Goal: Task Accomplishment & Management: Manage account settings

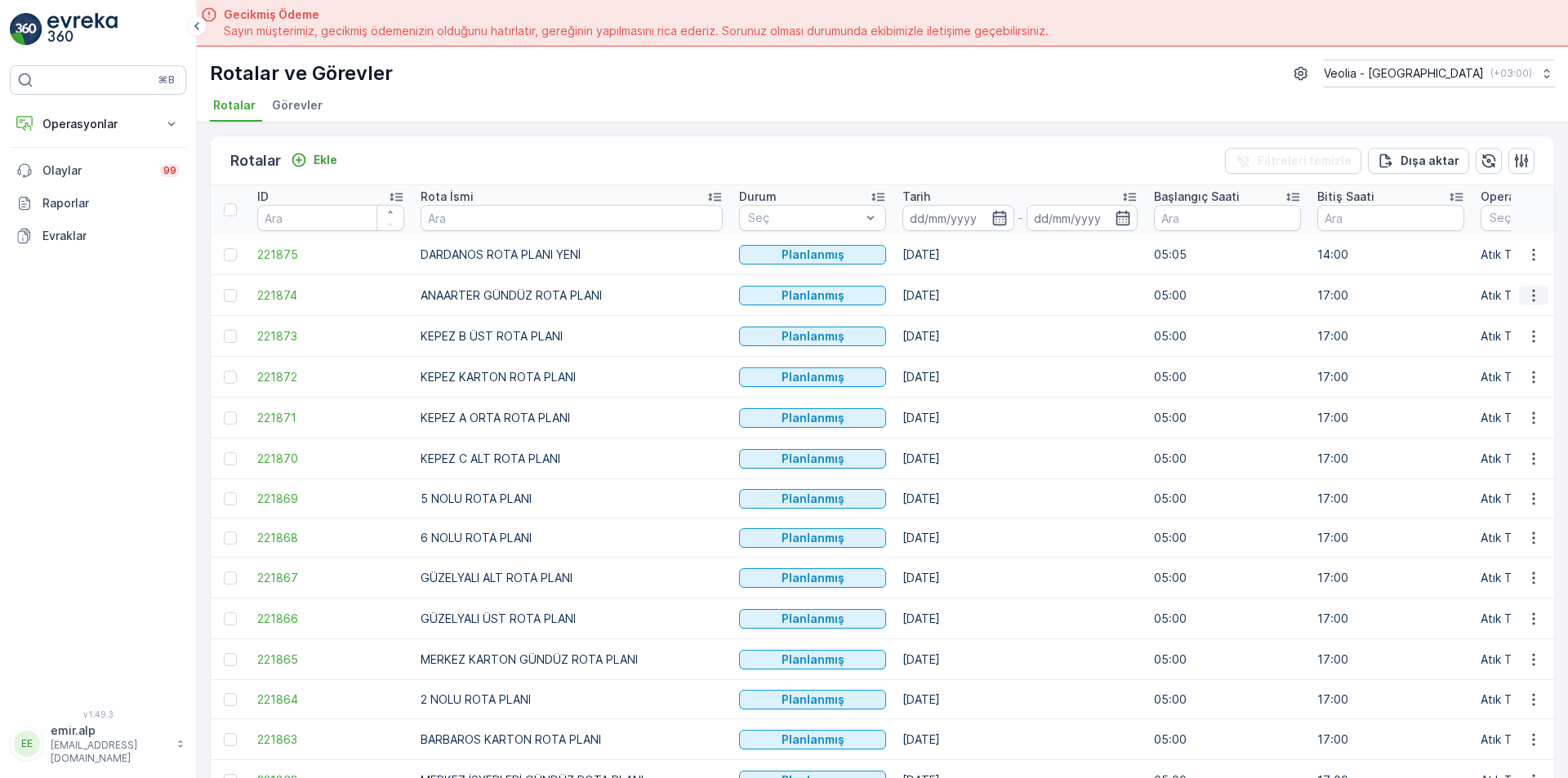
click at [1537, 298] on icon "button" at bounding box center [1534, 295] width 16 height 16
click at [1530, 385] on span "Atanan Kişiyi Değiştir" at bounding box center [1488, 389] width 114 height 16
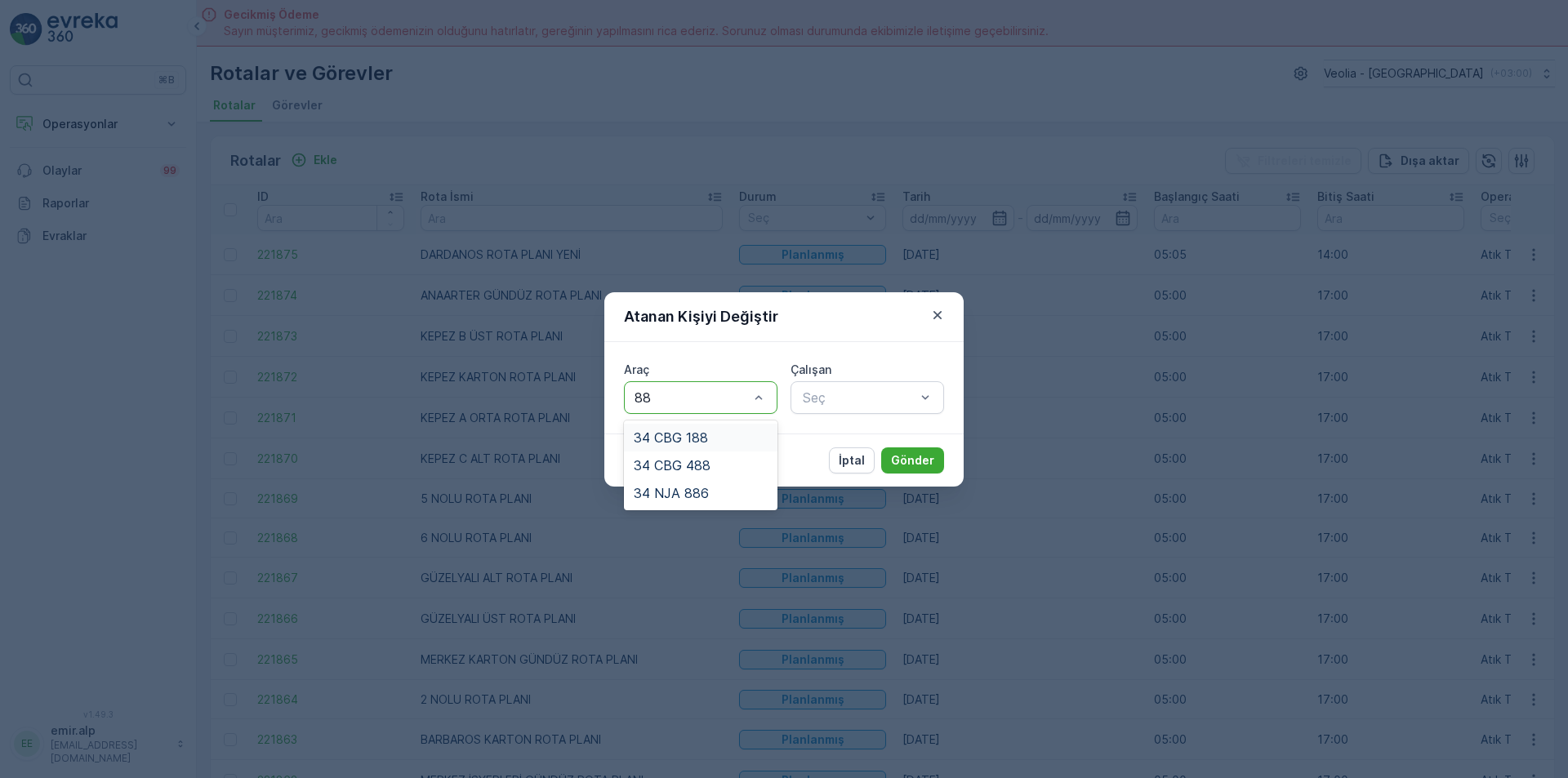
type input "886"
drag, startPoint x: 698, startPoint y: 437, endPoint x: 937, endPoint y: 387, distance: 244.2
click at [701, 438] on span "34 NJA 886" at bounding box center [671, 437] width 75 height 14
click at [935, 386] on div "Seç" at bounding box center [867, 397] width 153 height 33
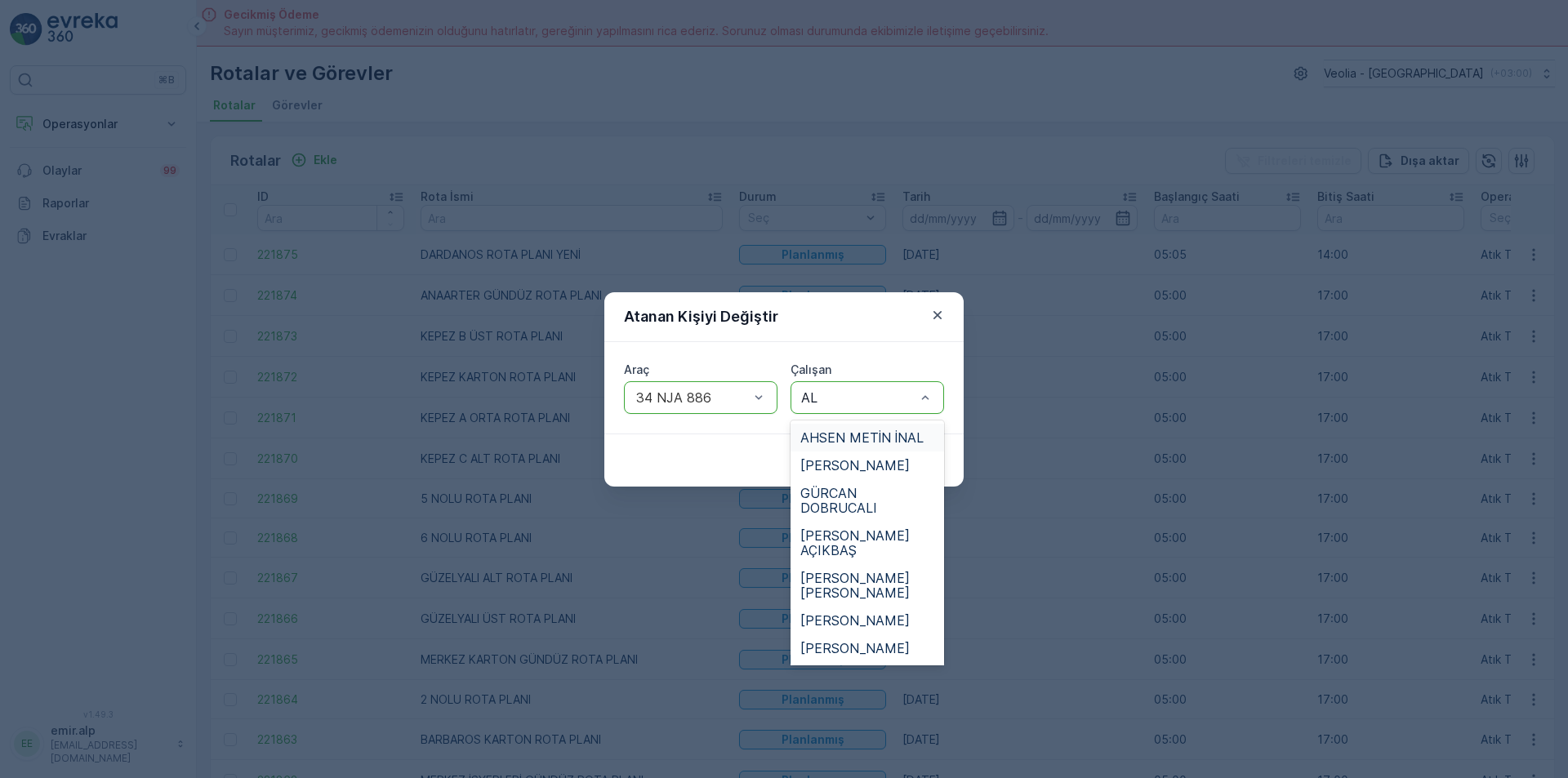
type input "ALİ"
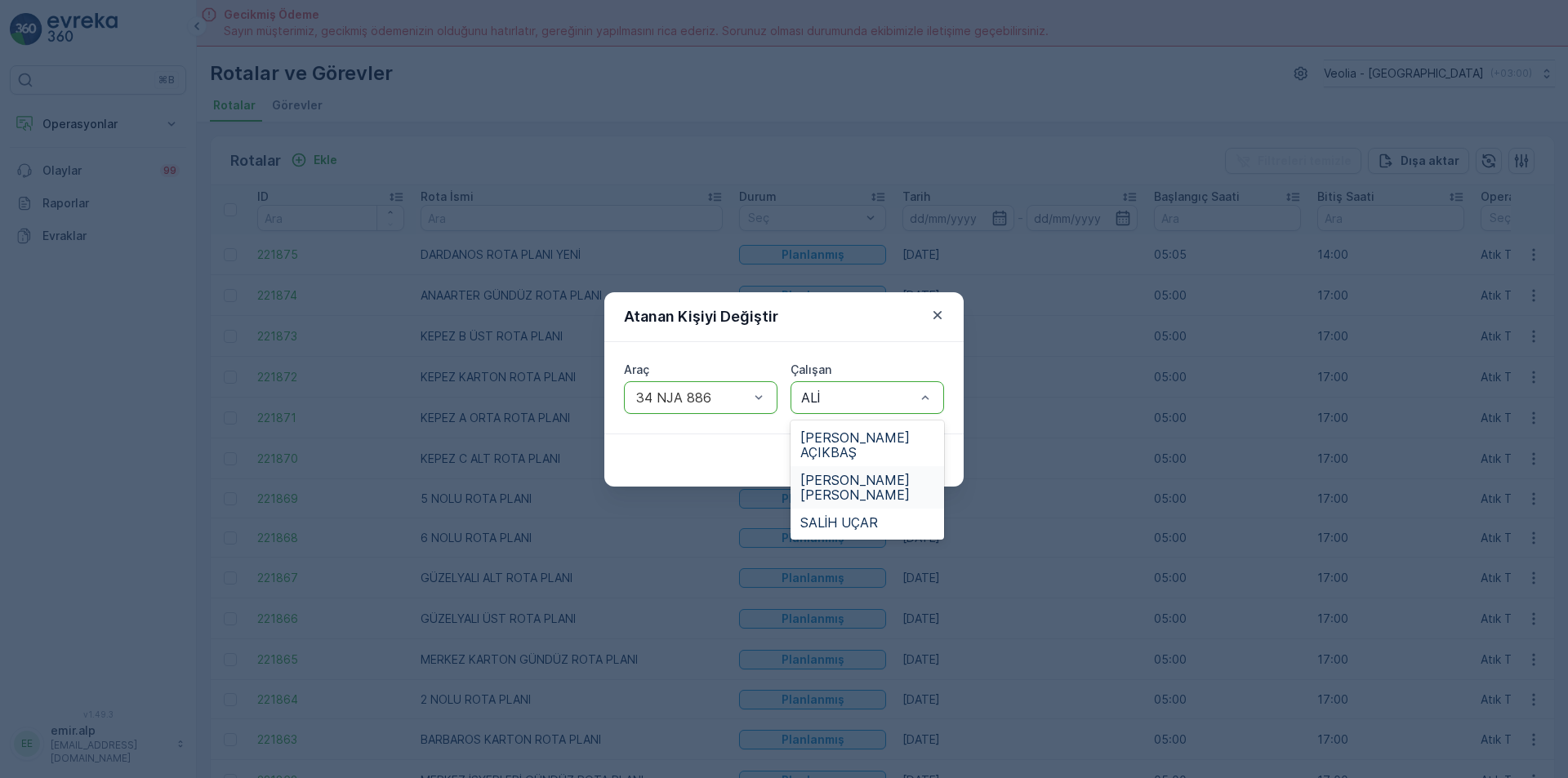
drag, startPoint x: 864, startPoint y: 478, endPoint x: 927, endPoint y: 474, distance: 63.1
click at [868, 478] on span "[PERSON_NAME]" at bounding box center [867, 487] width 134 height 30
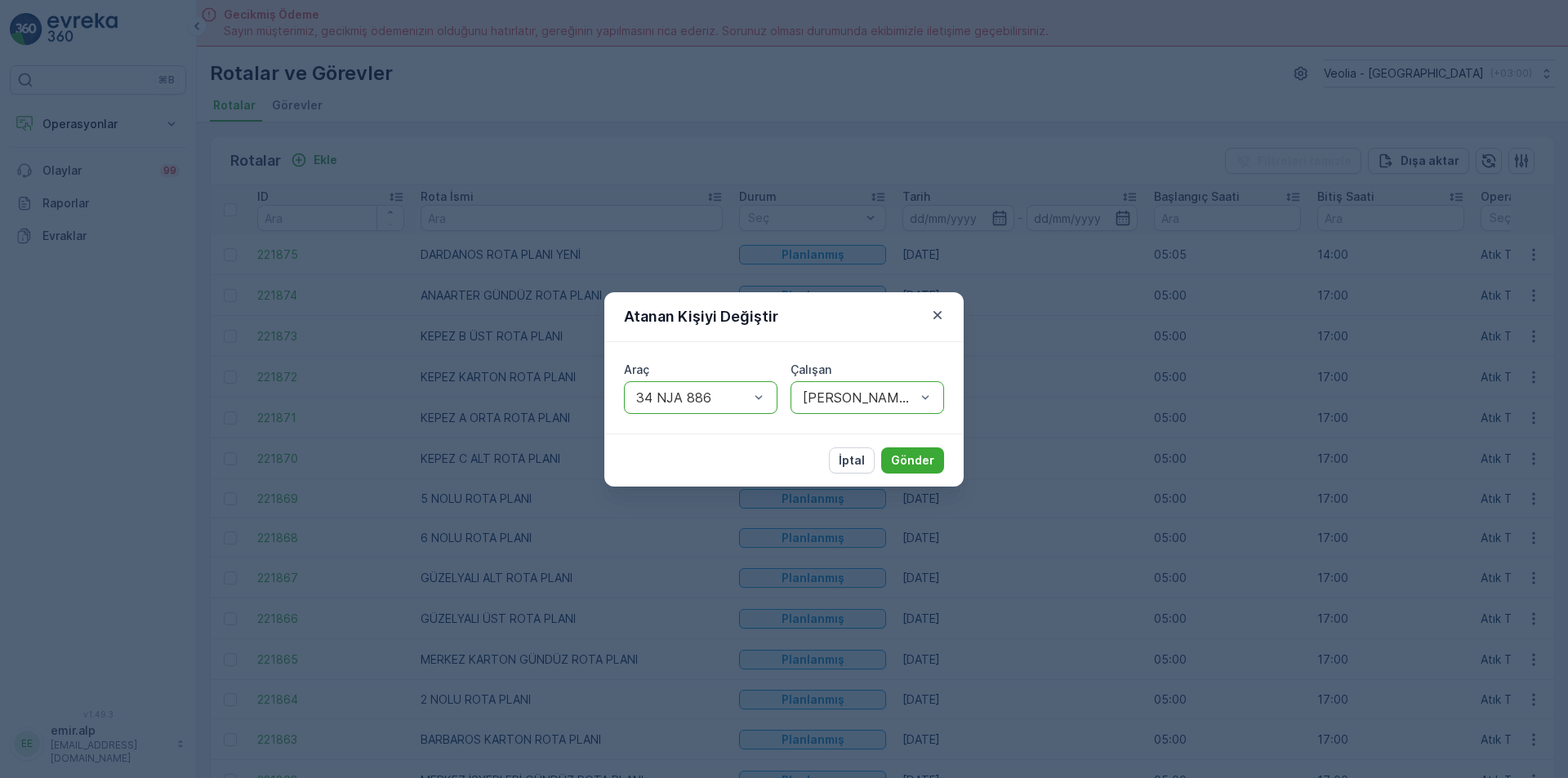
click at [927, 474] on div "İptal Gönder" at bounding box center [783, 459] width 359 height 53
click at [929, 464] on p "Gönder" at bounding box center [912, 460] width 43 height 16
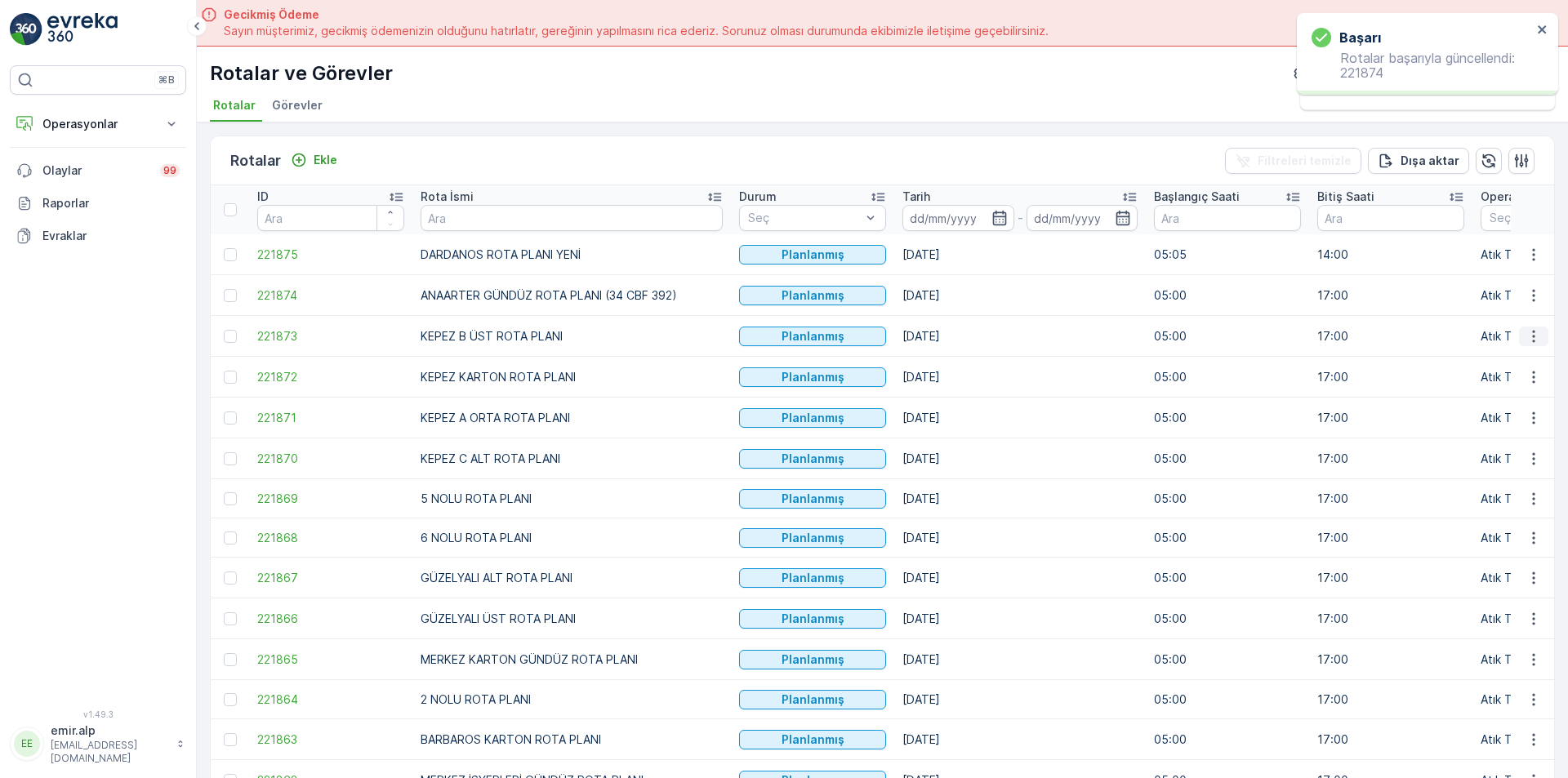
click at [1532, 337] on icon "button" at bounding box center [1534, 336] width 16 height 16
click at [1509, 435] on span "Atanan Kişiyi Değiştir" at bounding box center [1488, 429] width 114 height 16
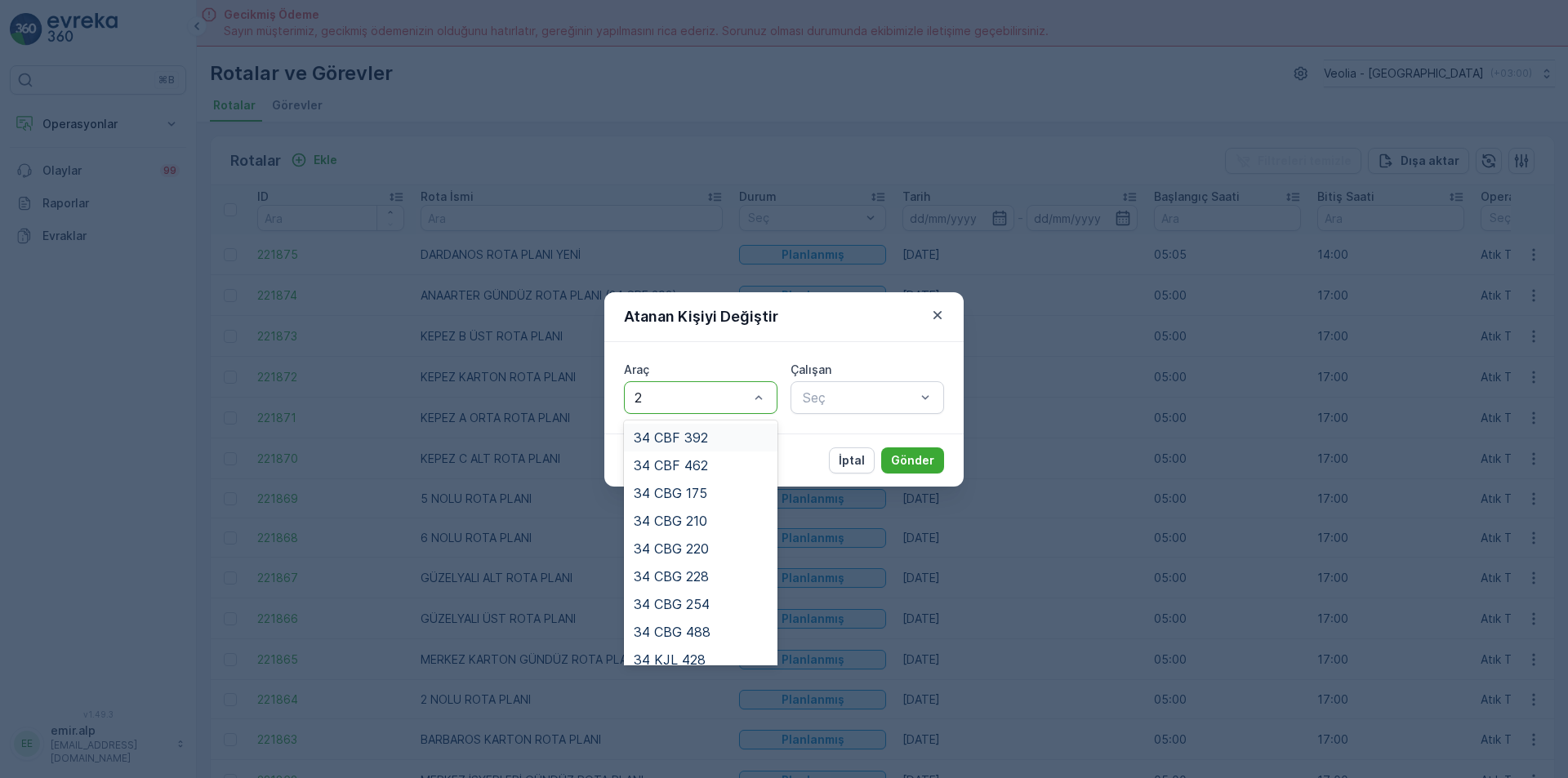
type input "25"
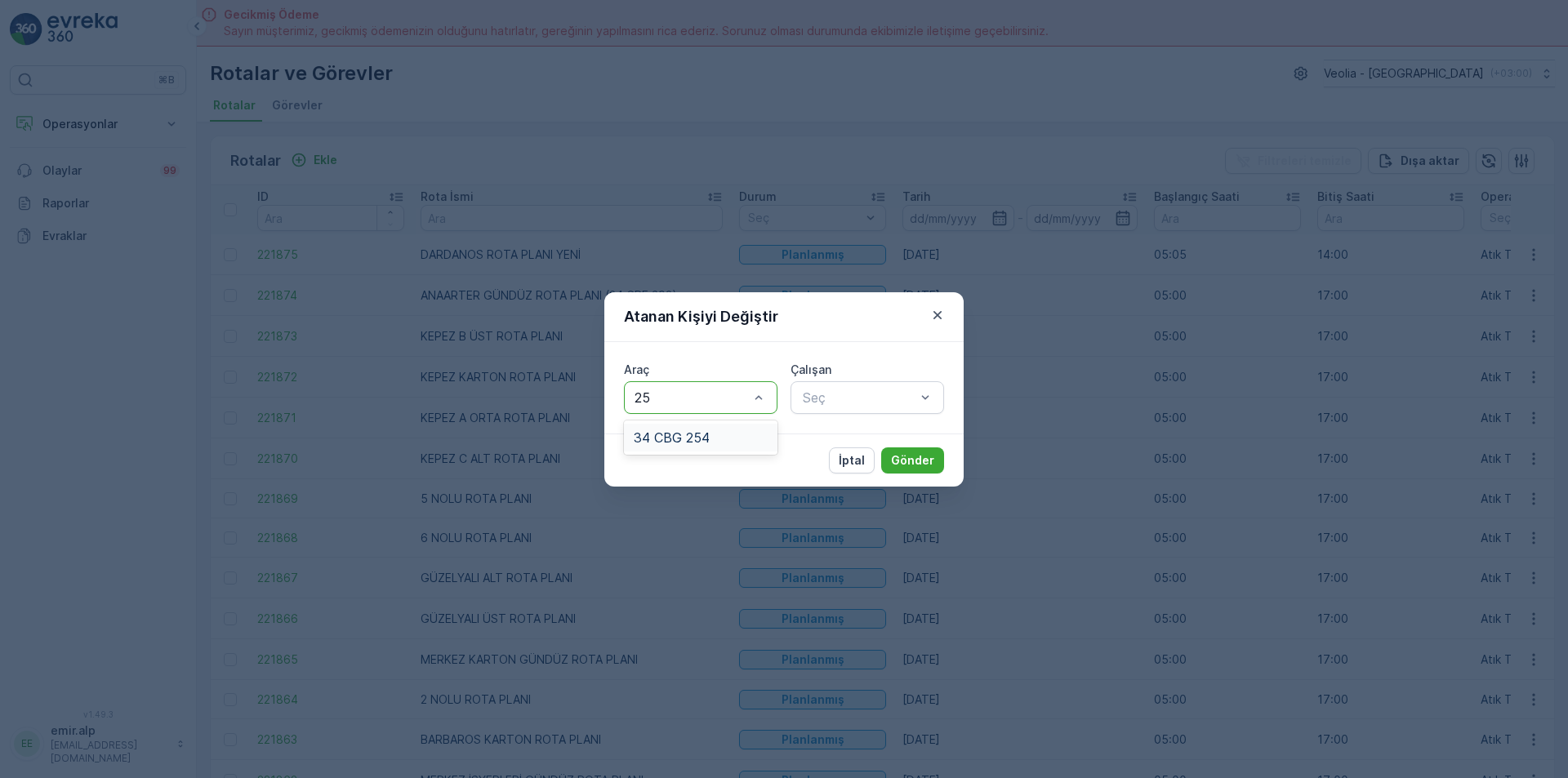
click at [694, 426] on div "34 CBG 254" at bounding box center [701, 437] width 153 height 28
type input "FER"
click at [854, 431] on span "FERHAT AY" at bounding box center [837, 437] width 74 height 14
click at [920, 448] on button "Gönder" at bounding box center [913, 460] width 63 height 26
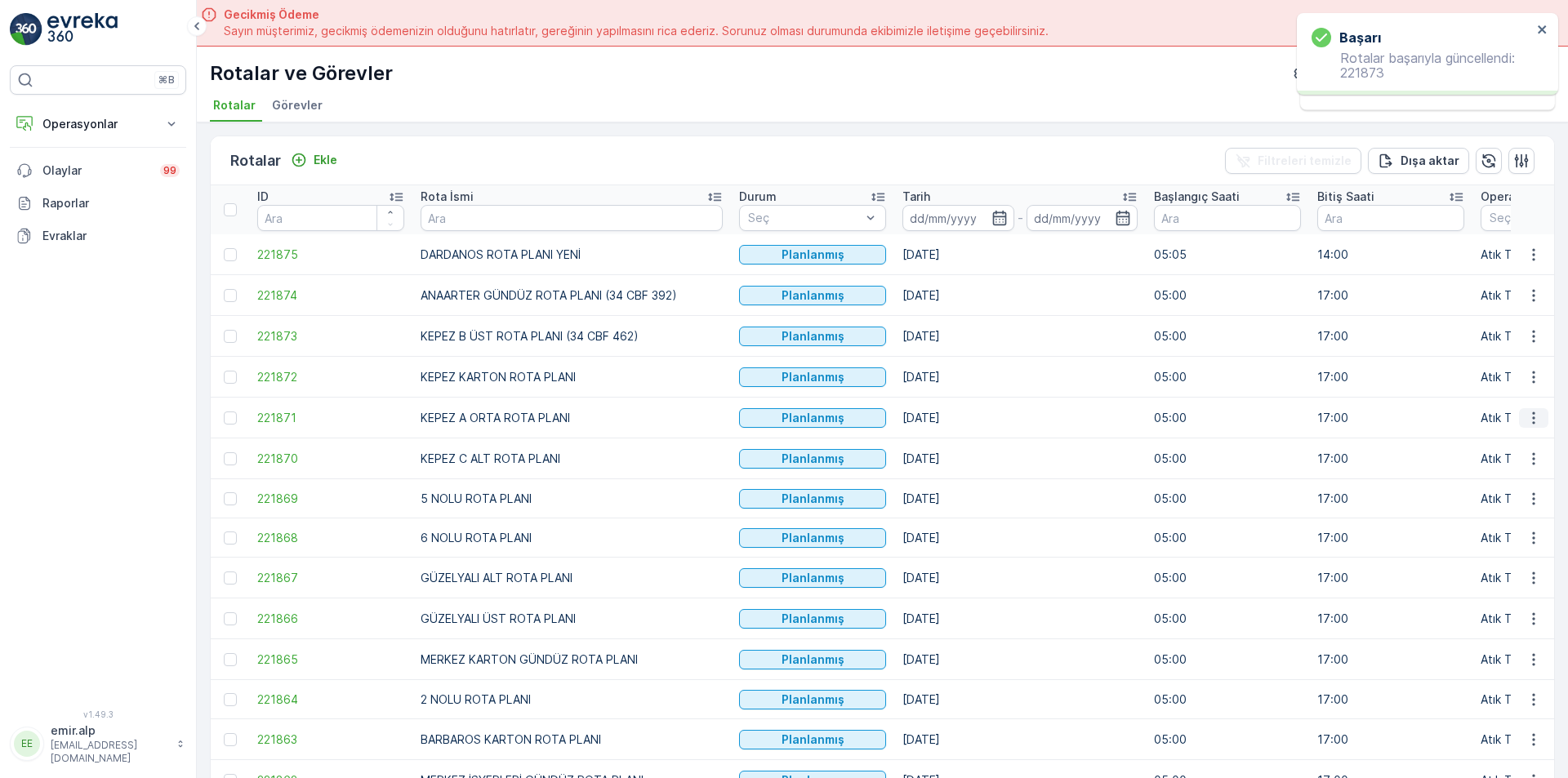
click at [1533, 418] on icon "button" at bounding box center [1534, 417] width 3 height 12
click at [1512, 507] on span "Atanan Kişiyi Değiştir" at bounding box center [1488, 511] width 114 height 16
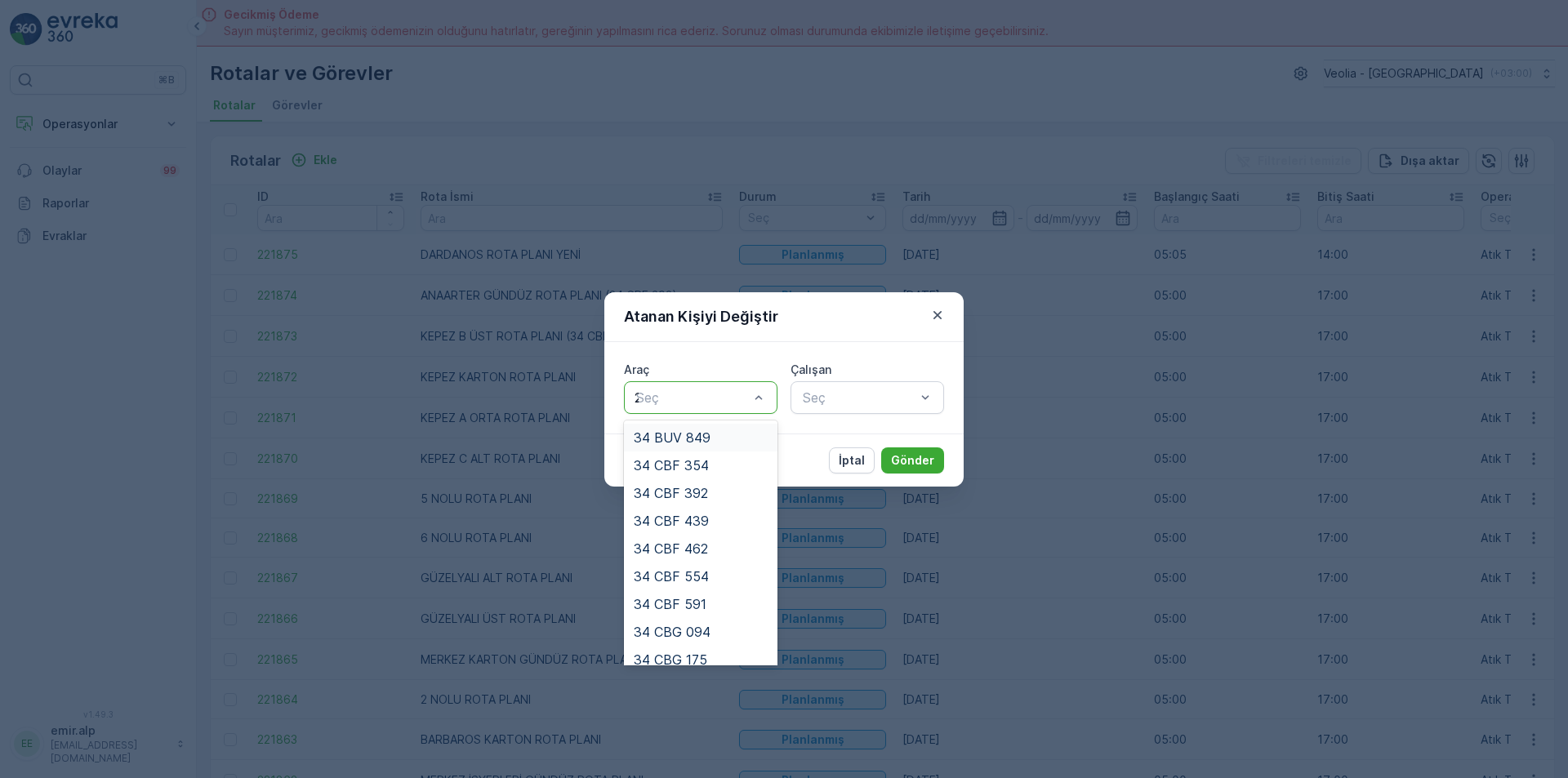
type input "22"
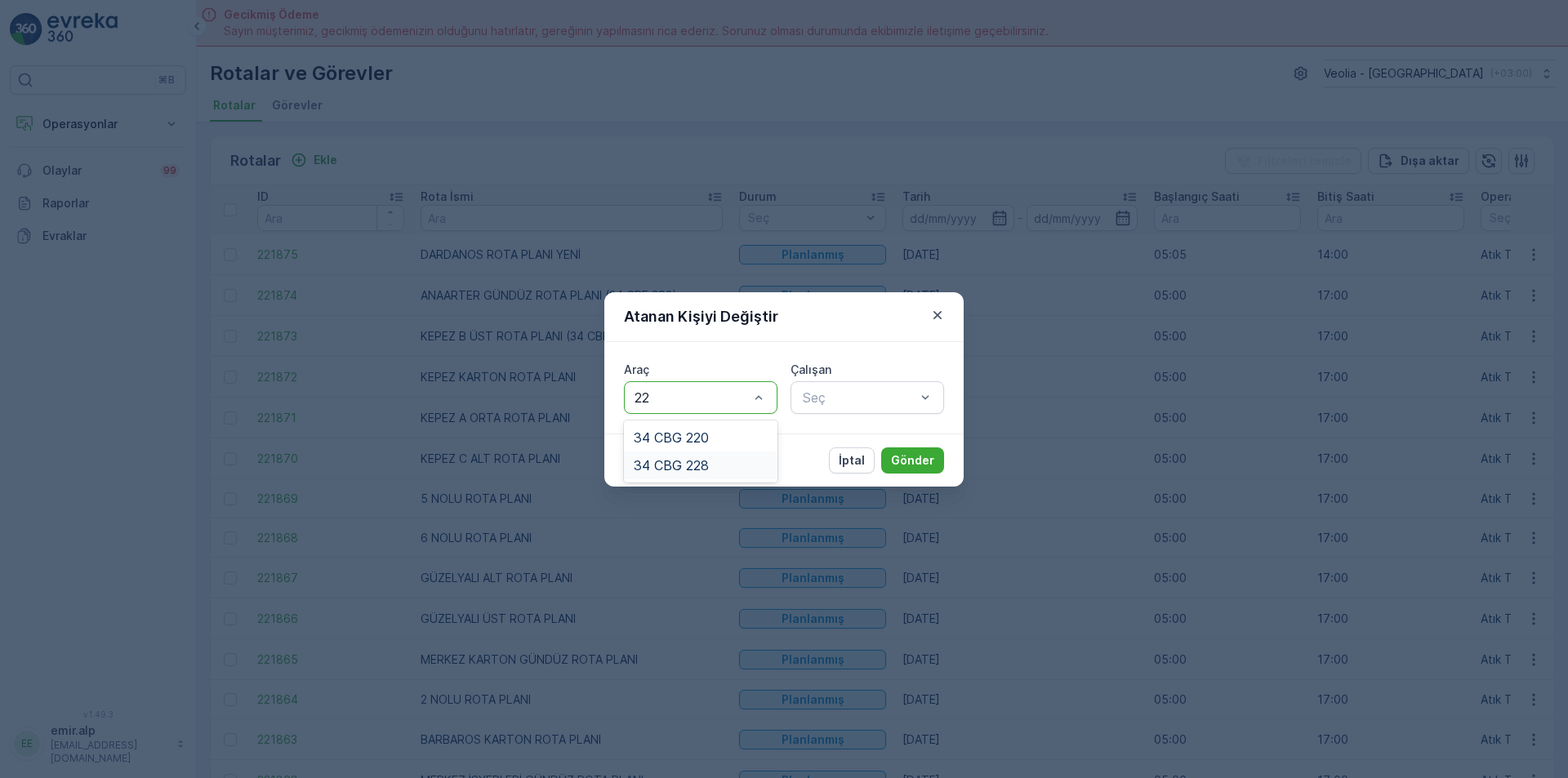
click at [720, 464] on div "34 CBG 228" at bounding box center [701, 465] width 134 height 14
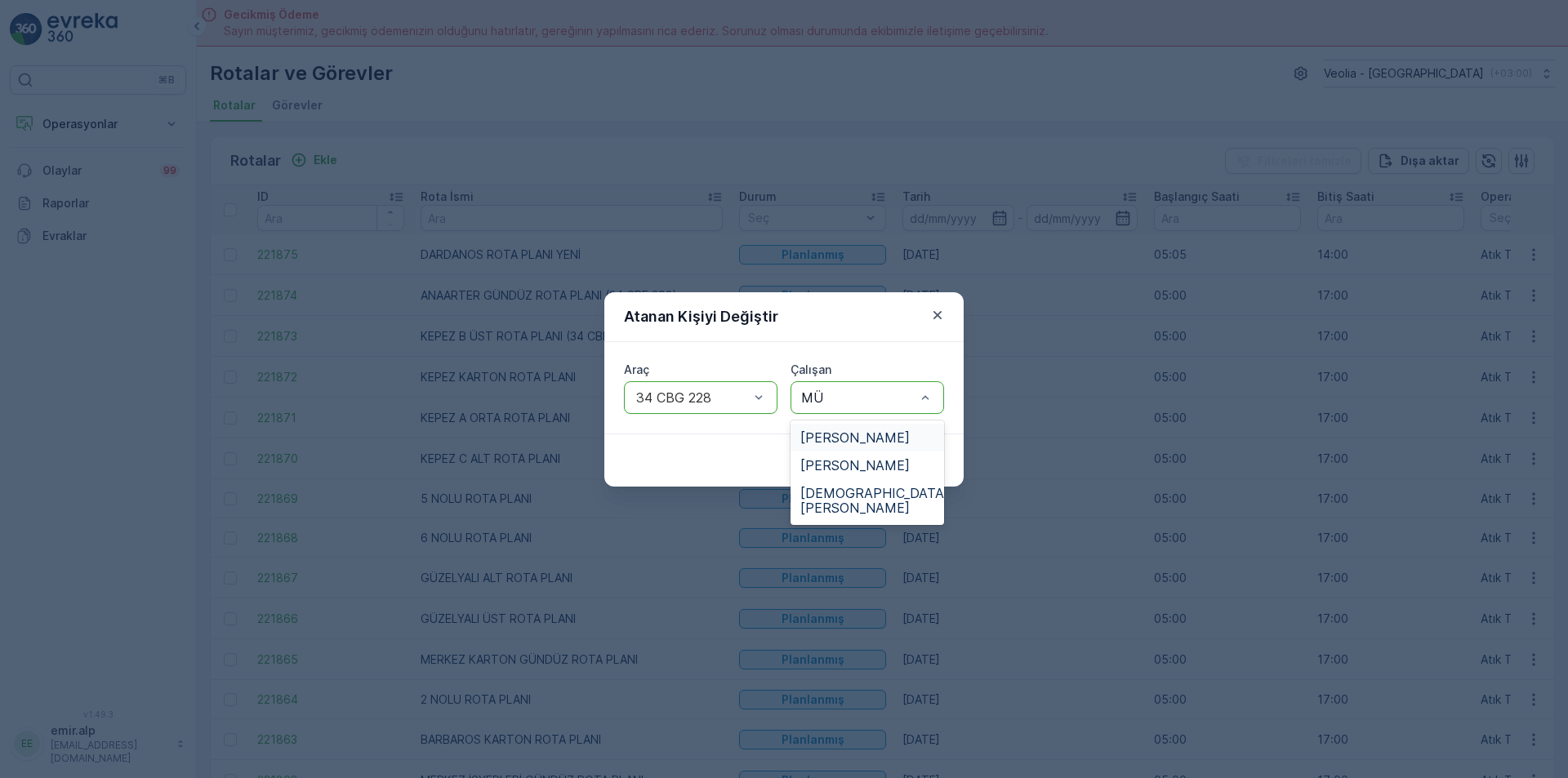
type input "MÜS"
click at [865, 466] on span "[DEMOGRAPHIC_DATA][PERSON_NAME]" at bounding box center [874, 473] width 148 height 30
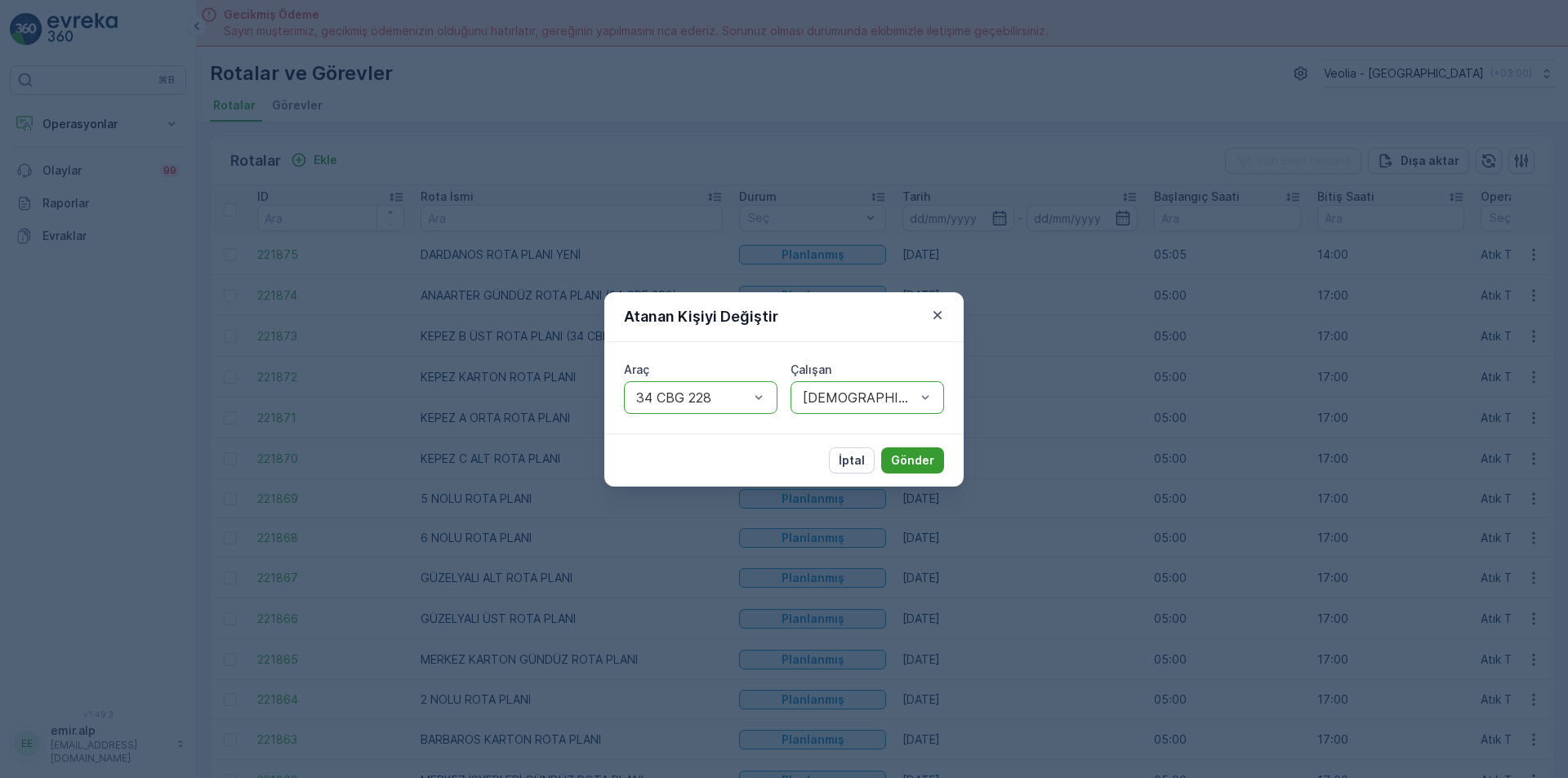
click at [931, 464] on p "Gönder" at bounding box center [912, 460] width 43 height 16
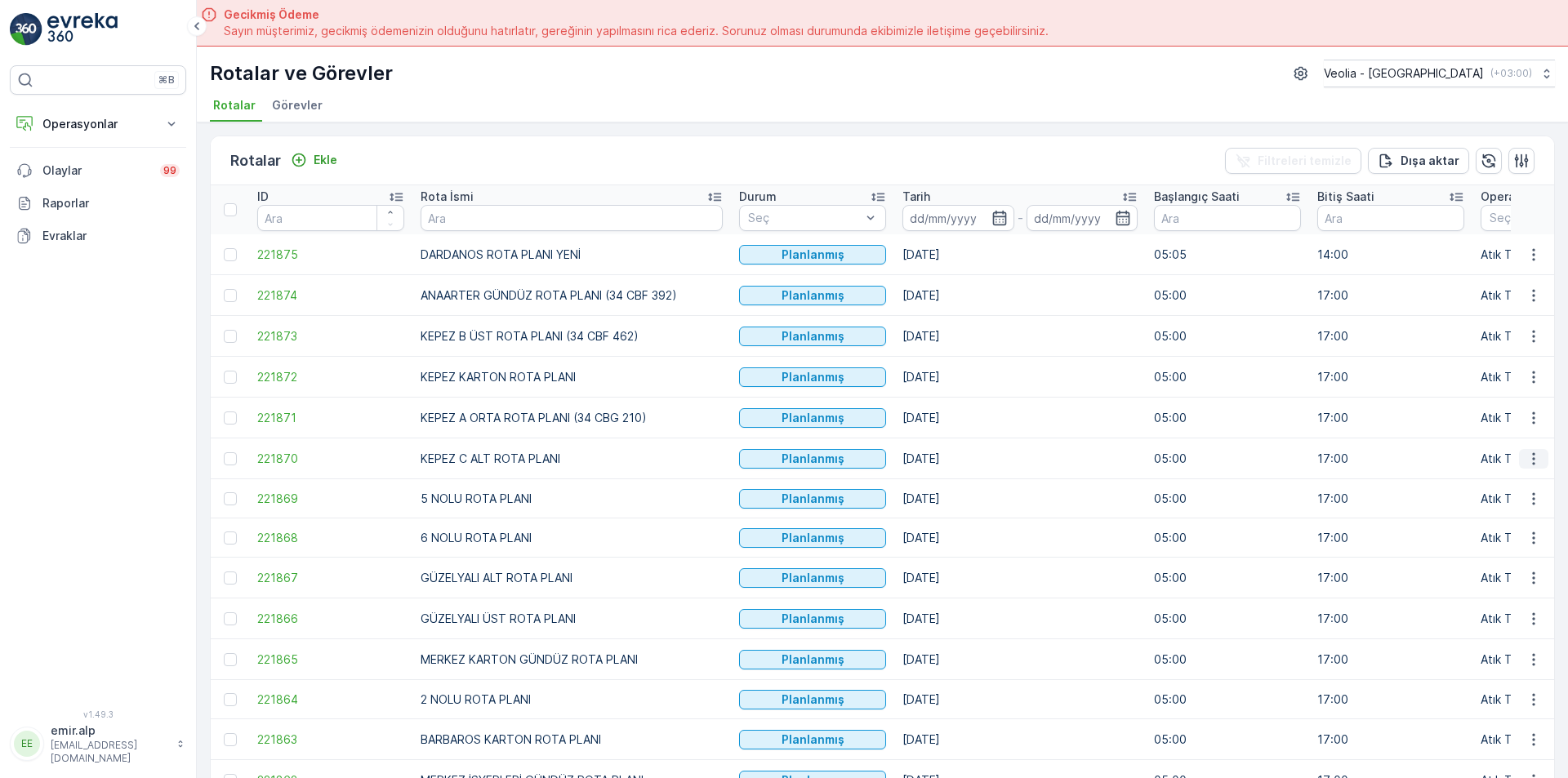
click at [1535, 455] on icon "button" at bounding box center [1534, 458] width 16 height 16
click at [1501, 553] on span "Atanan Kişiyi Değiştir" at bounding box center [1488, 551] width 114 height 16
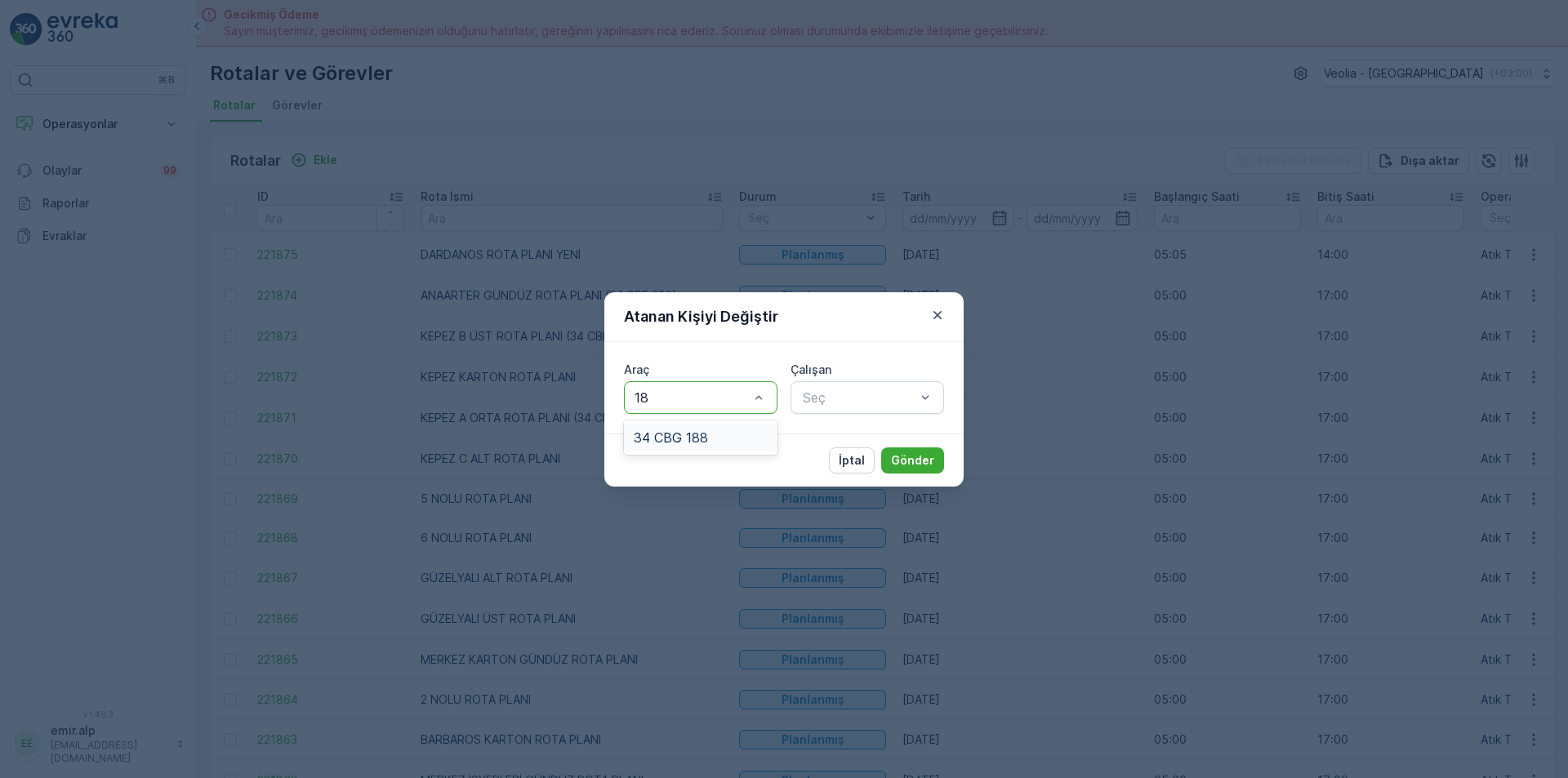
type input "188"
click at [741, 434] on div "34 CBG 188" at bounding box center [701, 437] width 134 height 14
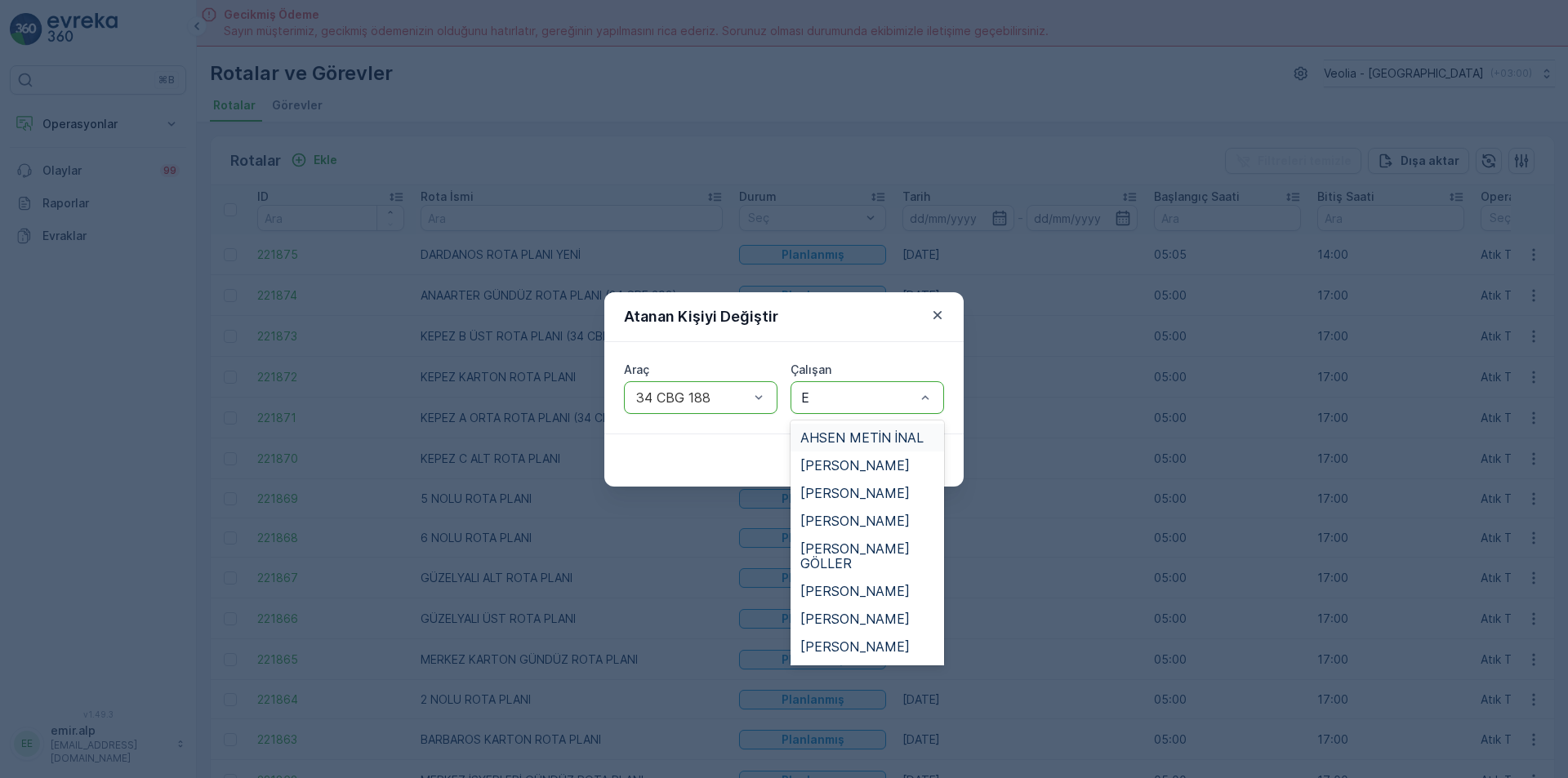
type input "ER"
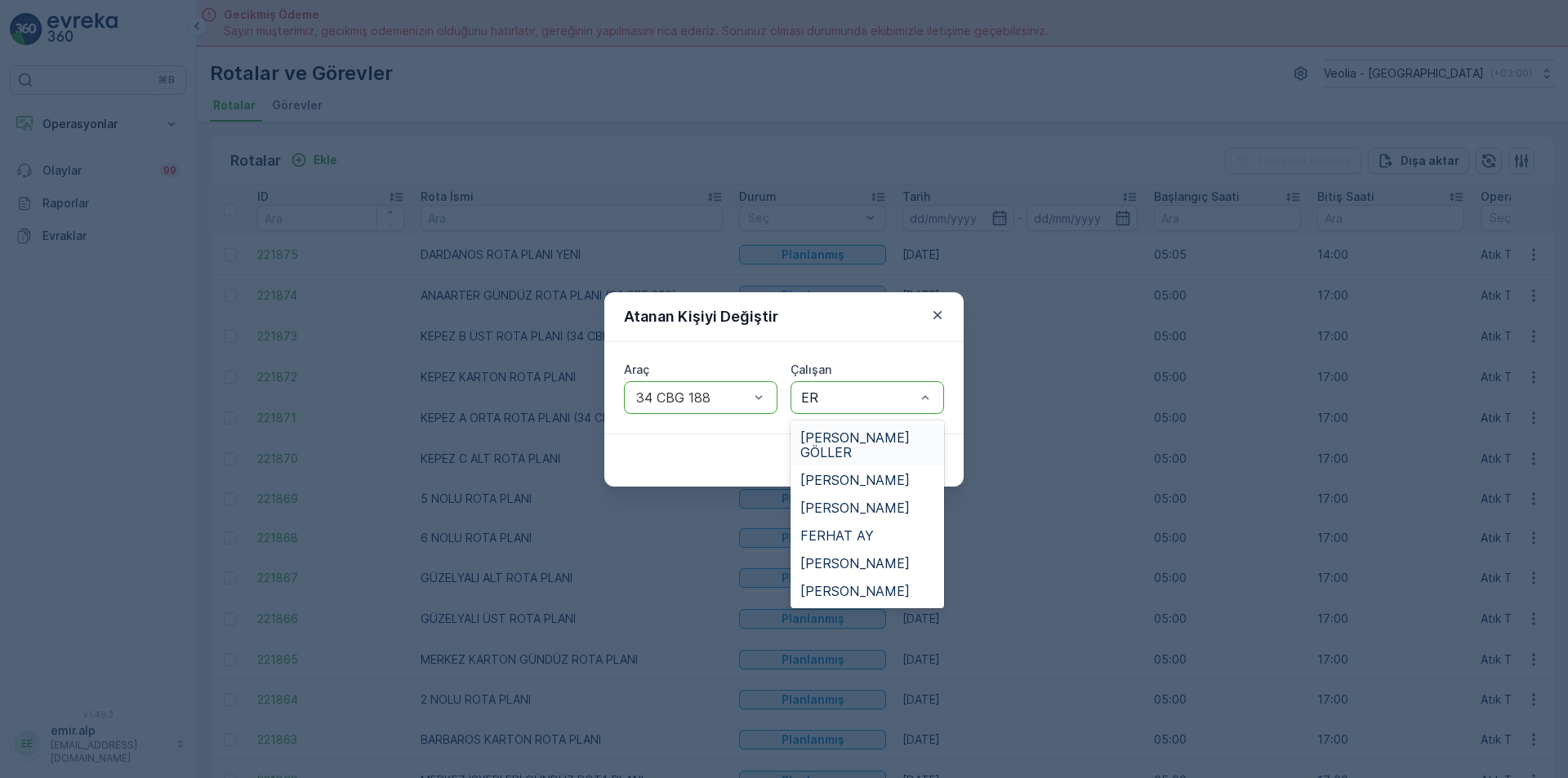
click at [860, 420] on div "ERBİL GÖLLER ERHAN ERSÖZ ERKAN AKGÜL FERHAT AY SERHAT KOYUNCU YILMAZ SERİN" at bounding box center [867, 514] width 153 height 188
drag, startPoint x: 870, startPoint y: 428, endPoint x: 927, endPoint y: 428, distance: 57.0
click at [872, 429] on div "ERBİL [PERSON_NAME]" at bounding box center [867, 445] width 153 height 42
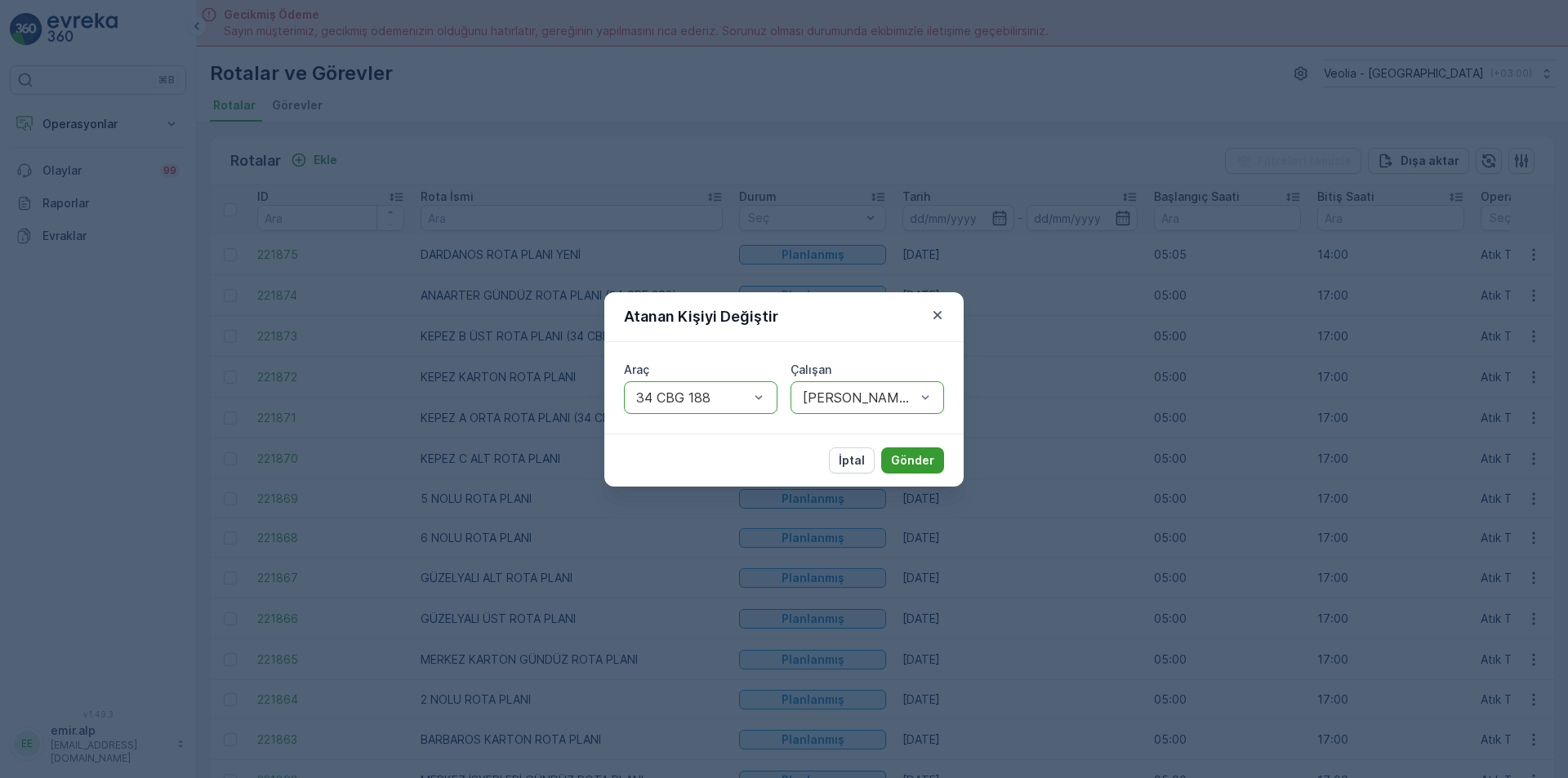
click at [930, 457] on p "Gönder" at bounding box center [912, 460] width 43 height 16
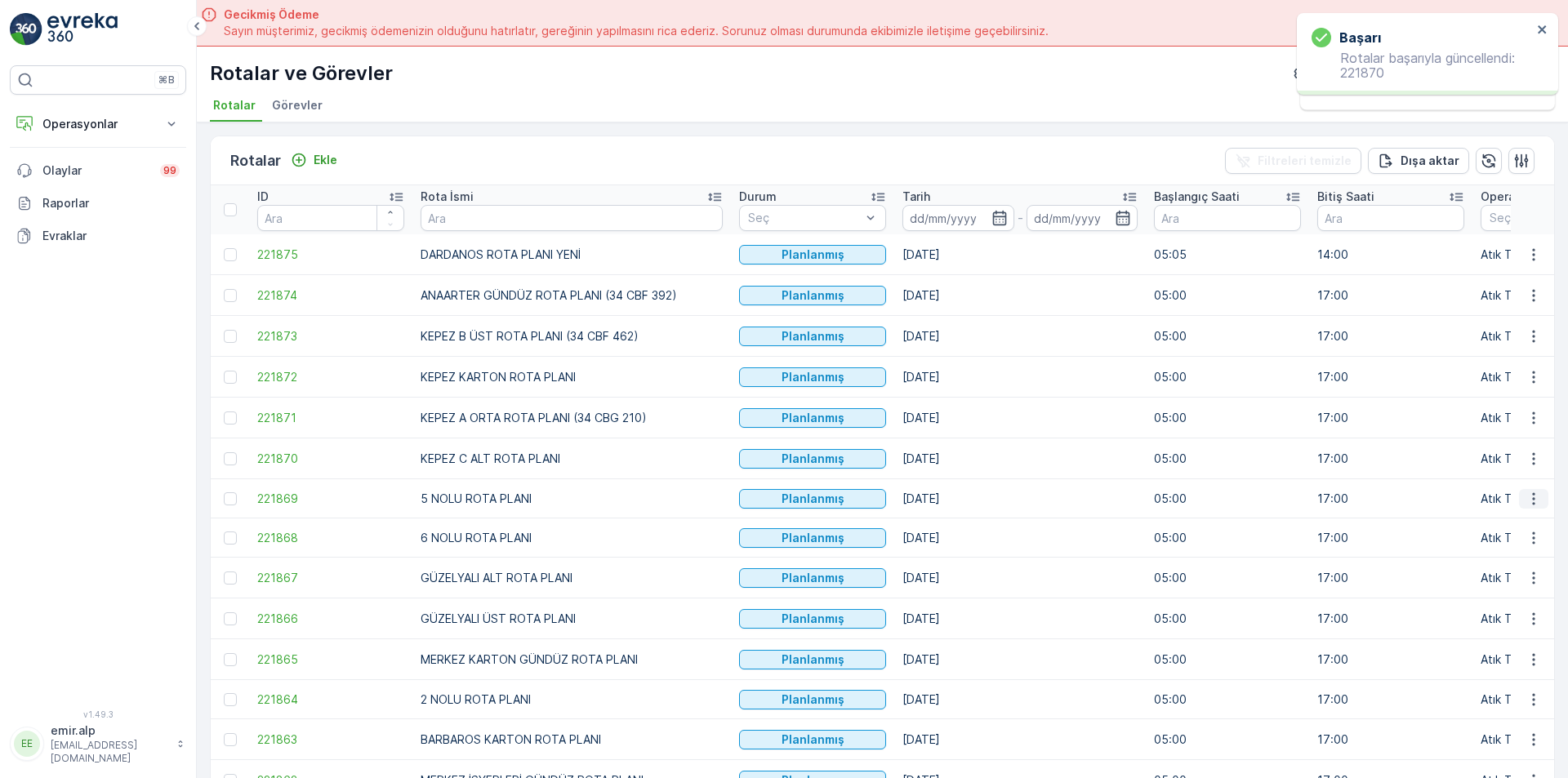
click at [1533, 495] on icon "button" at bounding box center [1534, 498] width 3 height 12
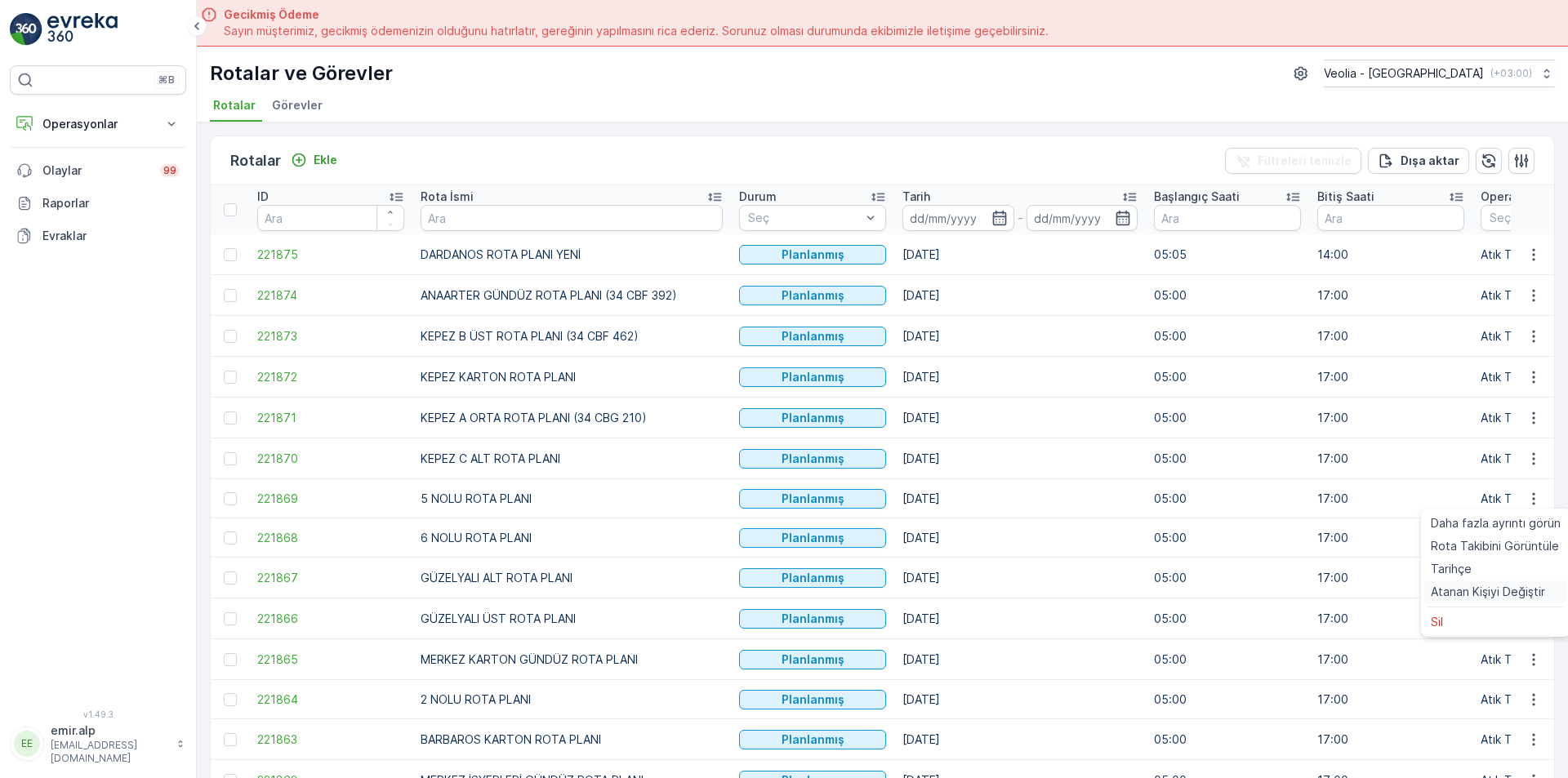
click at [1498, 591] on span "Atanan Kişiyi Değiştir" at bounding box center [1488, 591] width 114 height 16
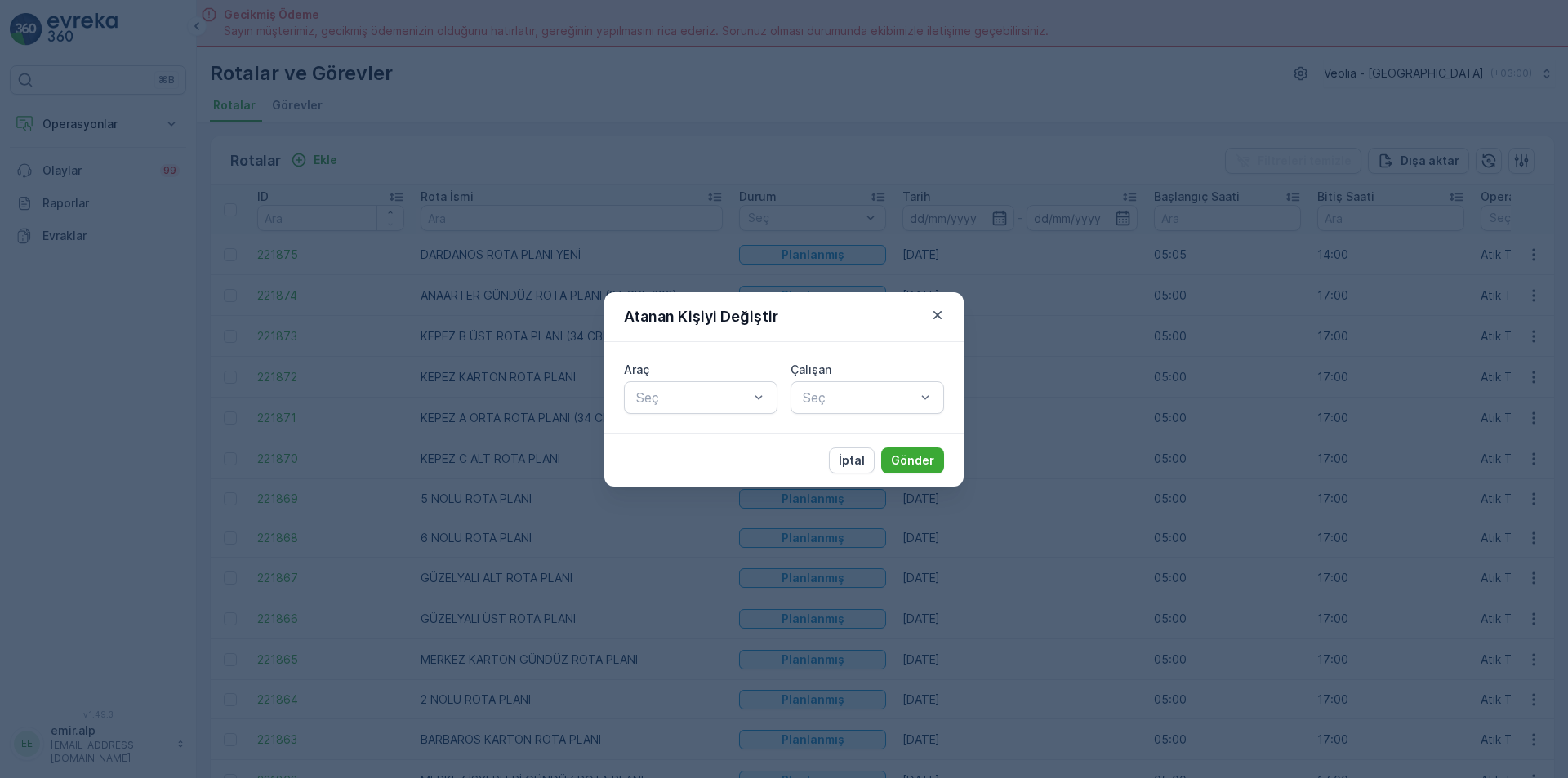
click at [691, 379] on div "Araç Seç" at bounding box center [701, 388] width 153 height 53
type input "374"
click at [715, 435] on div "34 NGP 374" at bounding box center [701, 437] width 134 height 14
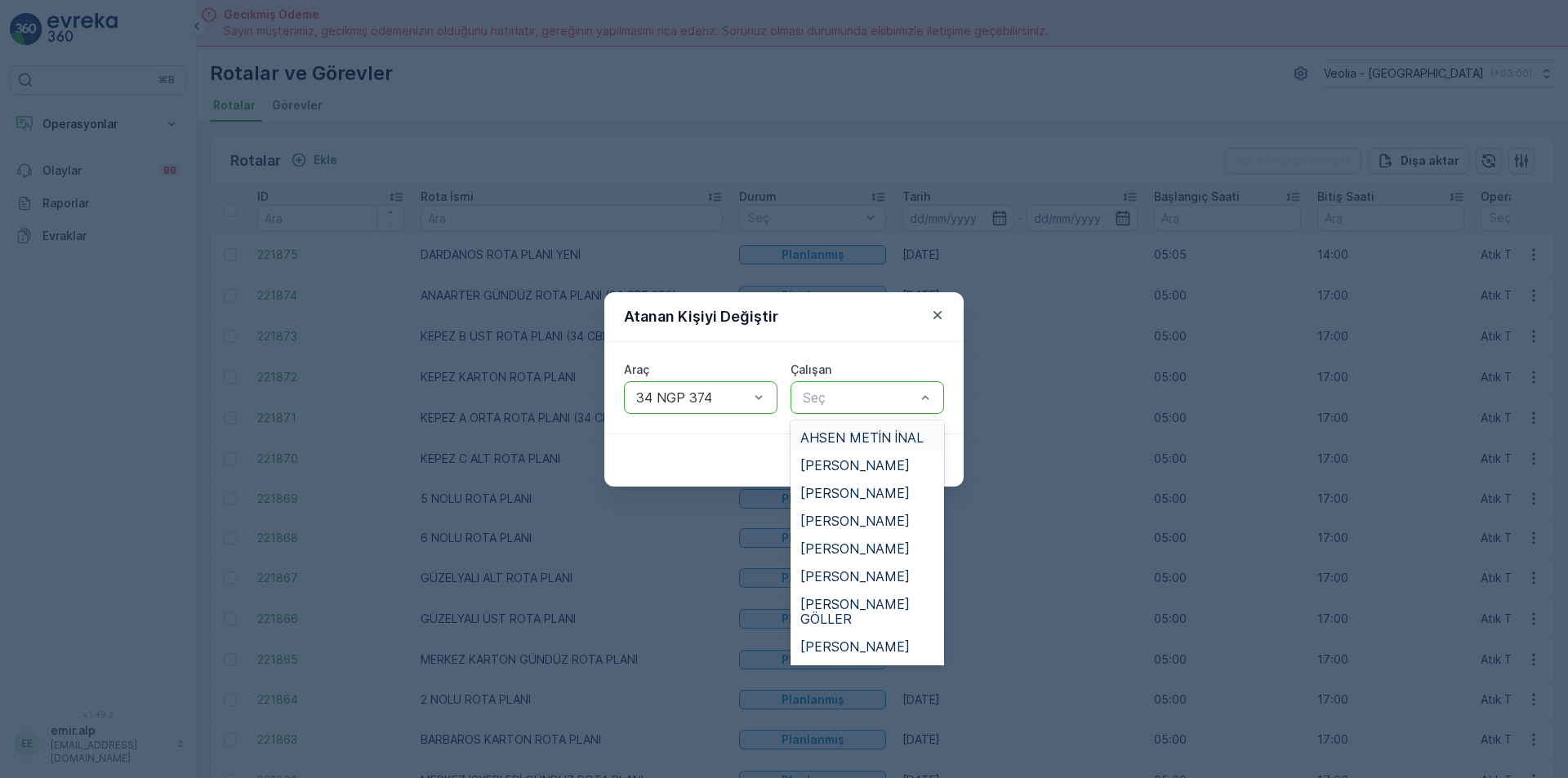
type input "Ğ"
type input "ÜN"
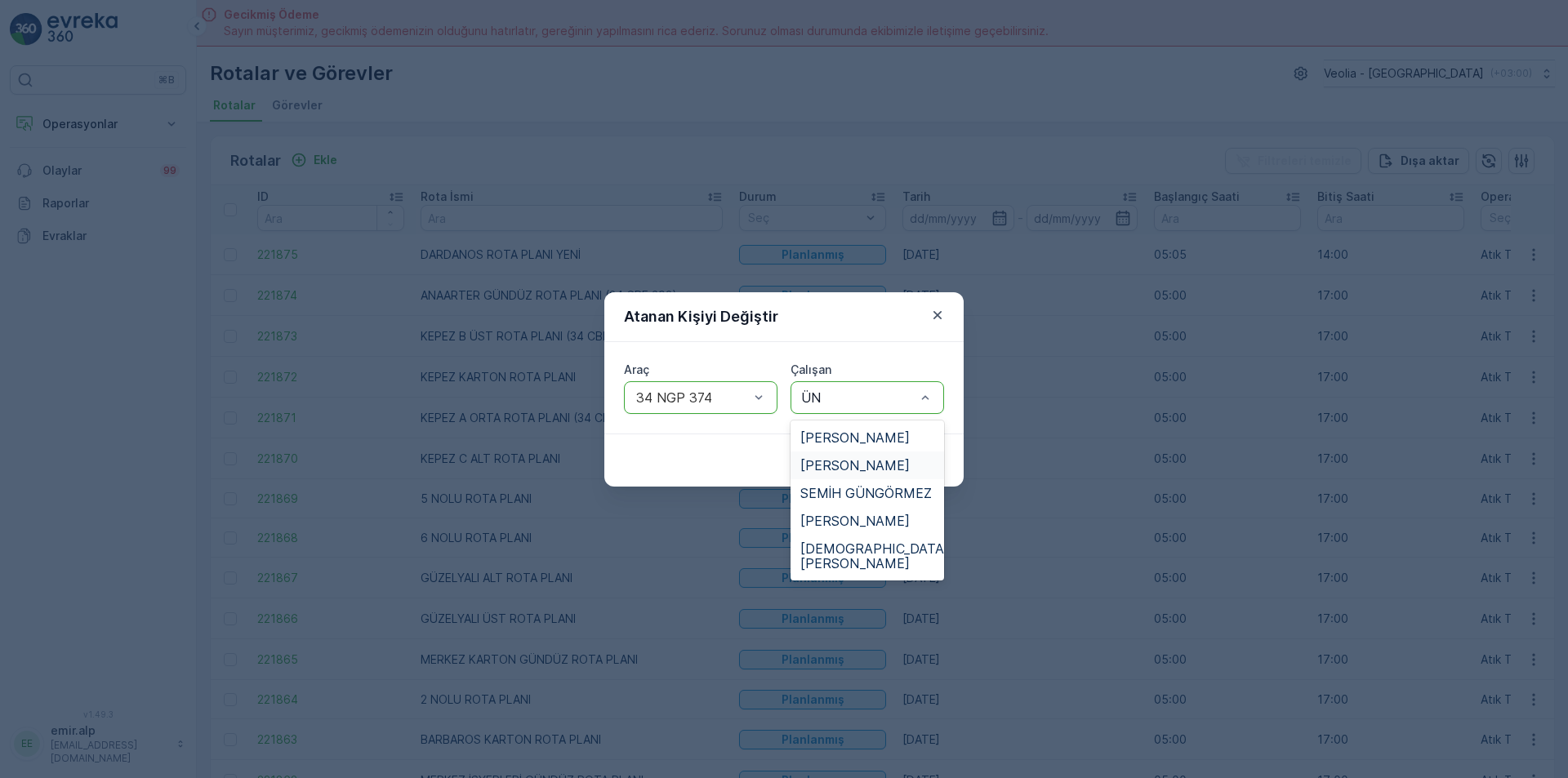
click at [868, 464] on span "[PERSON_NAME]" at bounding box center [855, 465] width 109 height 14
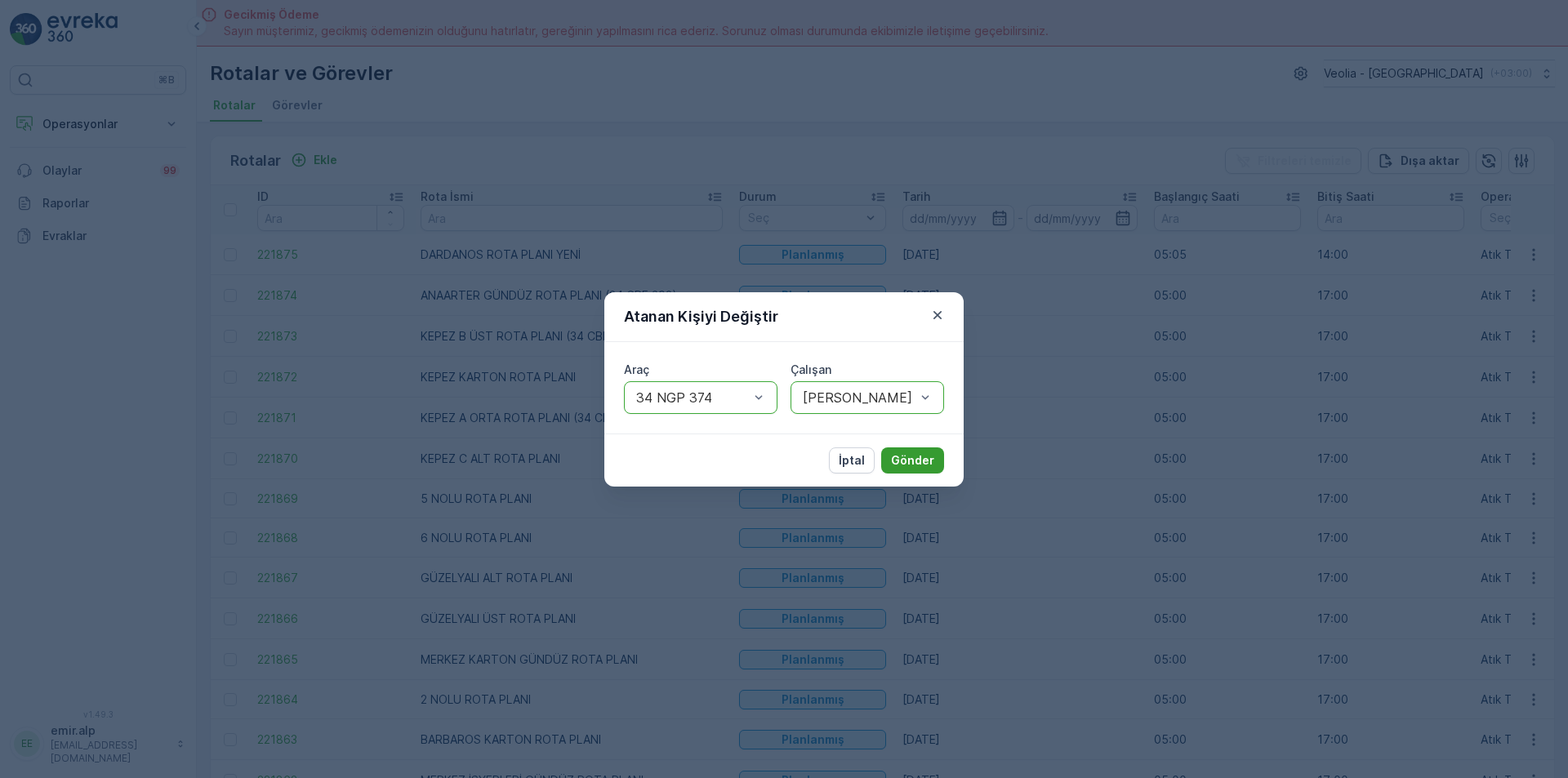
click at [929, 465] on p "Gönder" at bounding box center [912, 460] width 43 height 16
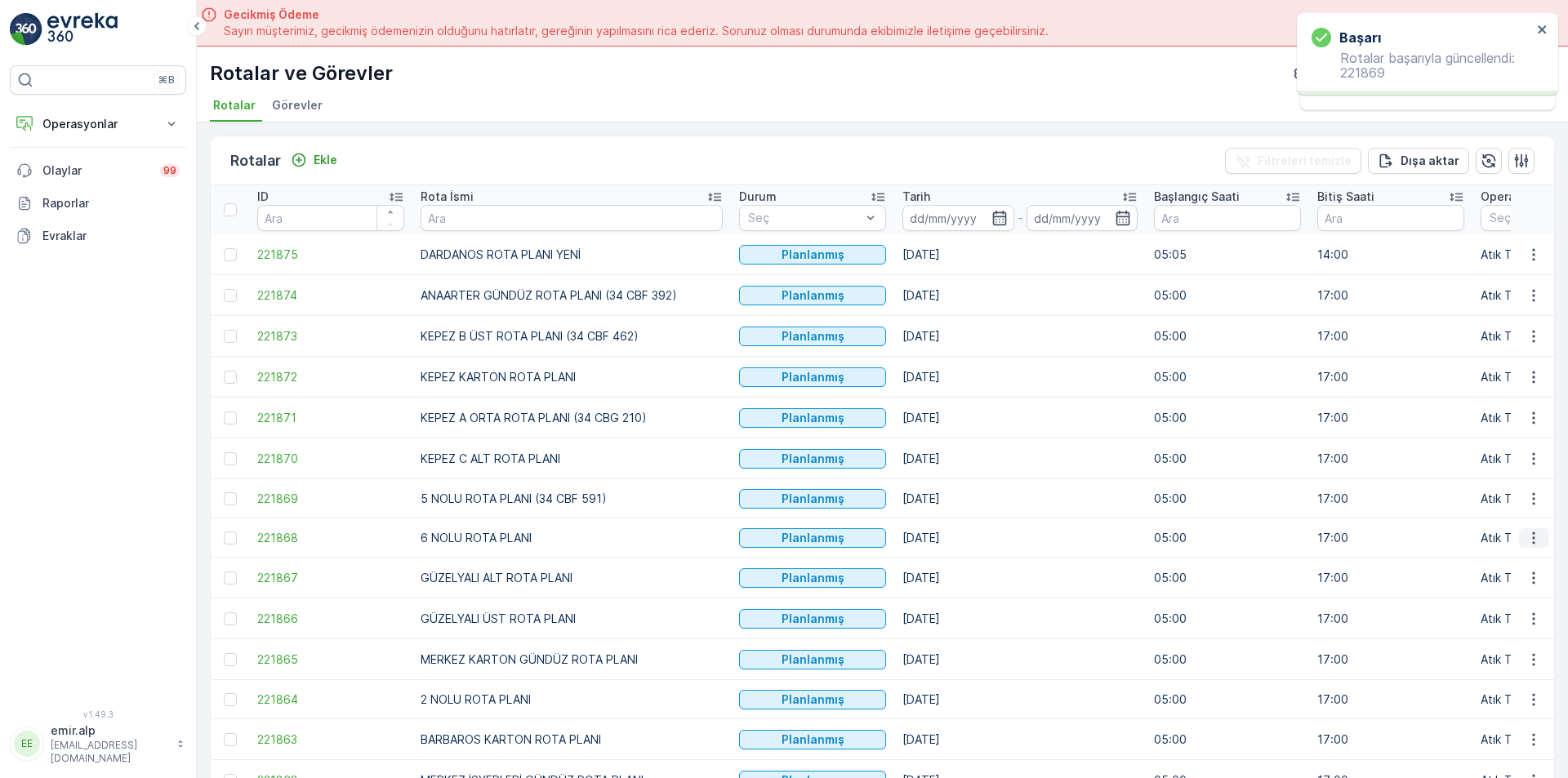
click at [1526, 539] on icon "button" at bounding box center [1534, 538] width 16 height 16
click at [1496, 625] on span "Atanan Kişiyi Değiştir" at bounding box center [1488, 631] width 114 height 16
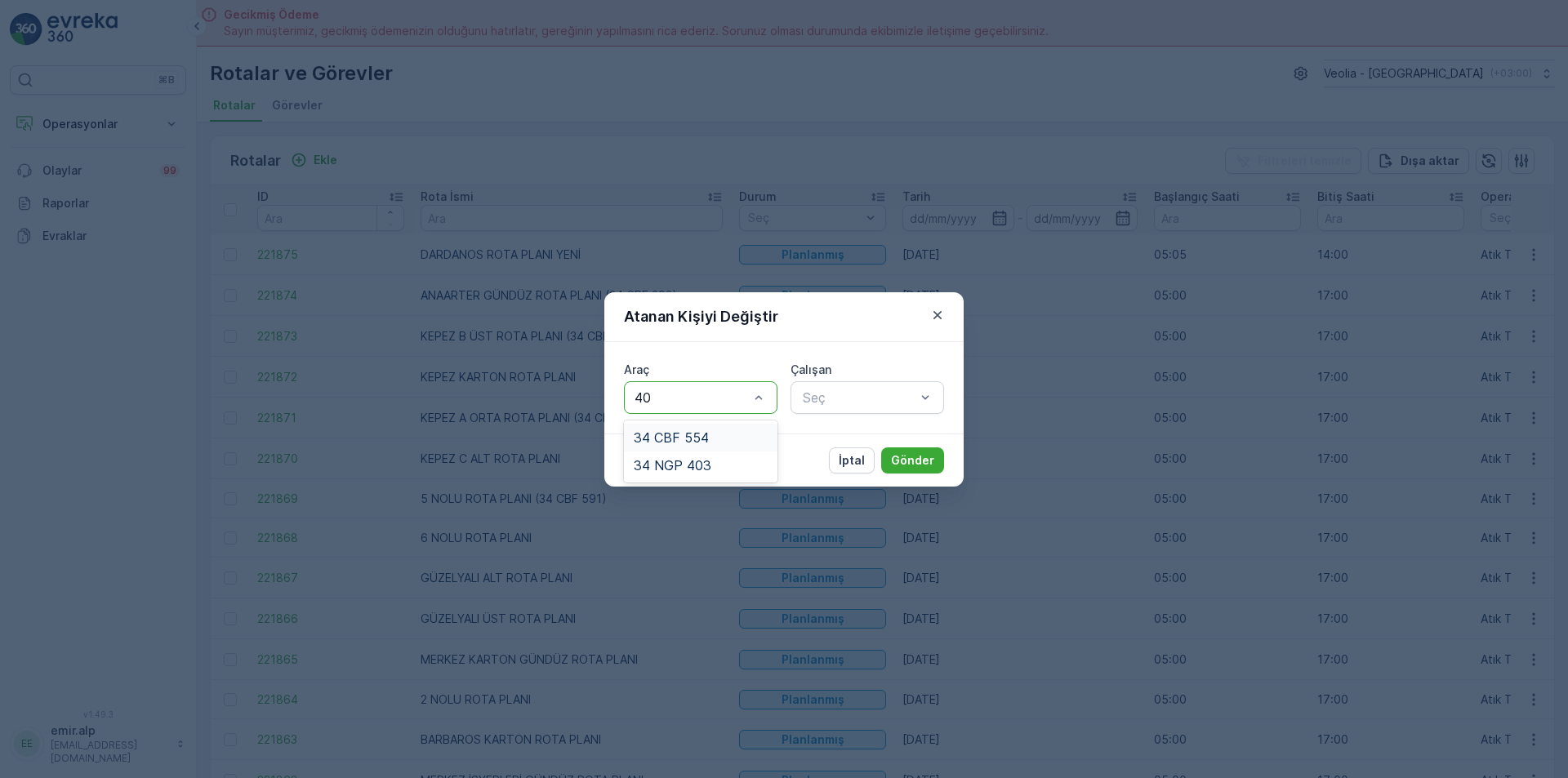
type input "403"
click at [701, 439] on span "34 NGP 403" at bounding box center [672, 437] width 78 height 14
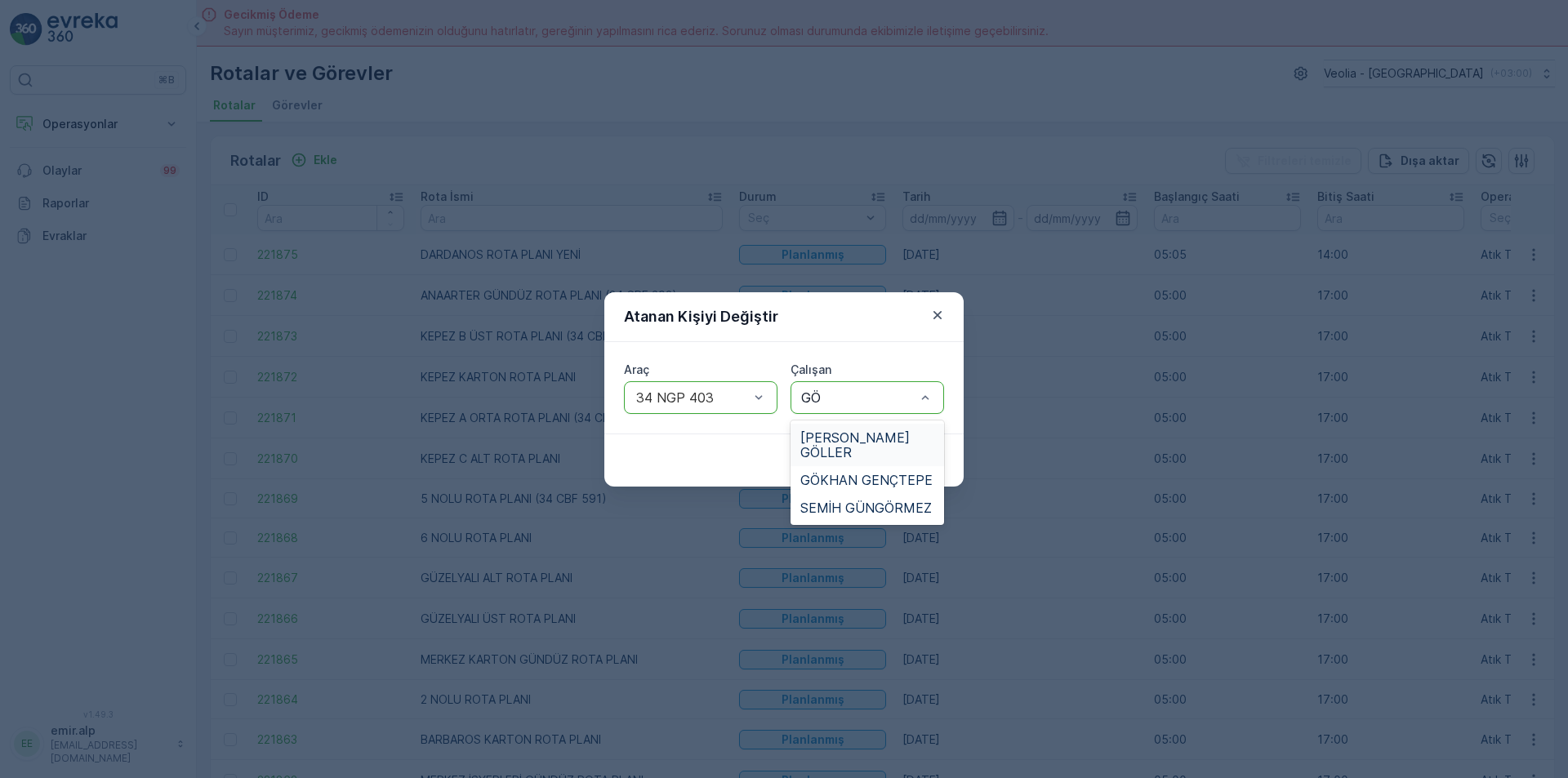
type input "GÖK"
drag, startPoint x: 833, startPoint y: 434, endPoint x: 945, endPoint y: 456, distance: 114.1
click at [835, 435] on span "GÖKHAN GENÇTEPE" at bounding box center [866, 437] width 132 height 14
click at [921, 457] on p "Gönder" at bounding box center [912, 460] width 43 height 16
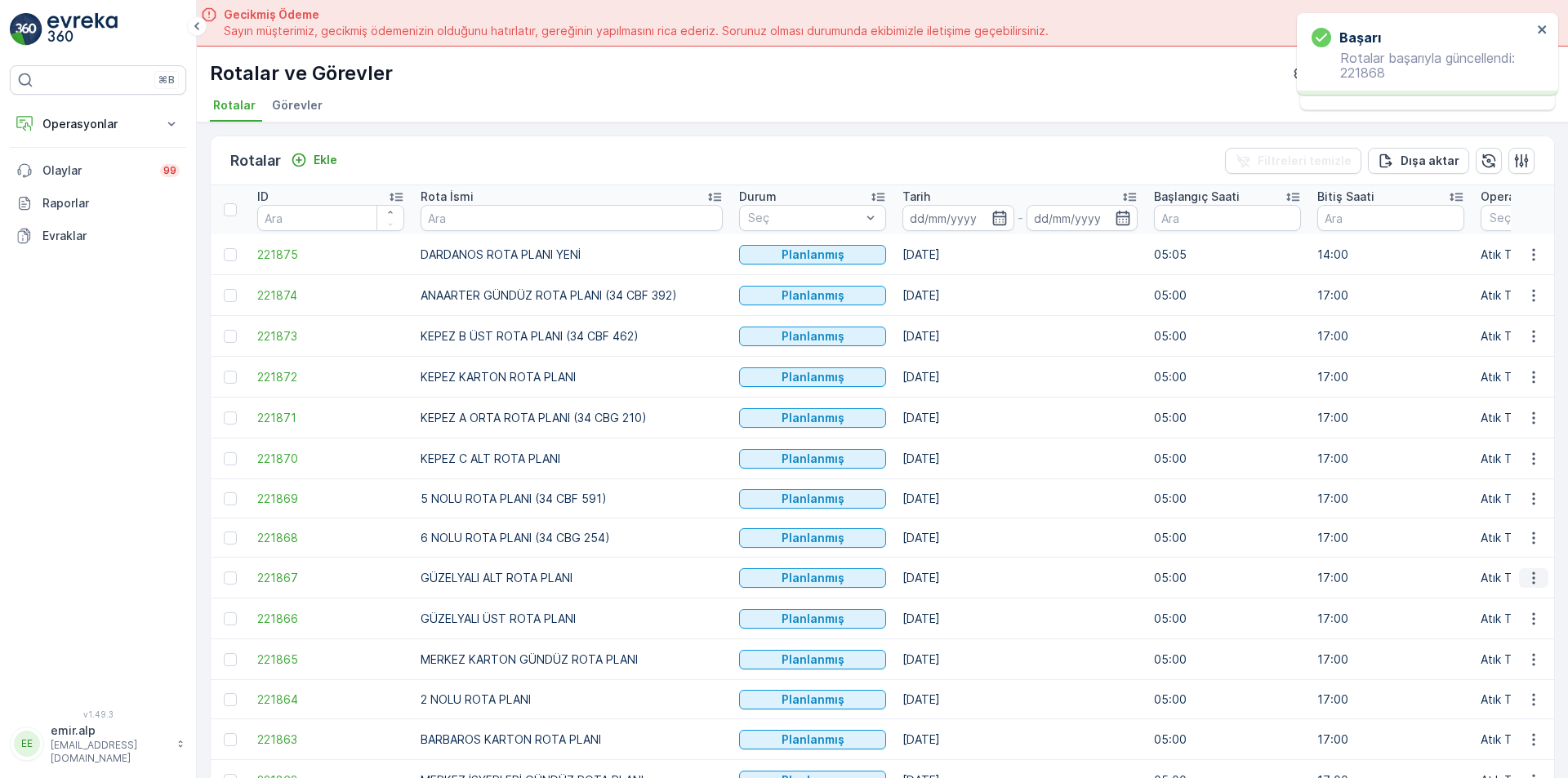
click at [1533, 579] on icon "button" at bounding box center [1534, 578] width 16 height 16
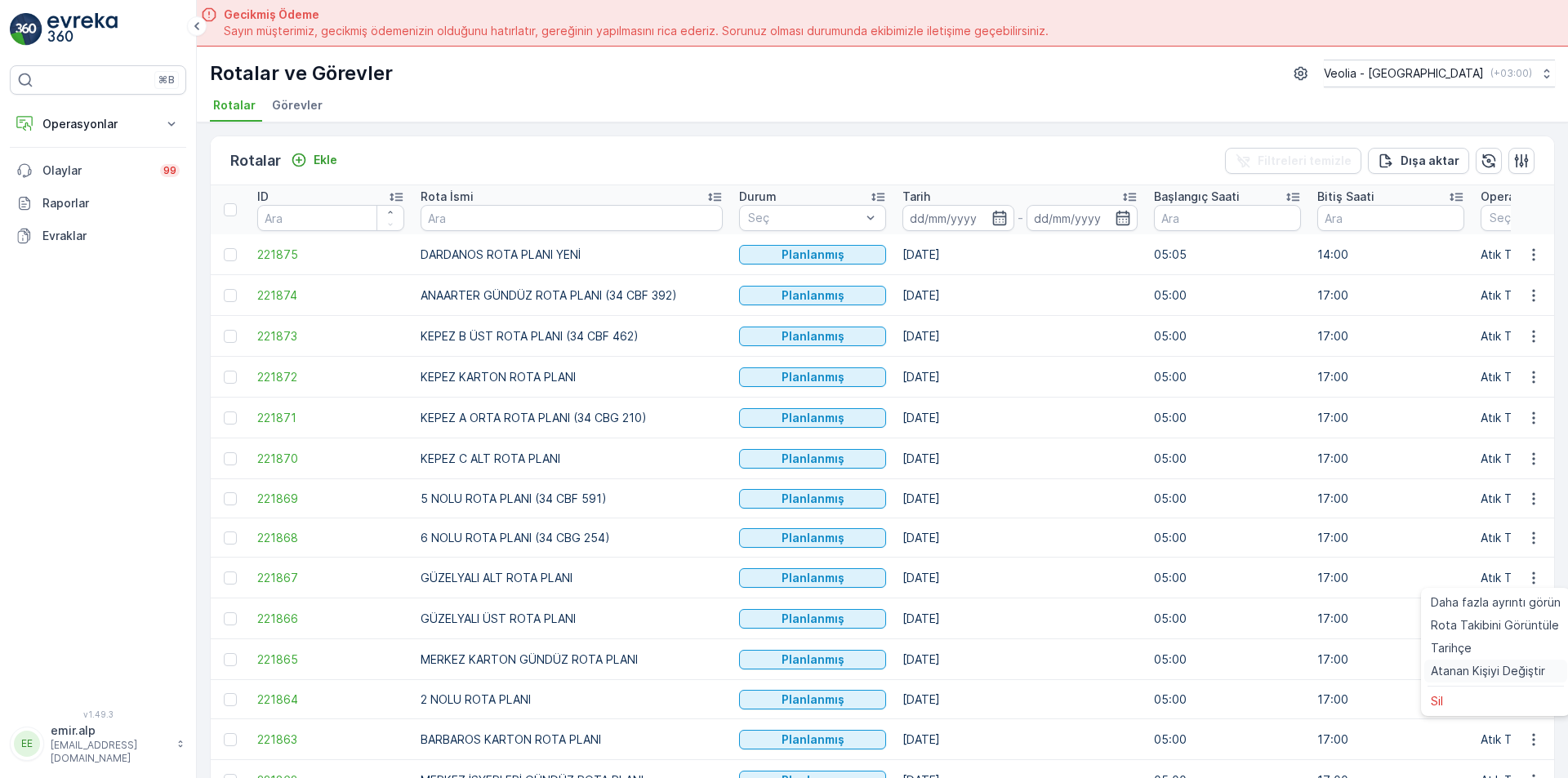
click at [1506, 668] on span "Atanan Kişiyi Değiştir" at bounding box center [1488, 671] width 114 height 16
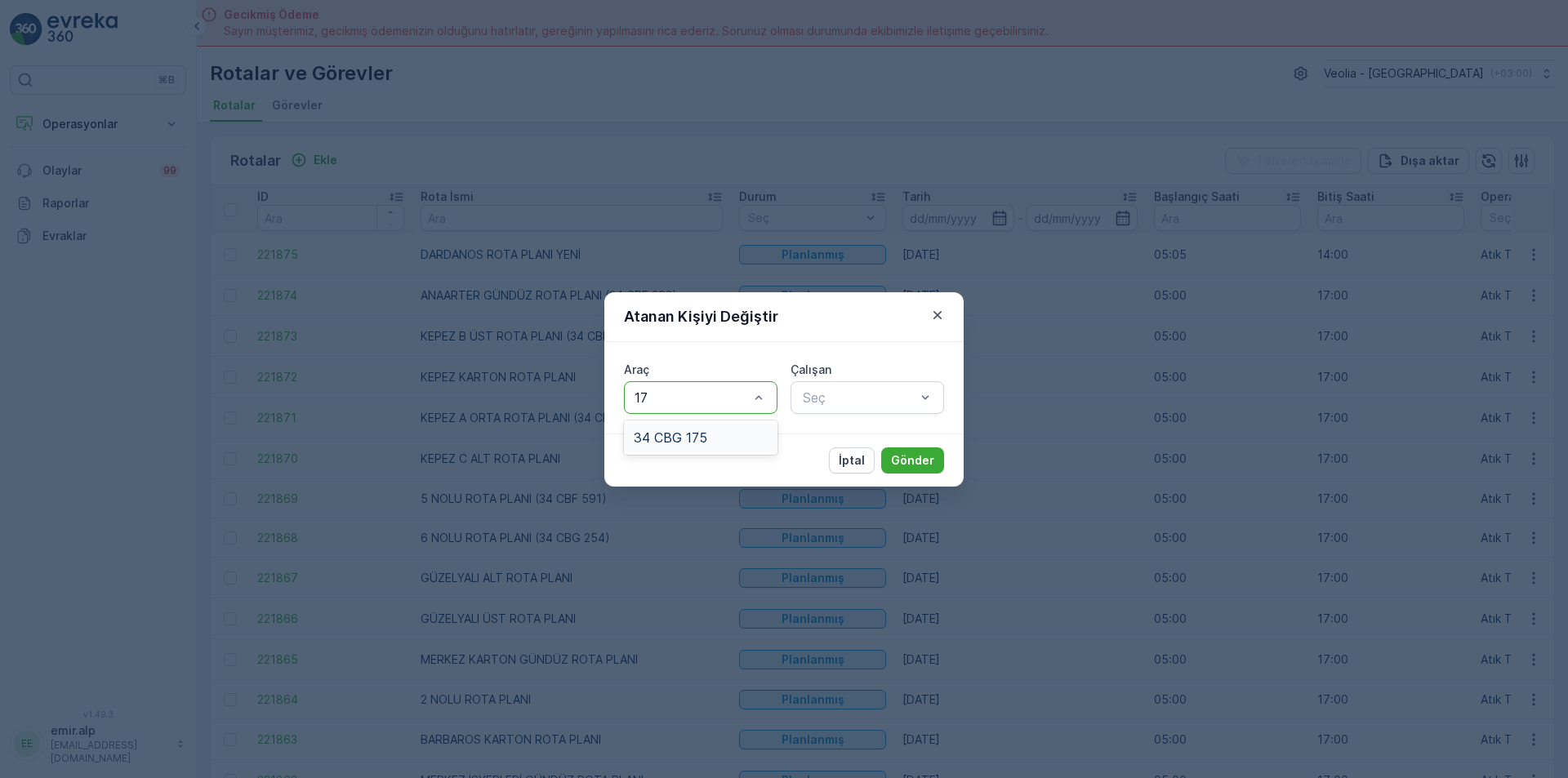
type input "175"
click at [724, 431] on div "34 CBG 175" at bounding box center [701, 437] width 134 height 14
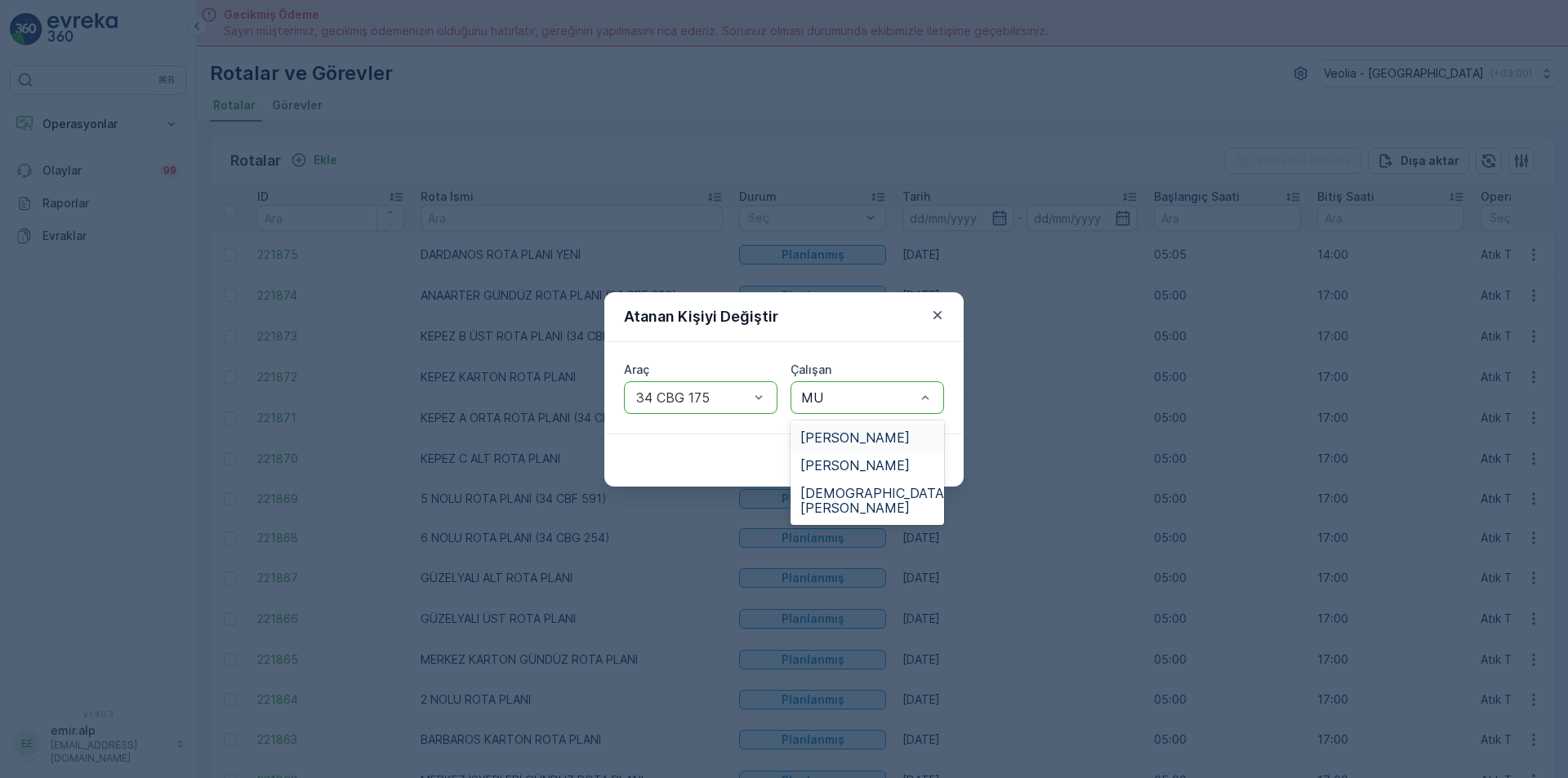
type input "MUR"
click at [881, 433] on span "MURAT ÇALIN" at bounding box center [855, 437] width 109 height 14
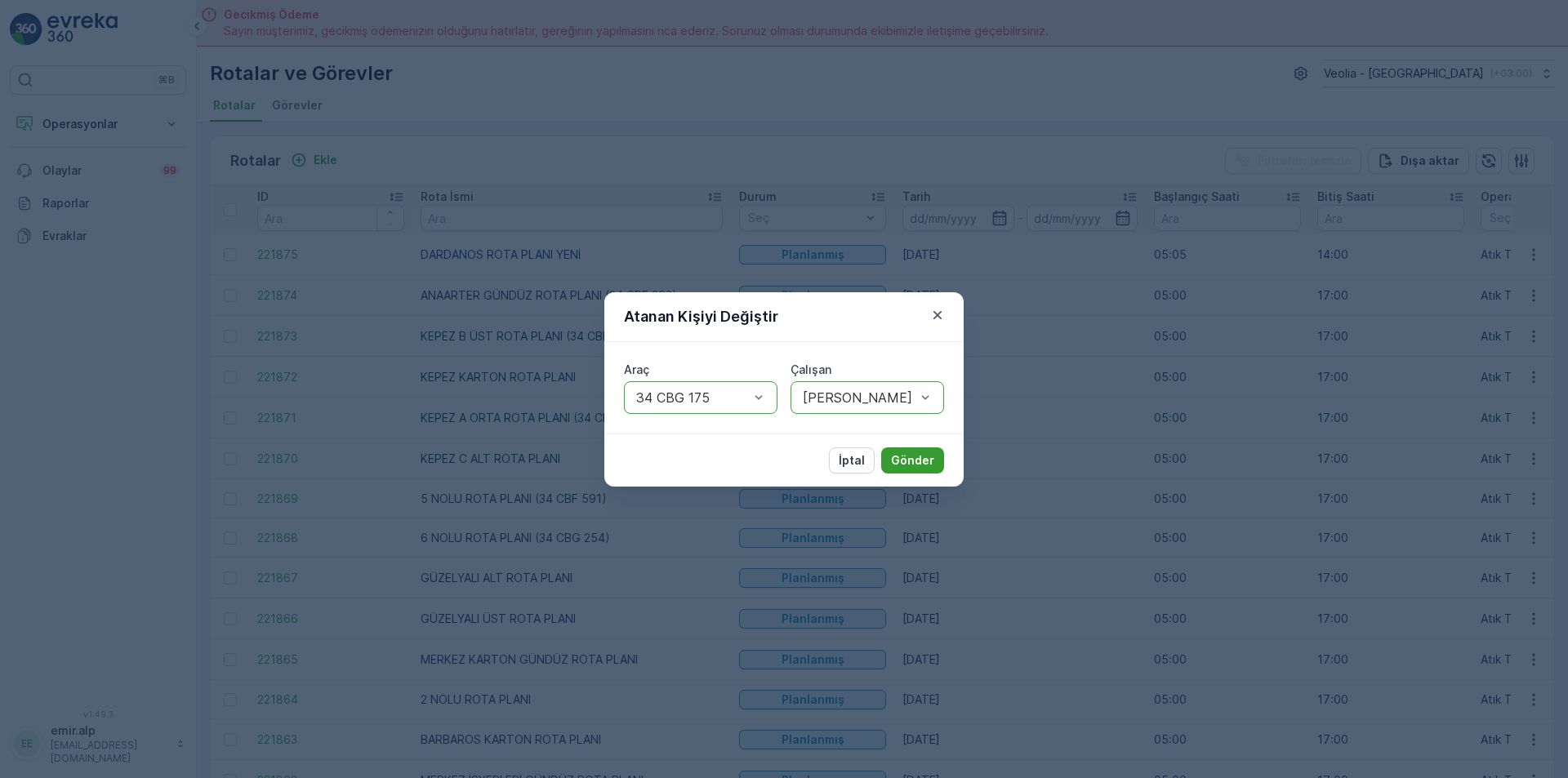
click at [908, 449] on button "Gönder" at bounding box center [913, 460] width 63 height 26
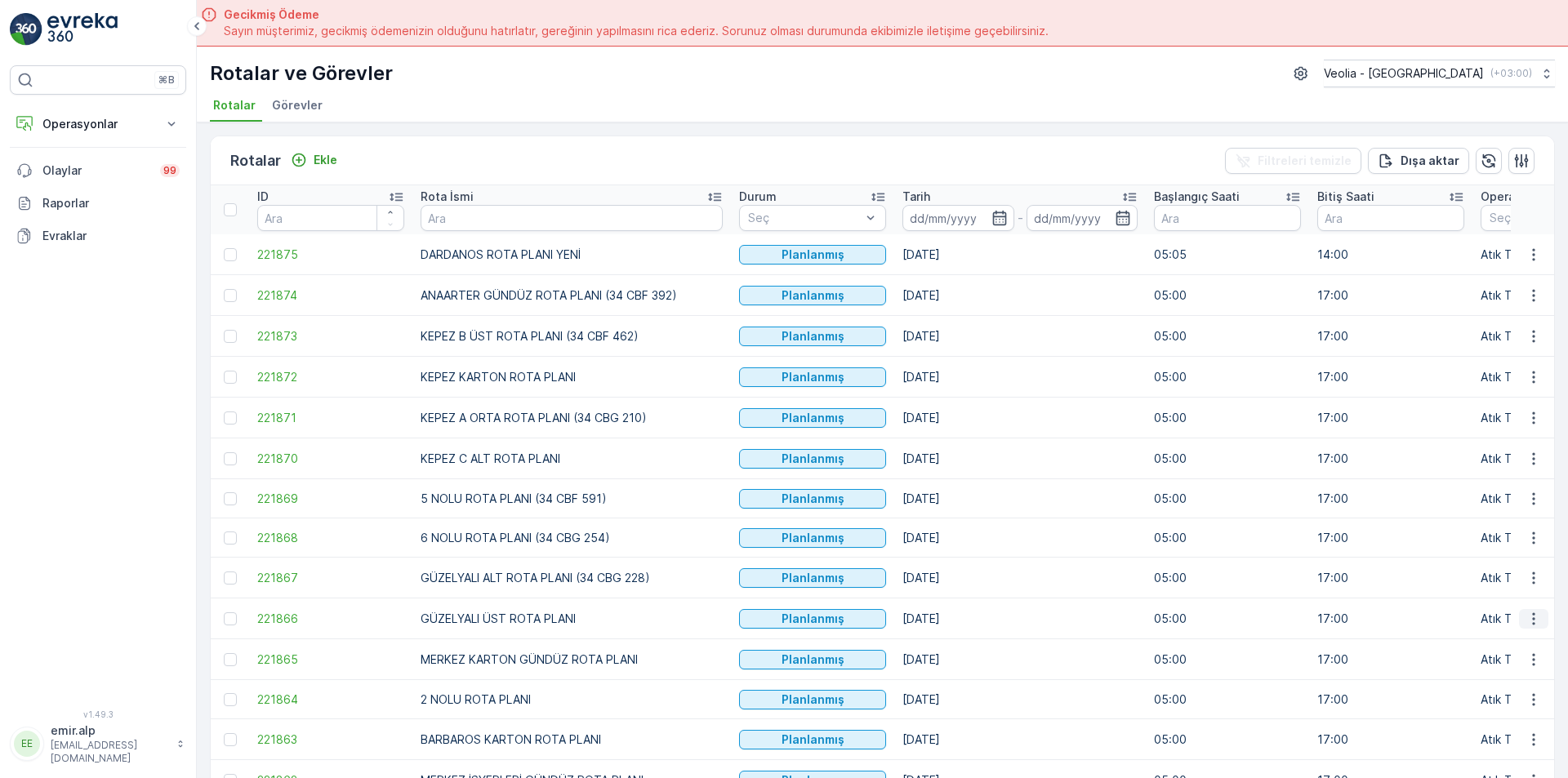
click at [1530, 620] on icon "button" at bounding box center [1534, 618] width 16 height 16
click at [1505, 714] on span "Atanan Kişiyi Değiştir" at bounding box center [1488, 711] width 114 height 16
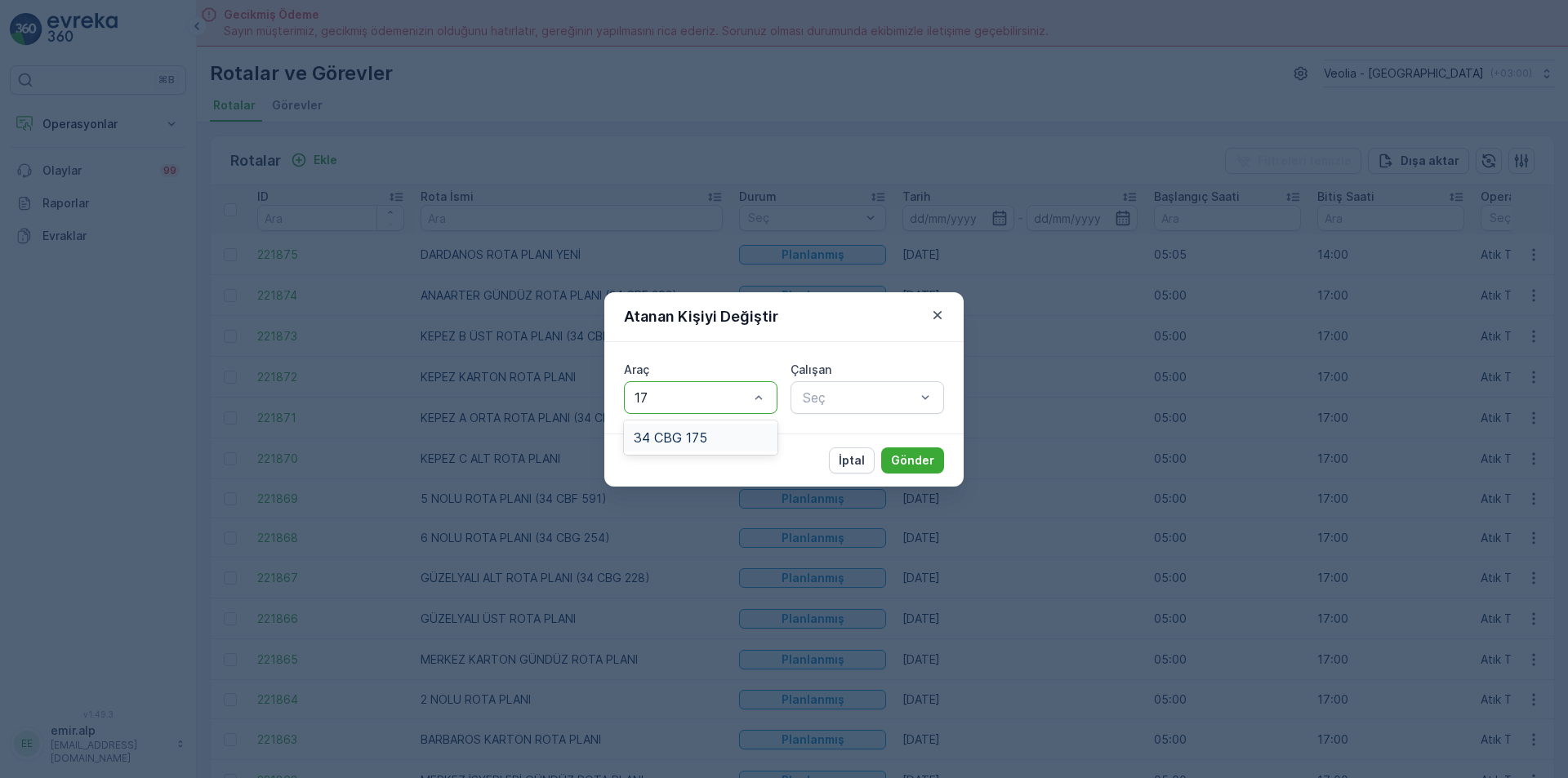
type input "175"
drag, startPoint x: 741, startPoint y: 433, endPoint x: 882, endPoint y: 384, distance: 149.3
click at [742, 433] on div "34 CBG 175" at bounding box center [701, 437] width 134 height 14
click at [882, 383] on div "Seç" at bounding box center [867, 397] width 153 height 33
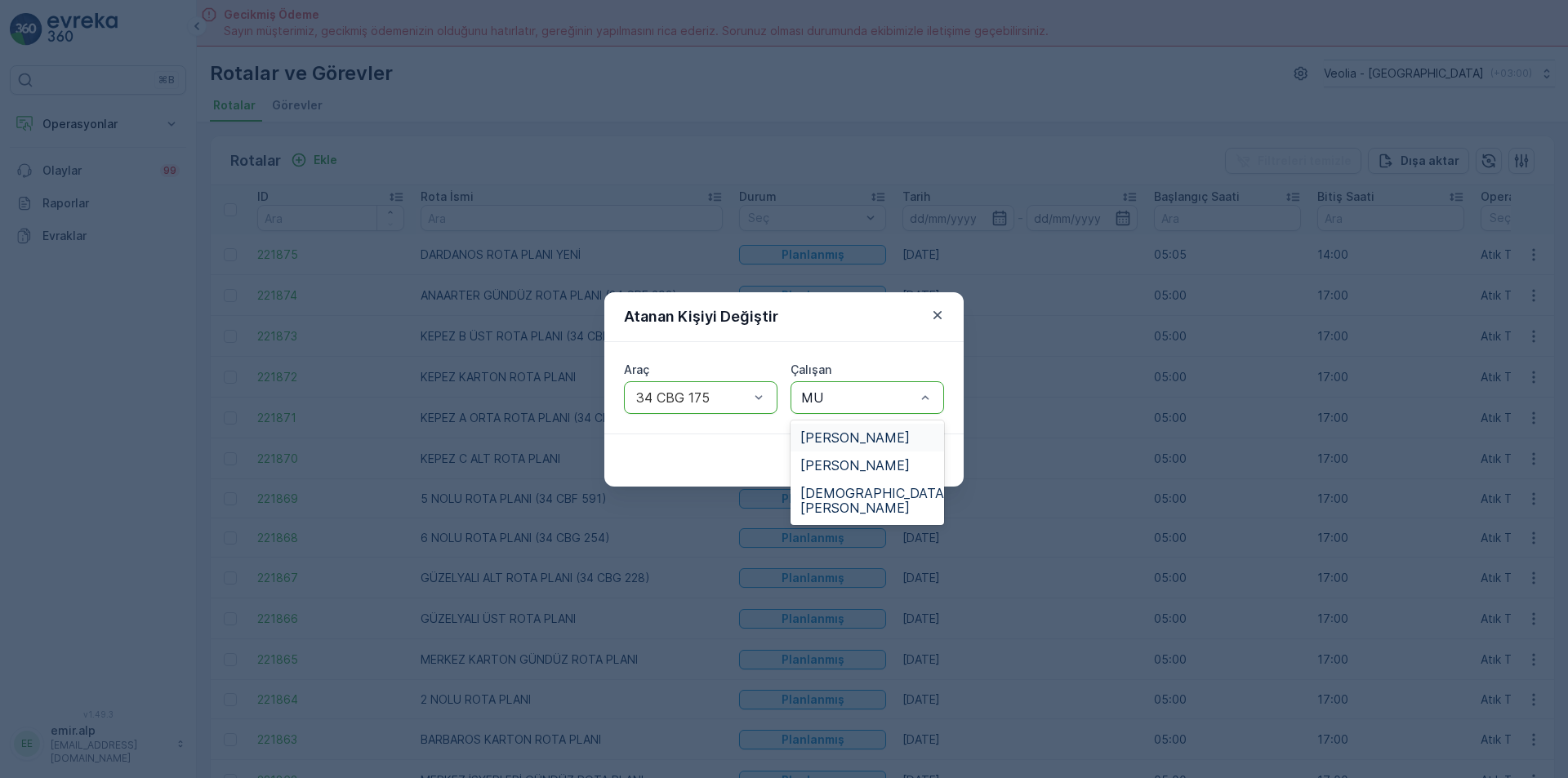
type input "MUR"
click at [832, 433] on span "MURAT ÇALIN" at bounding box center [855, 437] width 109 height 14
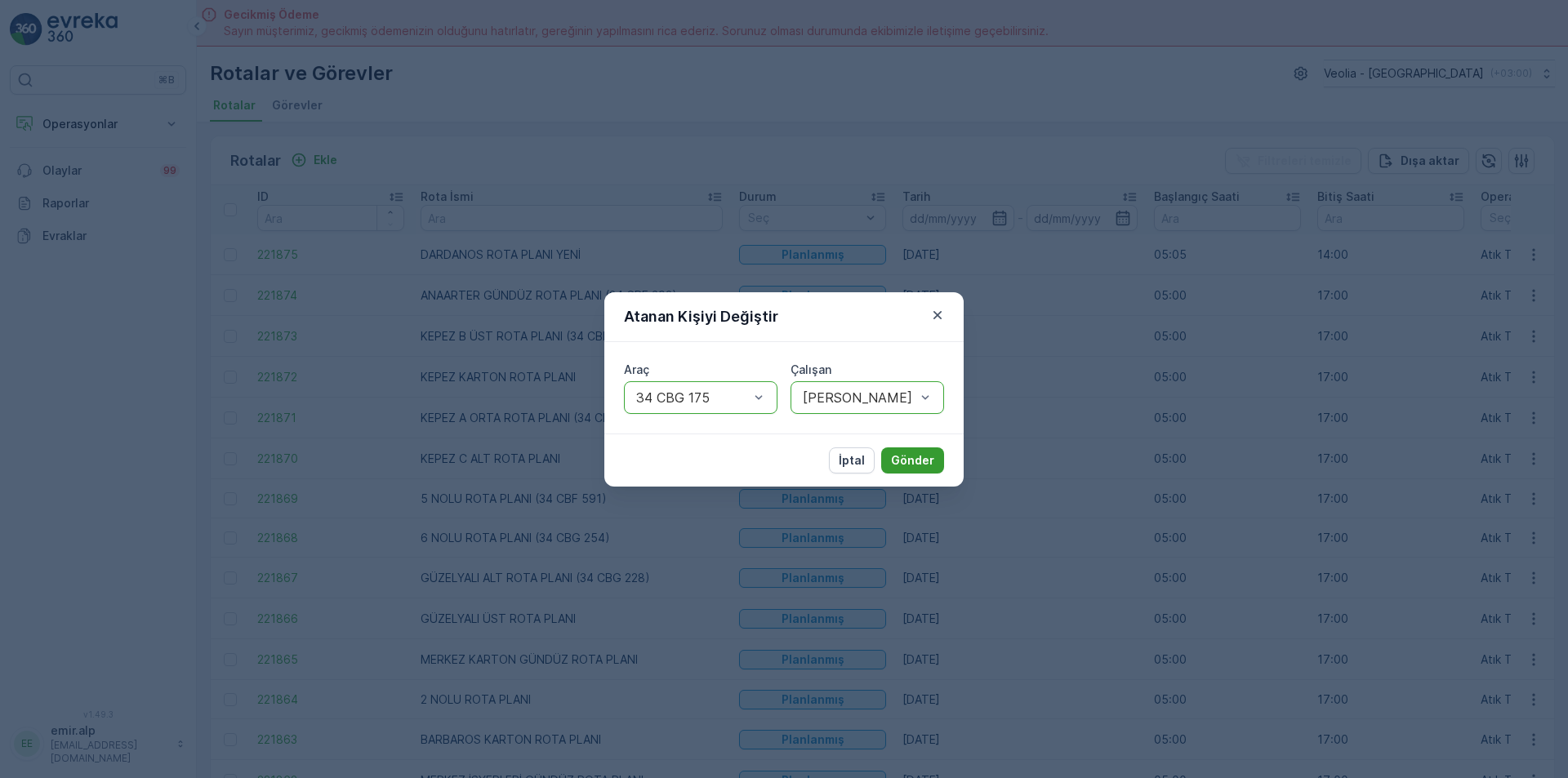
click at [897, 458] on p "Gönder" at bounding box center [912, 460] width 43 height 16
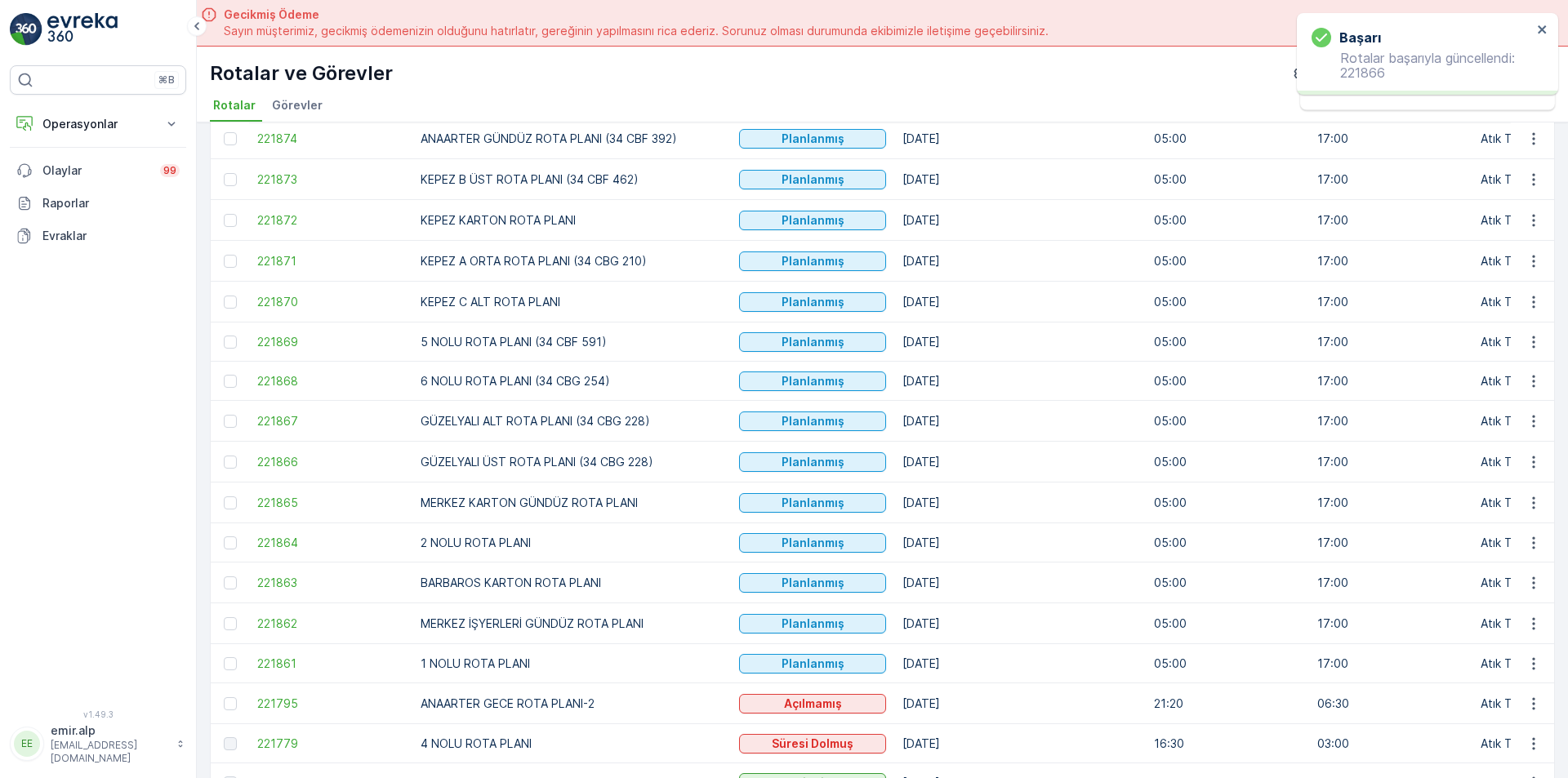
scroll to position [164, 0]
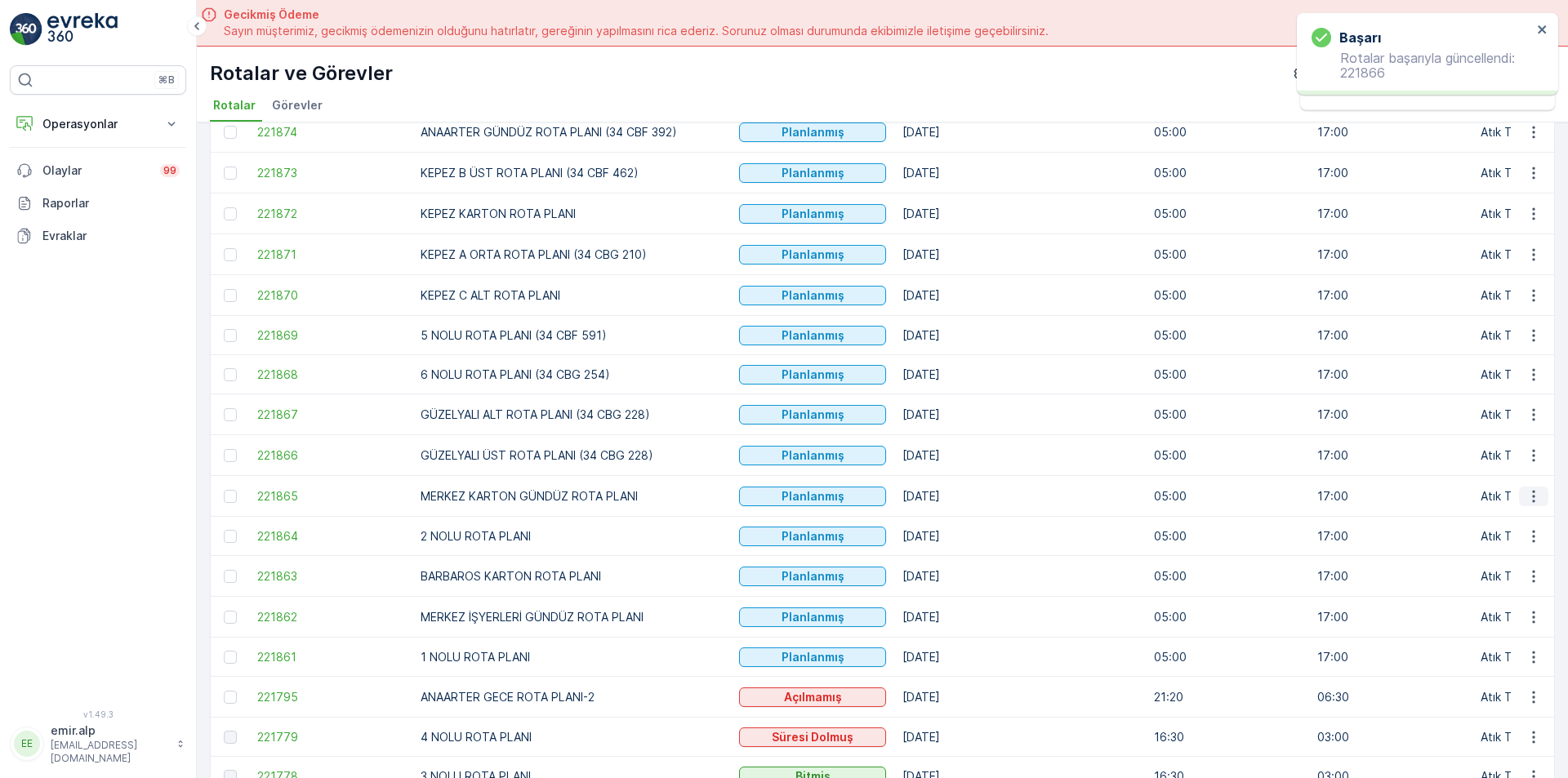
click at [1533, 492] on icon "button" at bounding box center [1534, 496] width 3 height 12
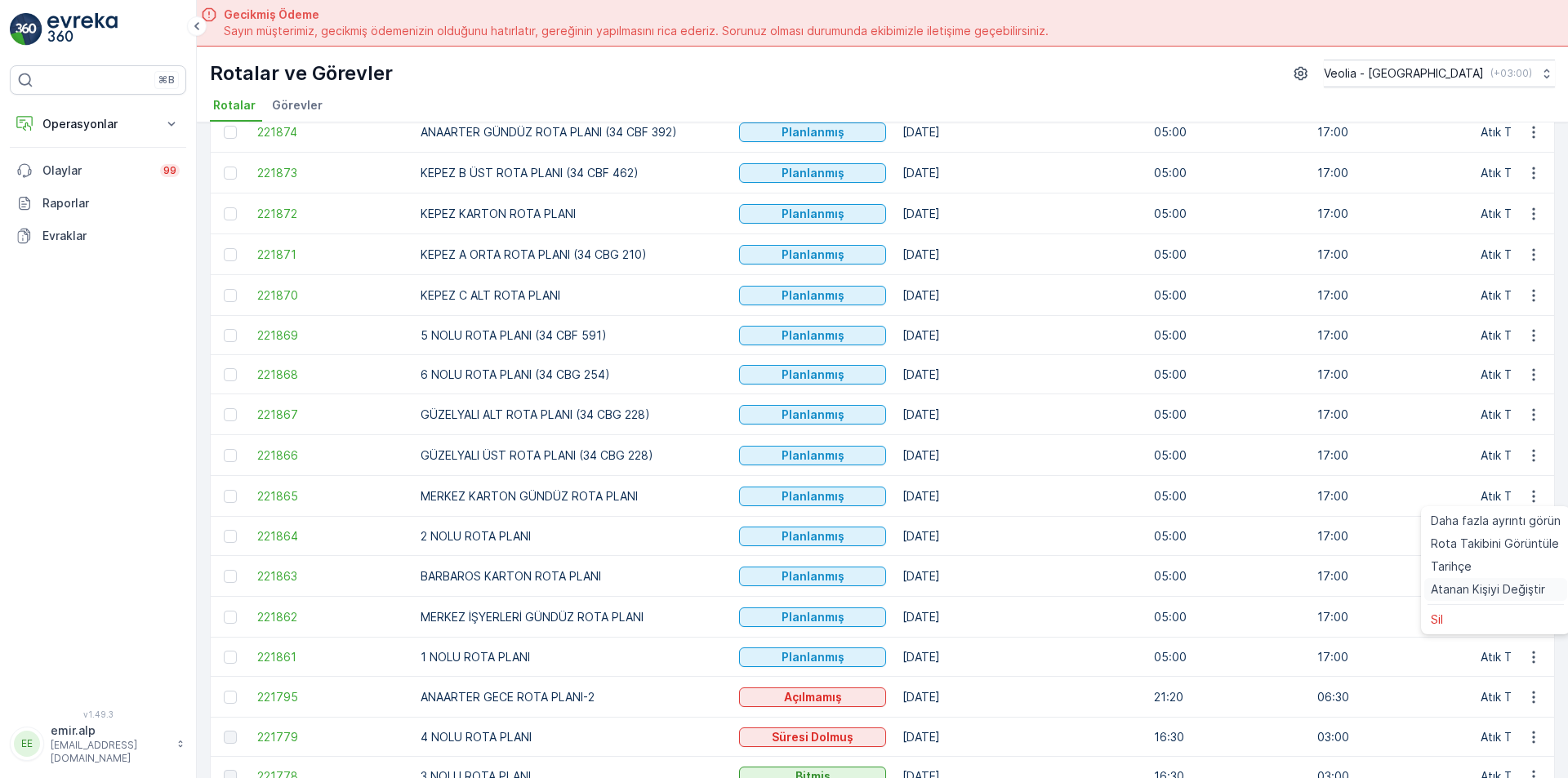
click at [1506, 589] on span "Atanan Kişiyi Değiştir" at bounding box center [1488, 589] width 114 height 16
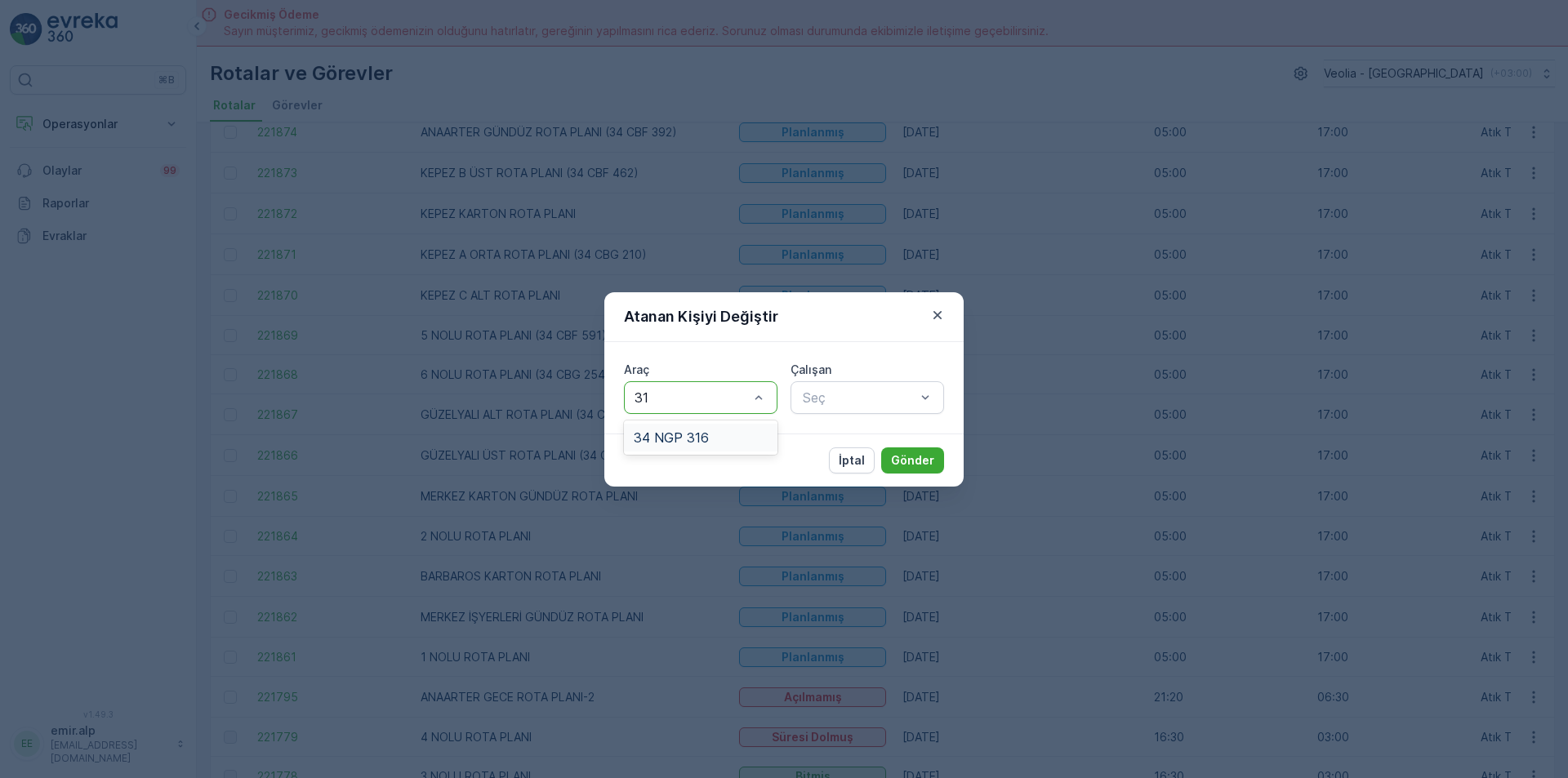
type input "316"
click at [694, 425] on div "34 NGP 316" at bounding box center [701, 437] width 153 height 28
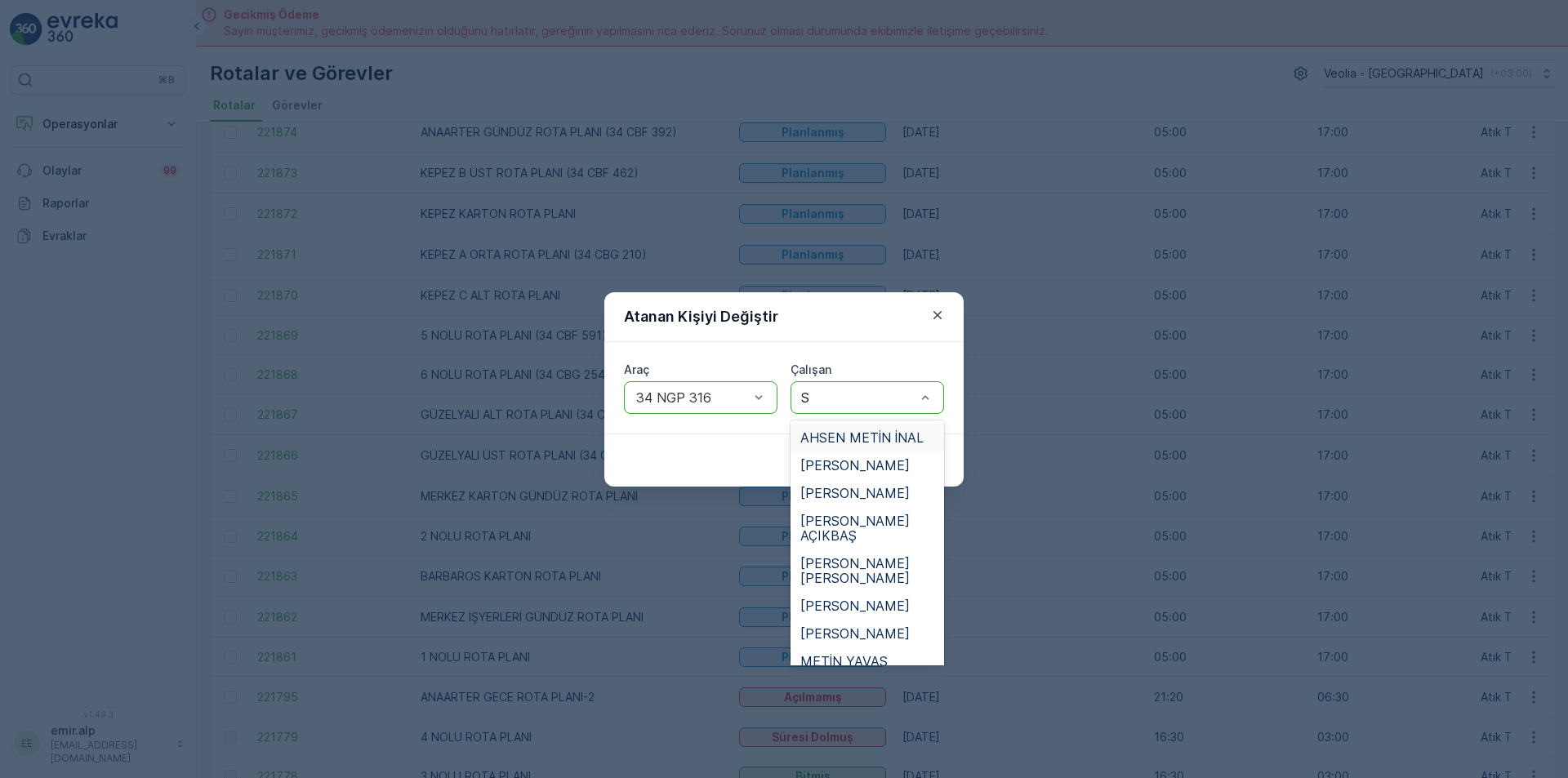
type input "SA"
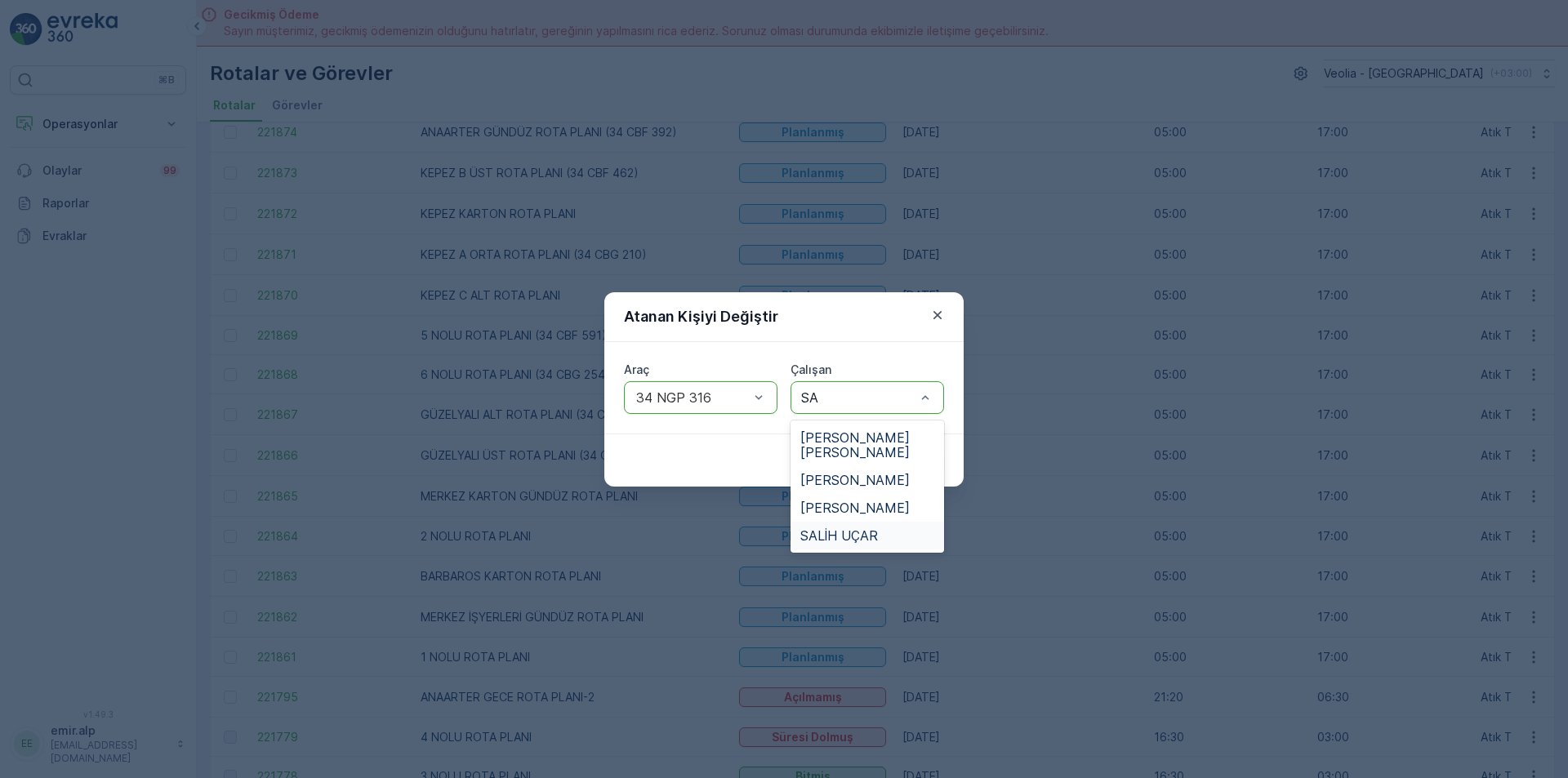
drag, startPoint x: 840, startPoint y: 520, endPoint x: 895, endPoint y: 520, distance: 55.0
click at [850, 528] on span "SALİH UÇAR" at bounding box center [839, 535] width 78 height 14
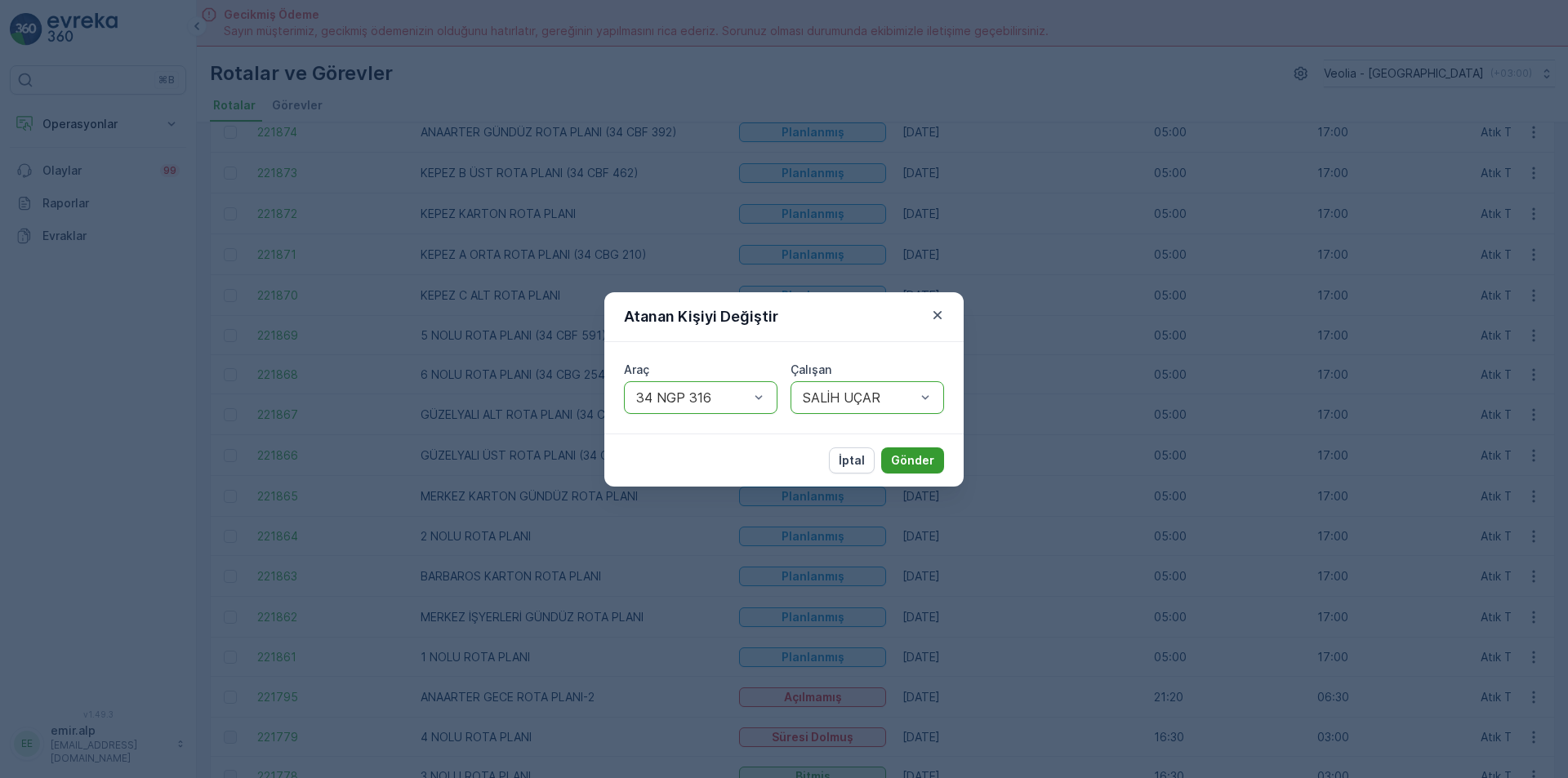
click at [905, 462] on p "Gönder" at bounding box center [912, 460] width 43 height 16
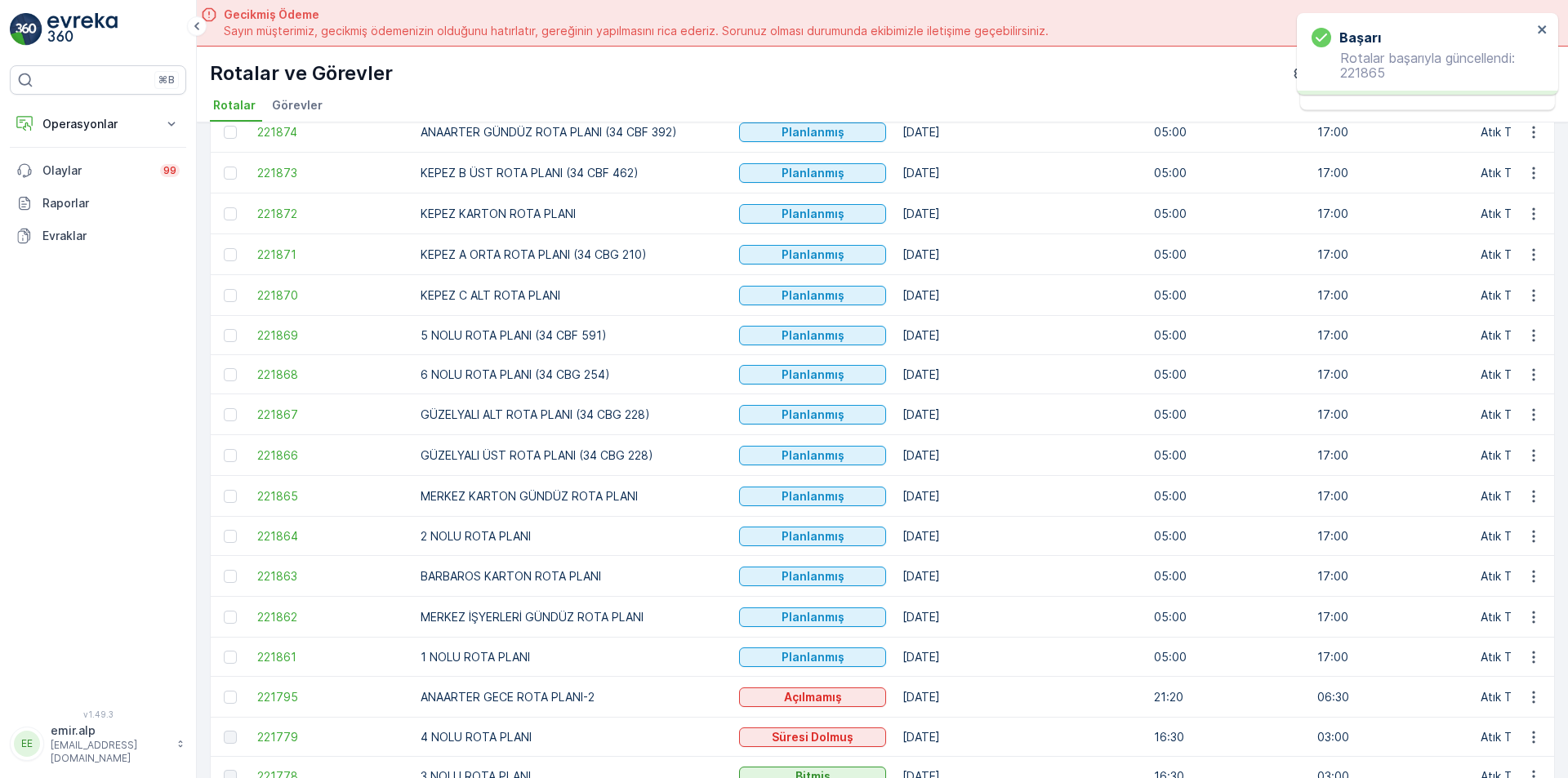
scroll to position [245, 0]
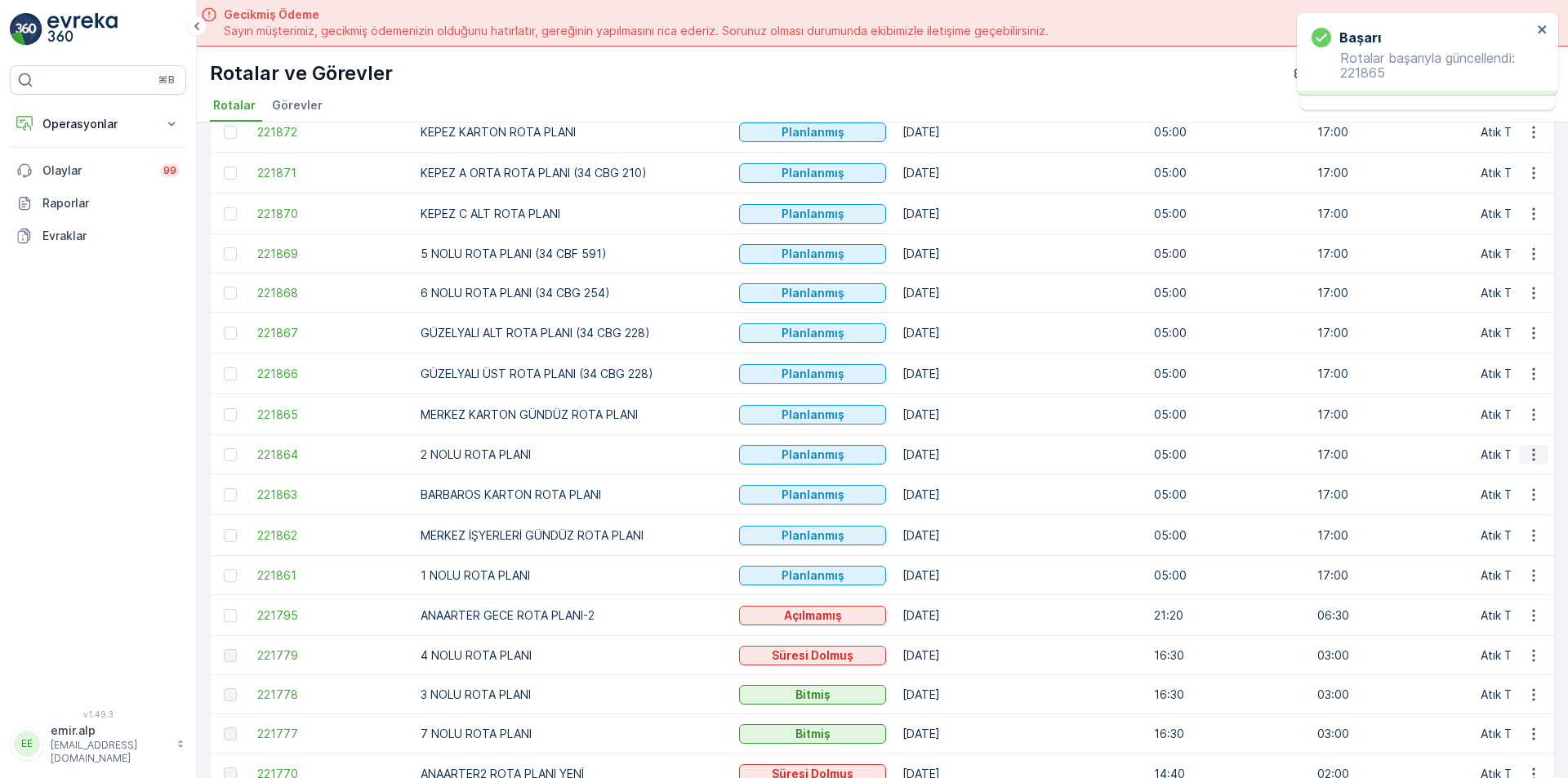
click at [1533, 456] on icon "button" at bounding box center [1534, 454] width 3 height 12
click at [1503, 547] on span "Atanan Kişiyi Değiştir" at bounding box center [1488, 547] width 114 height 16
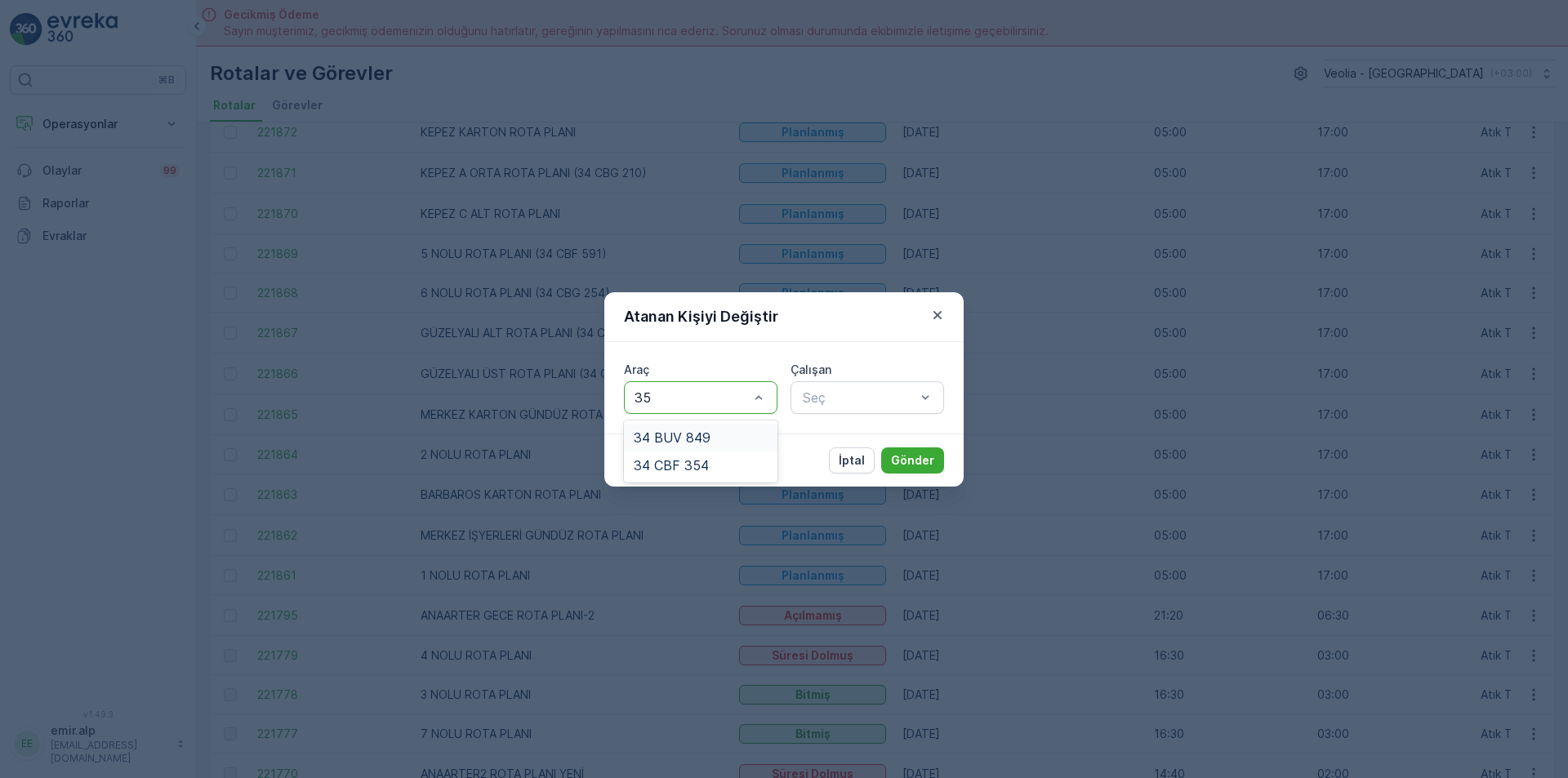
type input "354"
click at [698, 438] on span "34 CBF 354" at bounding box center [671, 437] width 75 height 14
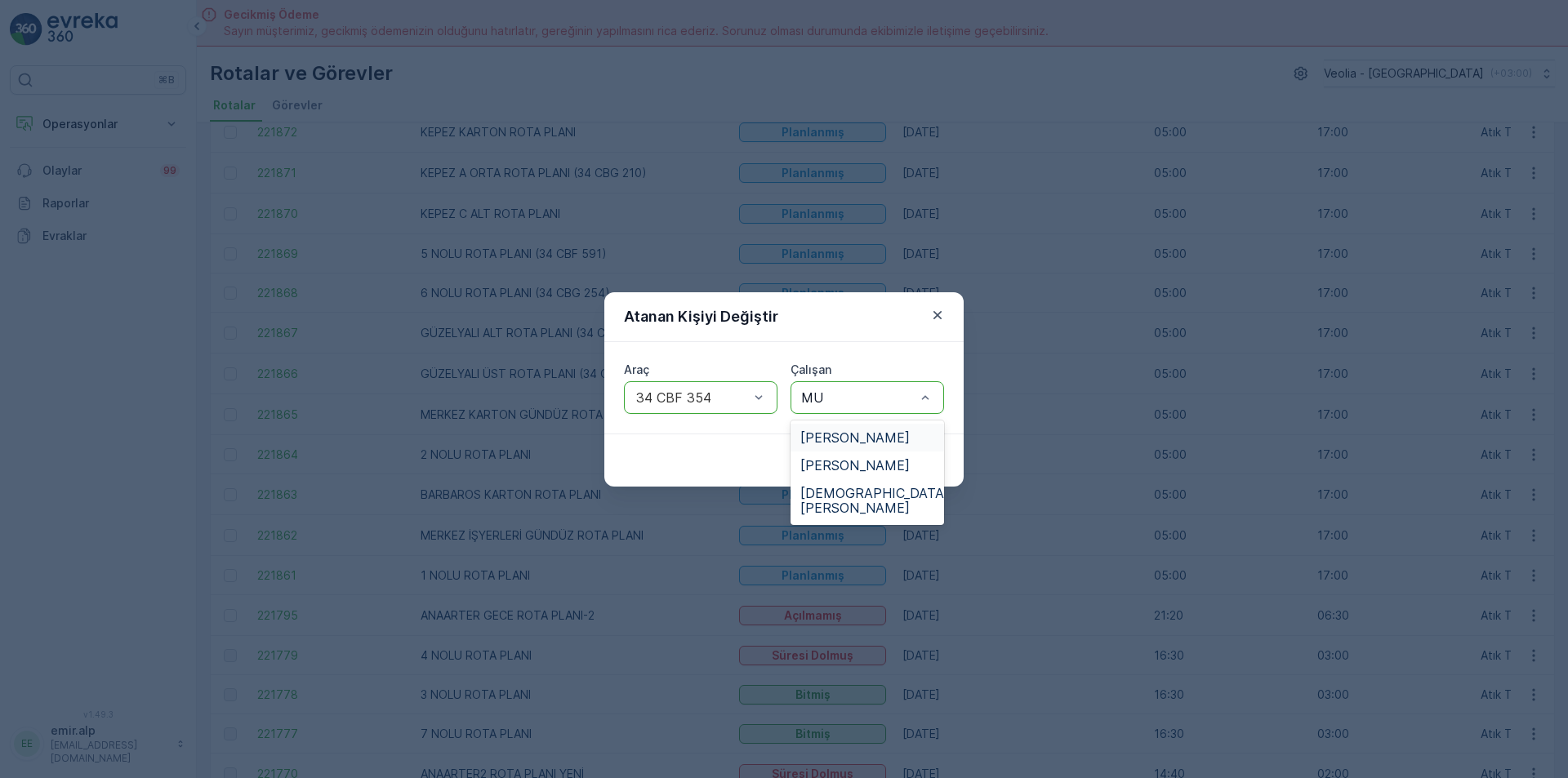
type input "MUS"
click at [858, 426] on div "[PERSON_NAME]" at bounding box center [867, 437] width 153 height 28
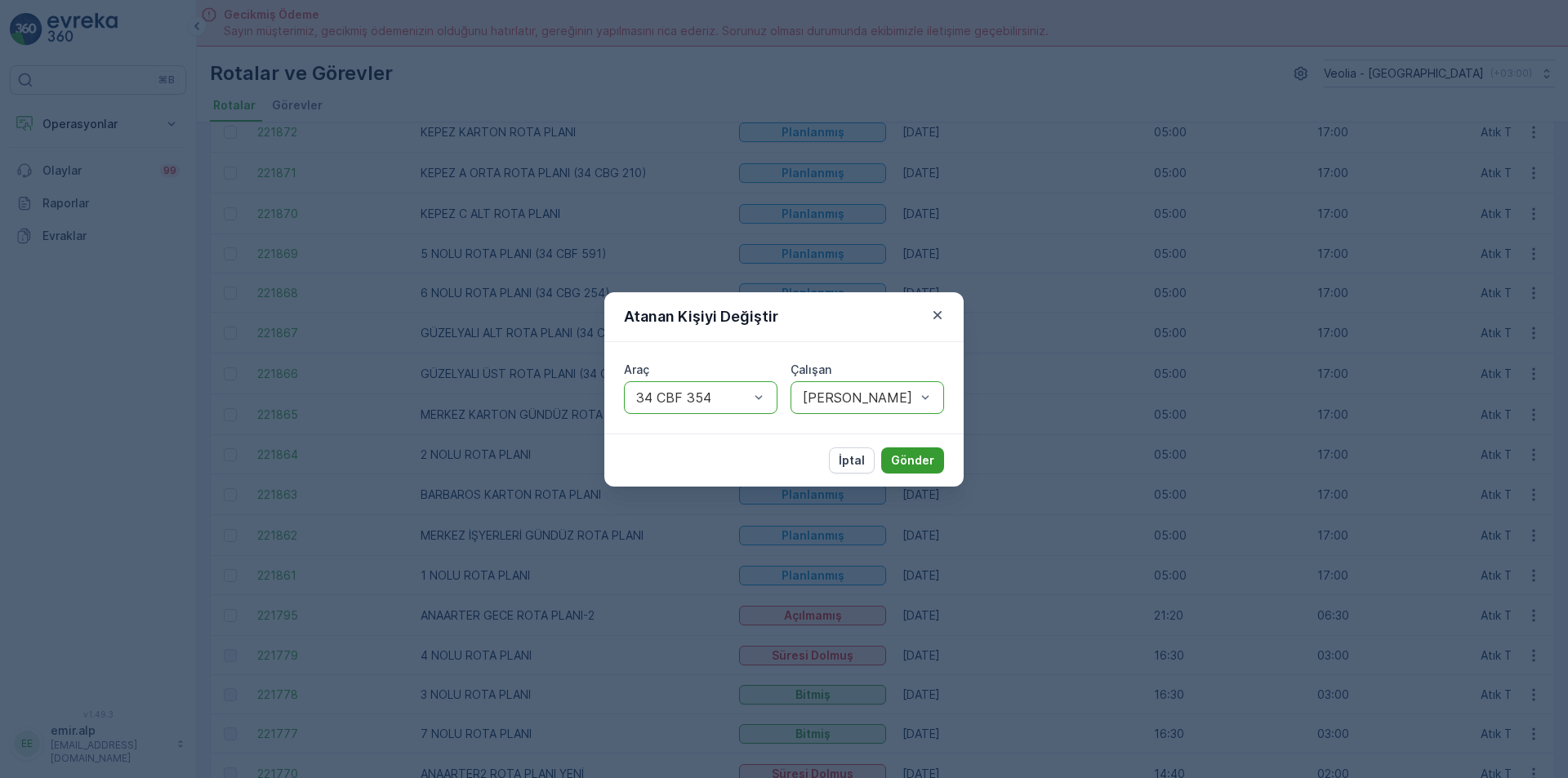
click at [915, 459] on p "Gönder" at bounding box center [912, 460] width 43 height 16
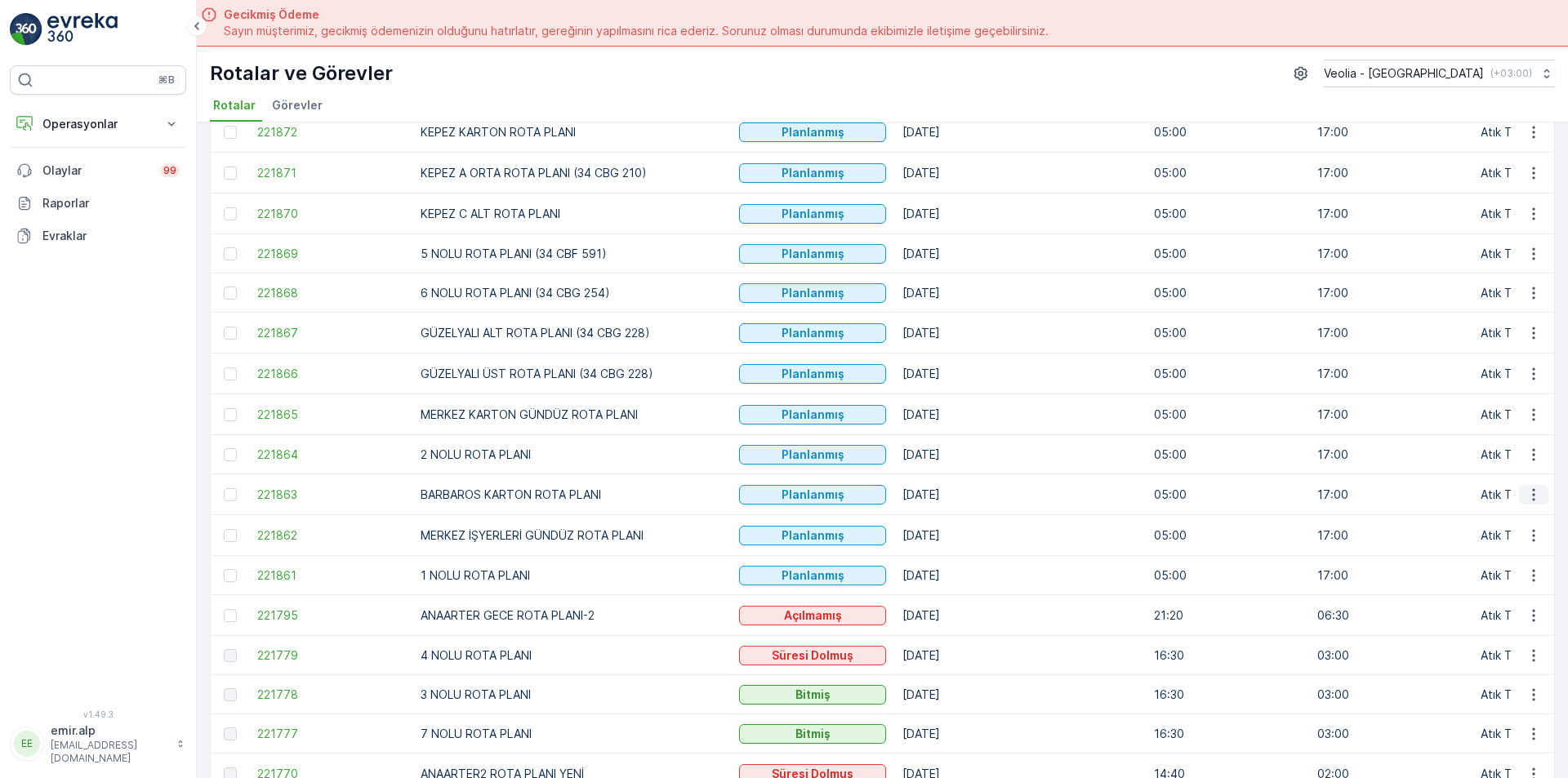
click at [1534, 498] on icon "button" at bounding box center [1534, 495] width 16 height 16
click at [1522, 587] on span "Atanan Kişiyi Değiştir" at bounding box center [1488, 588] width 114 height 16
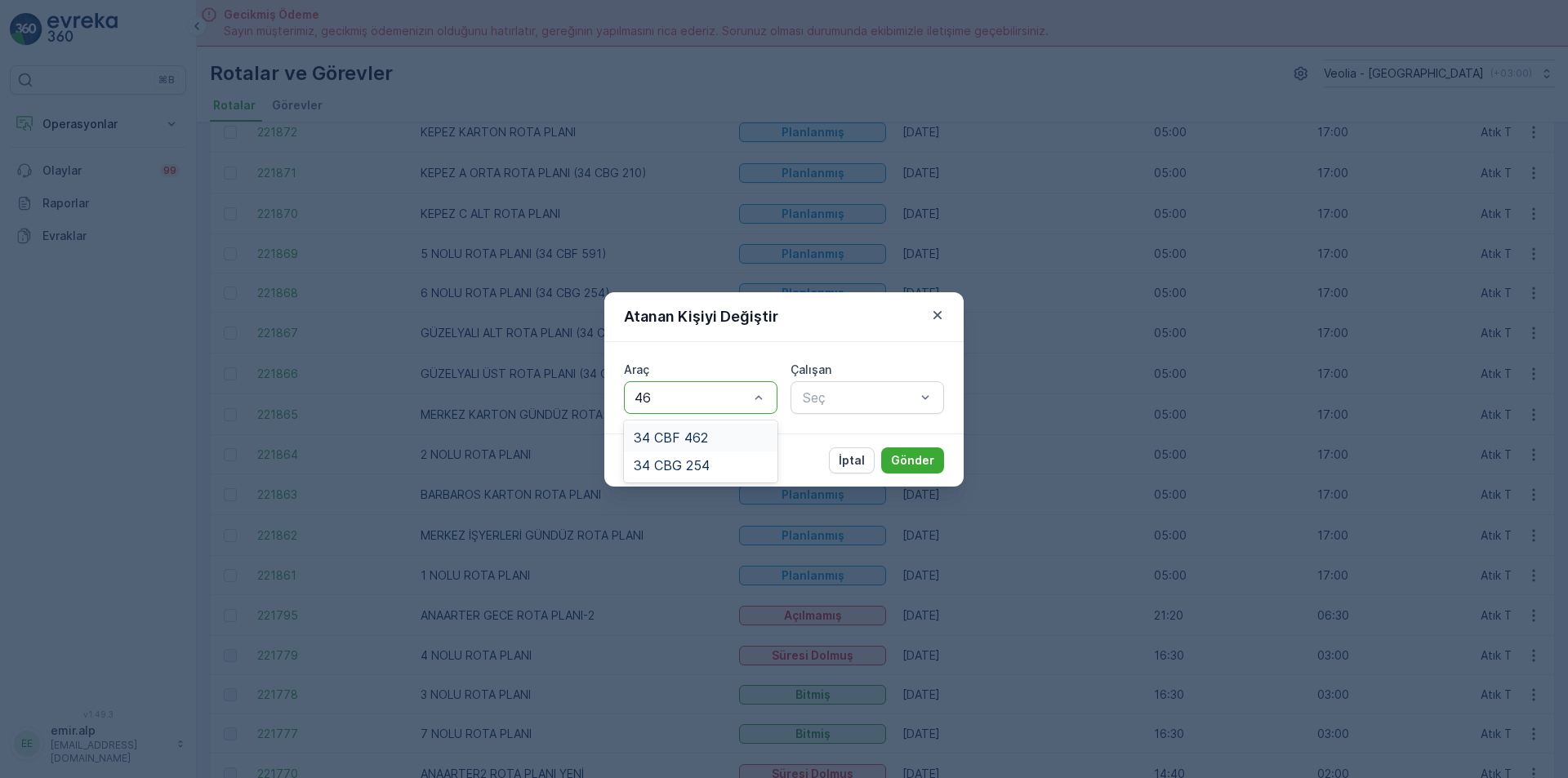
type input "462"
click at [731, 436] on div "34 CBF 462" at bounding box center [701, 437] width 134 height 14
type input "CEY"
click at [840, 441] on span "[PERSON_NAME]" at bounding box center [855, 437] width 109 height 14
click at [890, 454] on button "Gönder" at bounding box center [913, 460] width 63 height 26
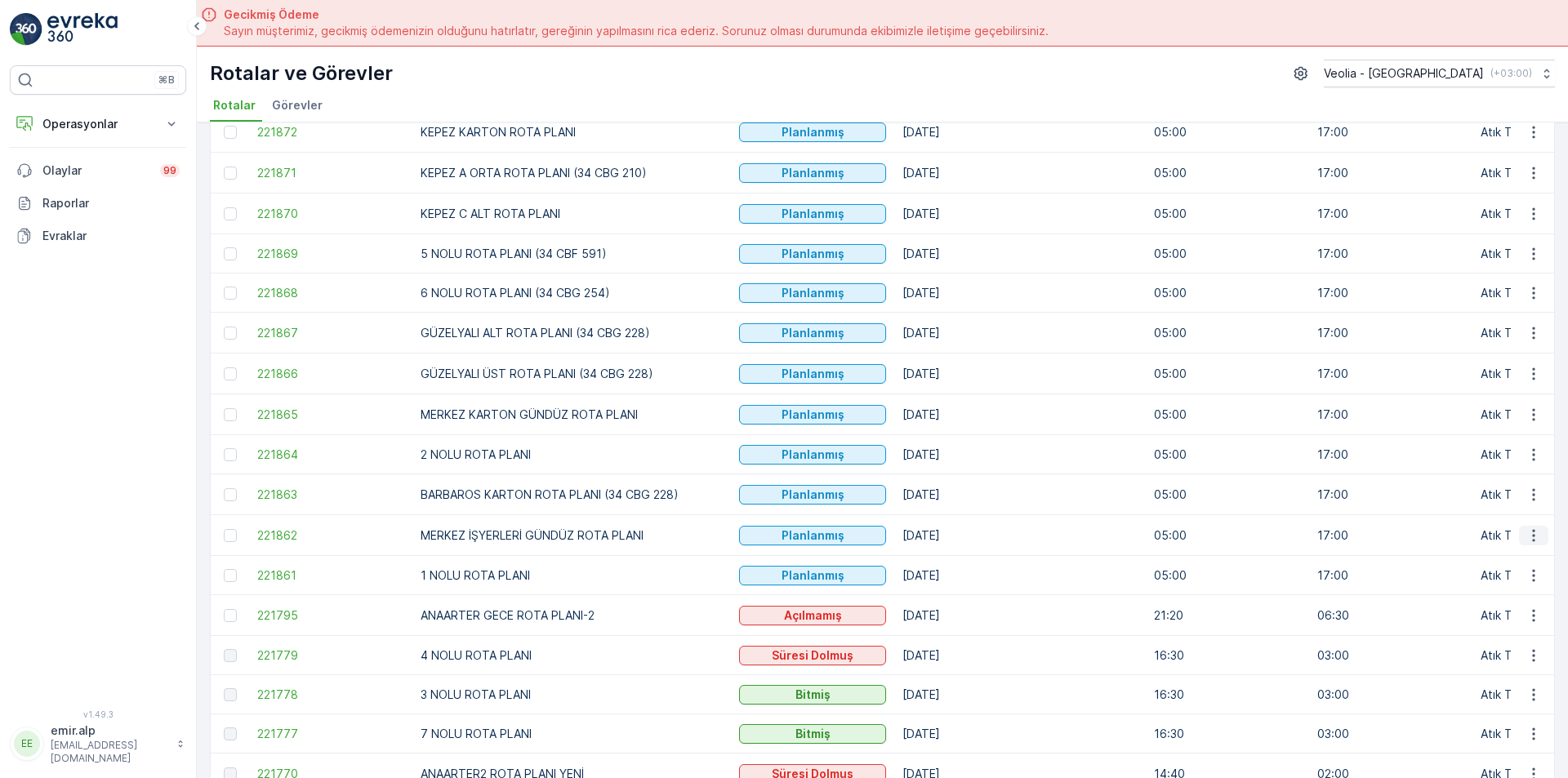
click at [1526, 537] on icon "button" at bounding box center [1534, 535] width 16 height 16
click at [1503, 618] on div "Atanan Kişiyi Değiştir" at bounding box center [1495, 629] width 143 height 23
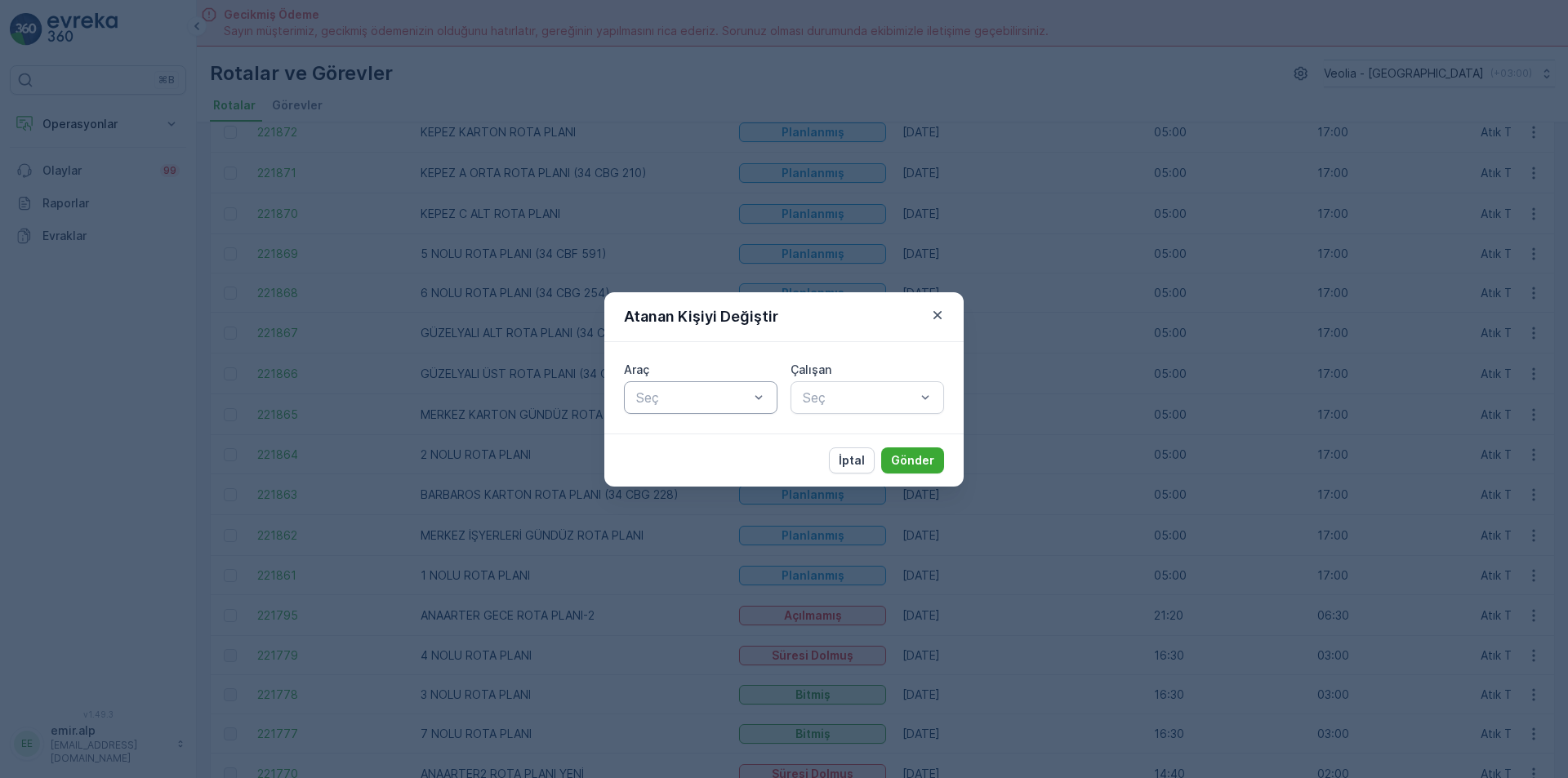
click at [760, 385] on div at bounding box center [758, 397] width 16 height 31
type input "242"
click at [744, 439] on div "34 NGP 242" at bounding box center [701, 437] width 134 height 14
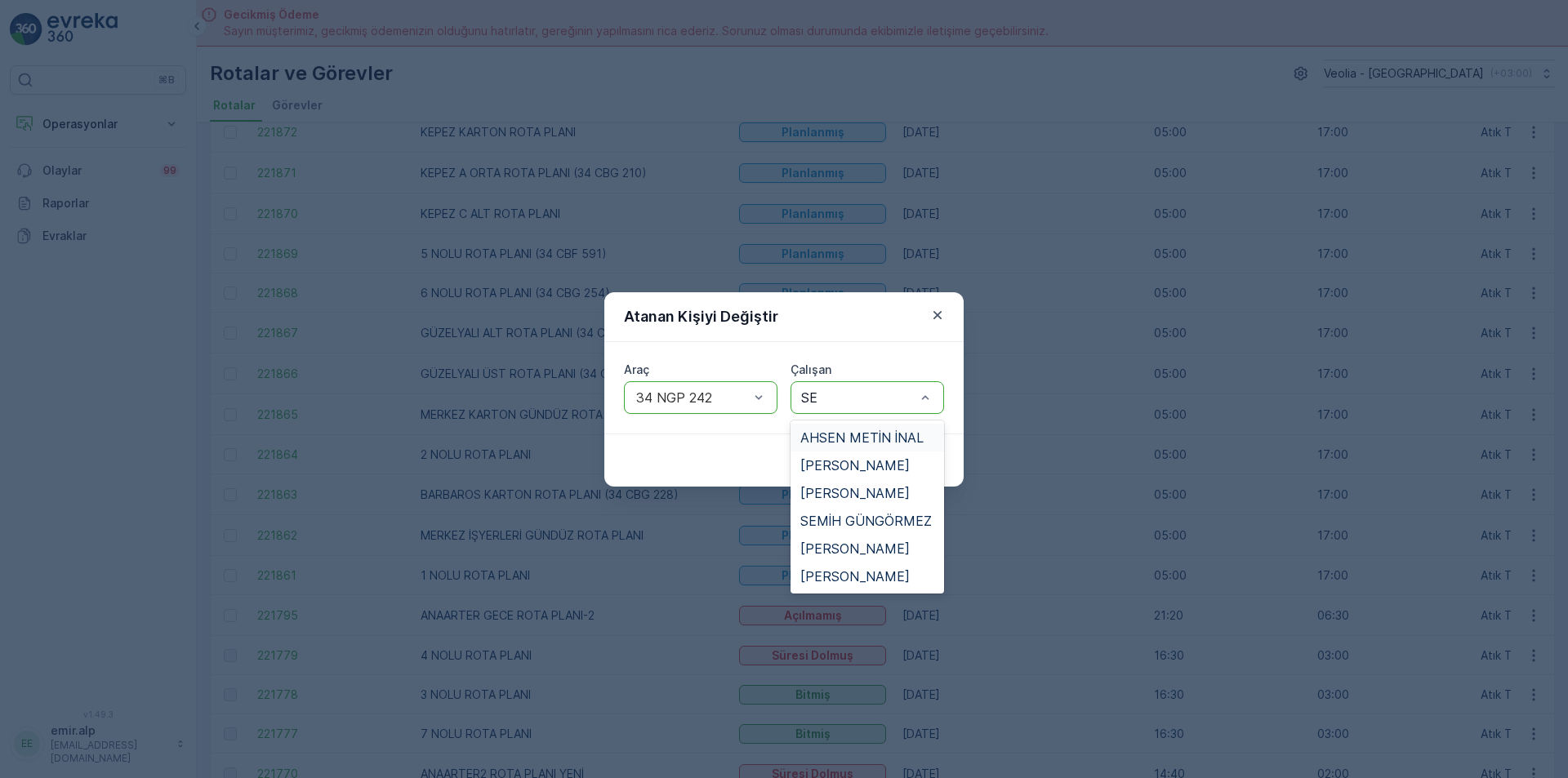
type input "SER"
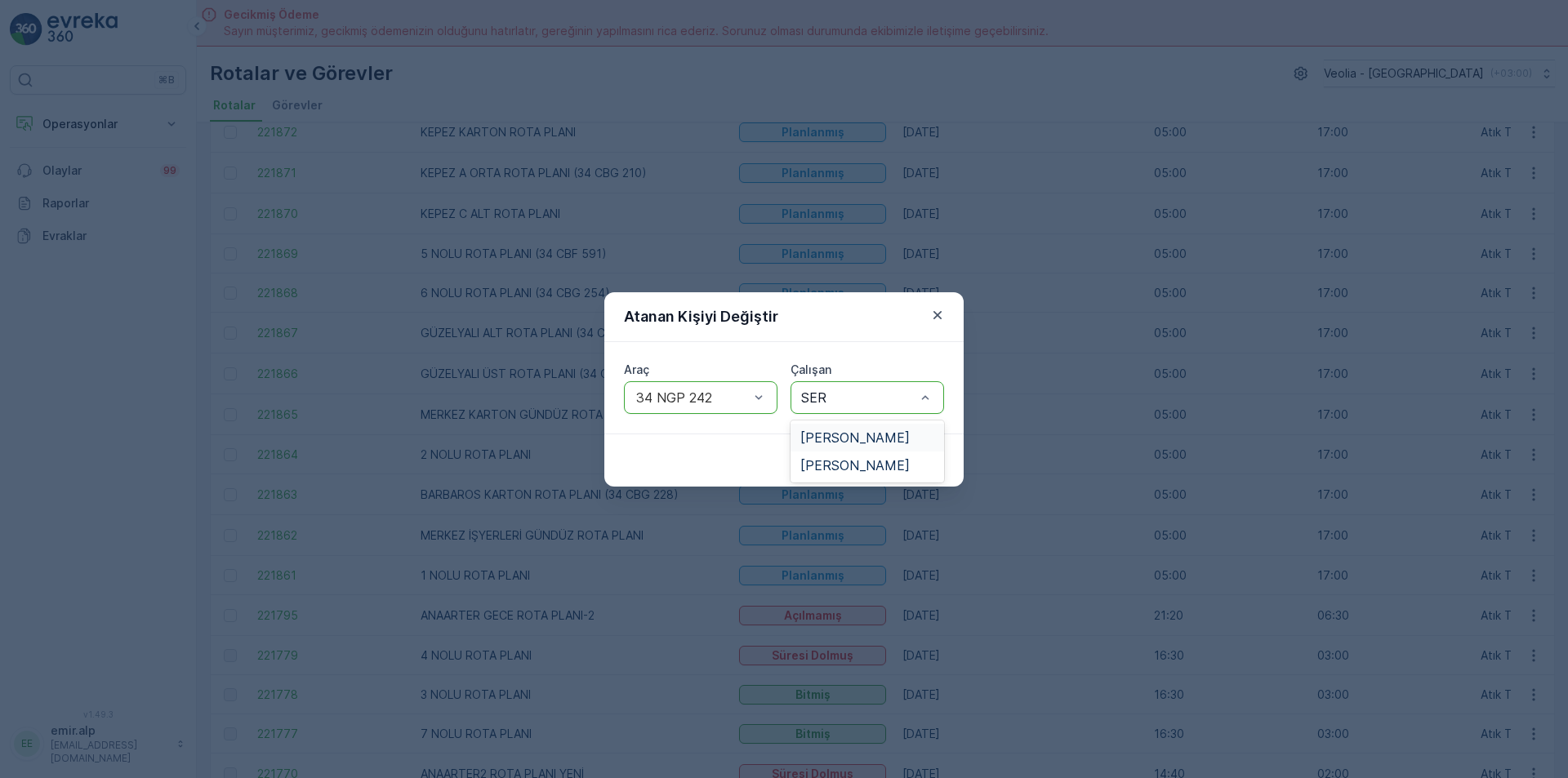
click at [839, 446] on div "[PERSON_NAME]" at bounding box center [867, 437] width 153 height 28
click at [919, 464] on p "Gönder" at bounding box center [912, 460] width 43 height 16
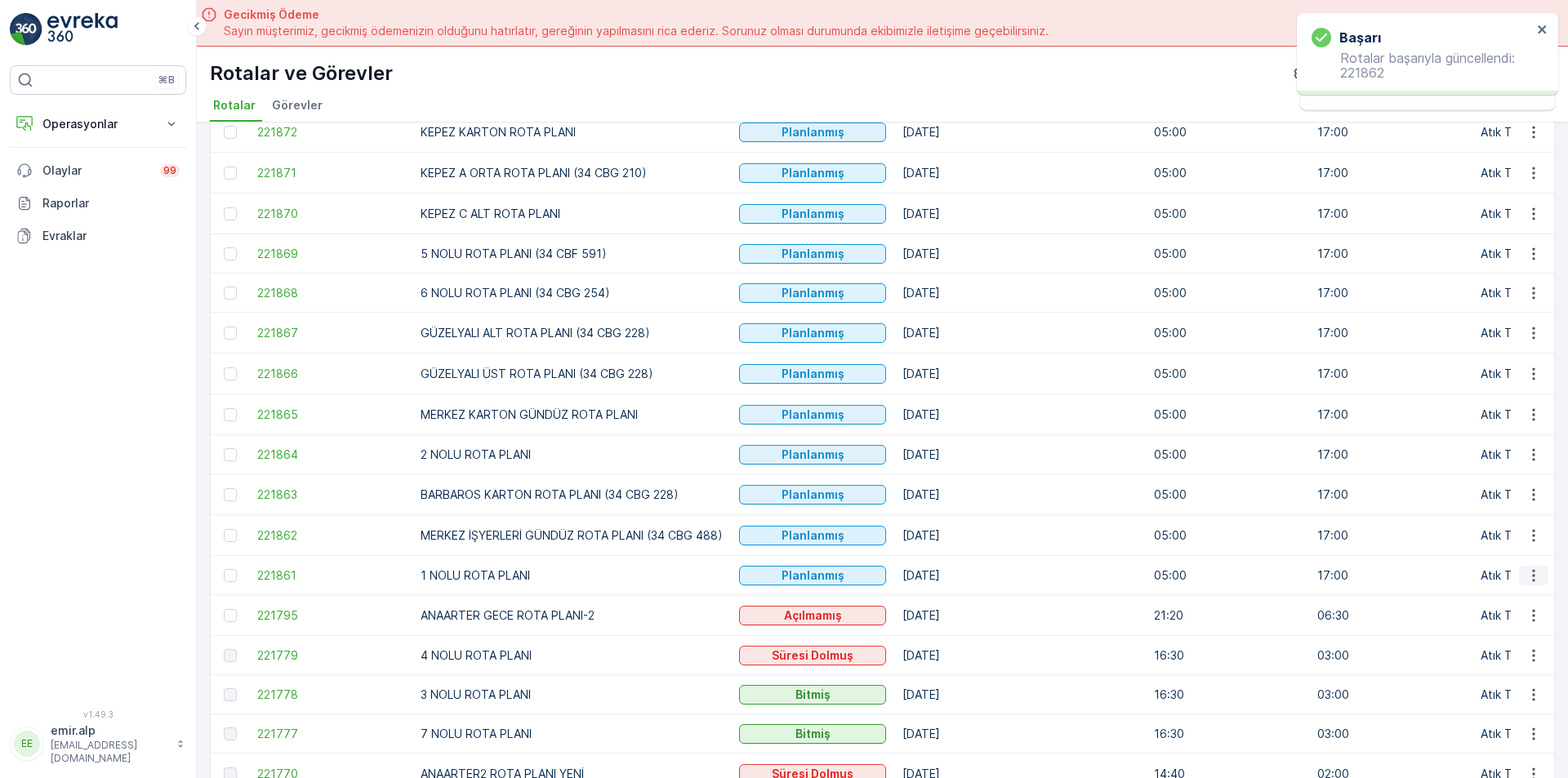
click at [1540, 573] on button "button" at bounding box center [1534, 575] width 30 height 19
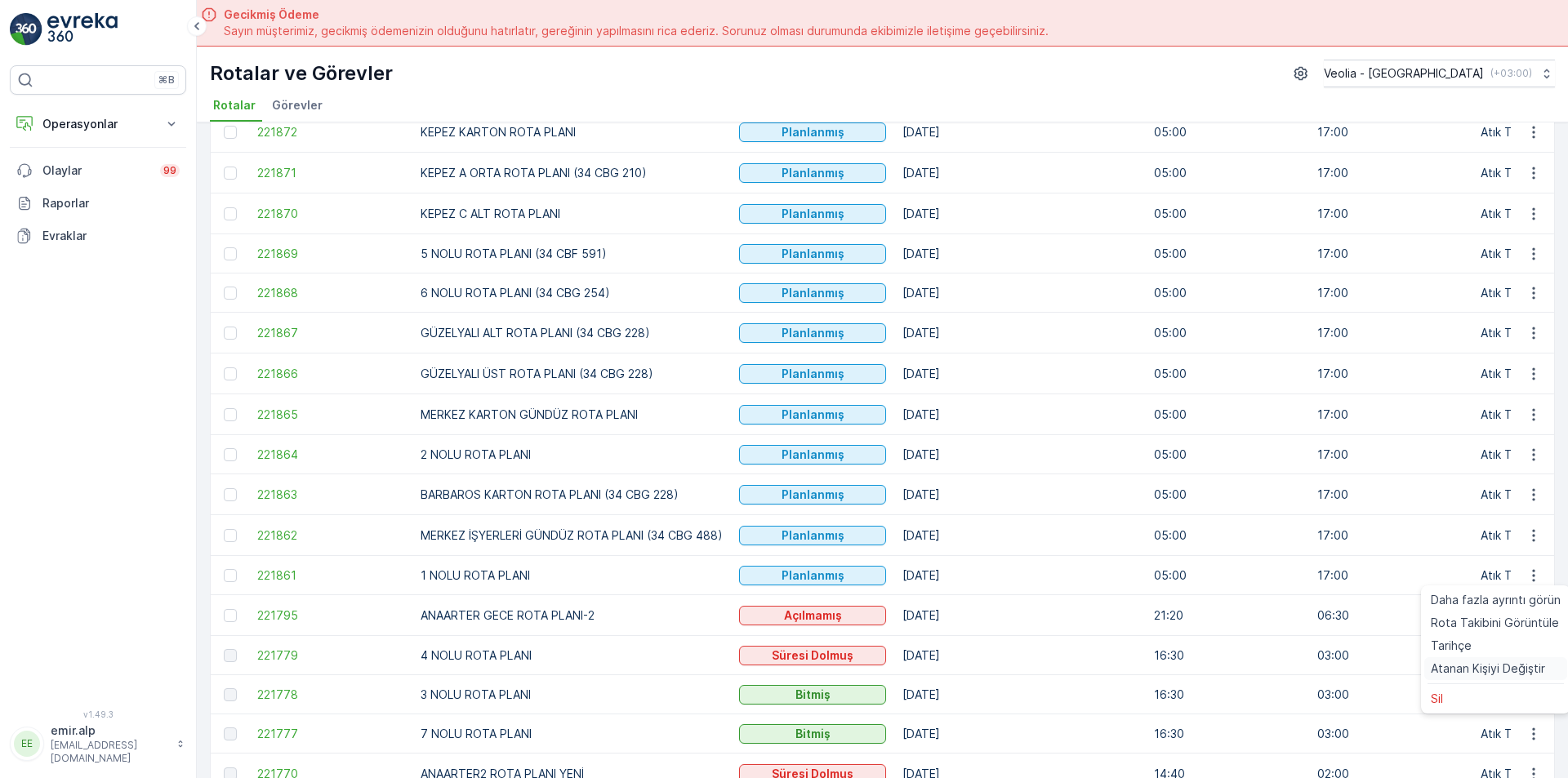
click at [1486, 666] on span "Atanan Kişiyi Değiştir" at bounding box center [1488, 668] width 114 height 16
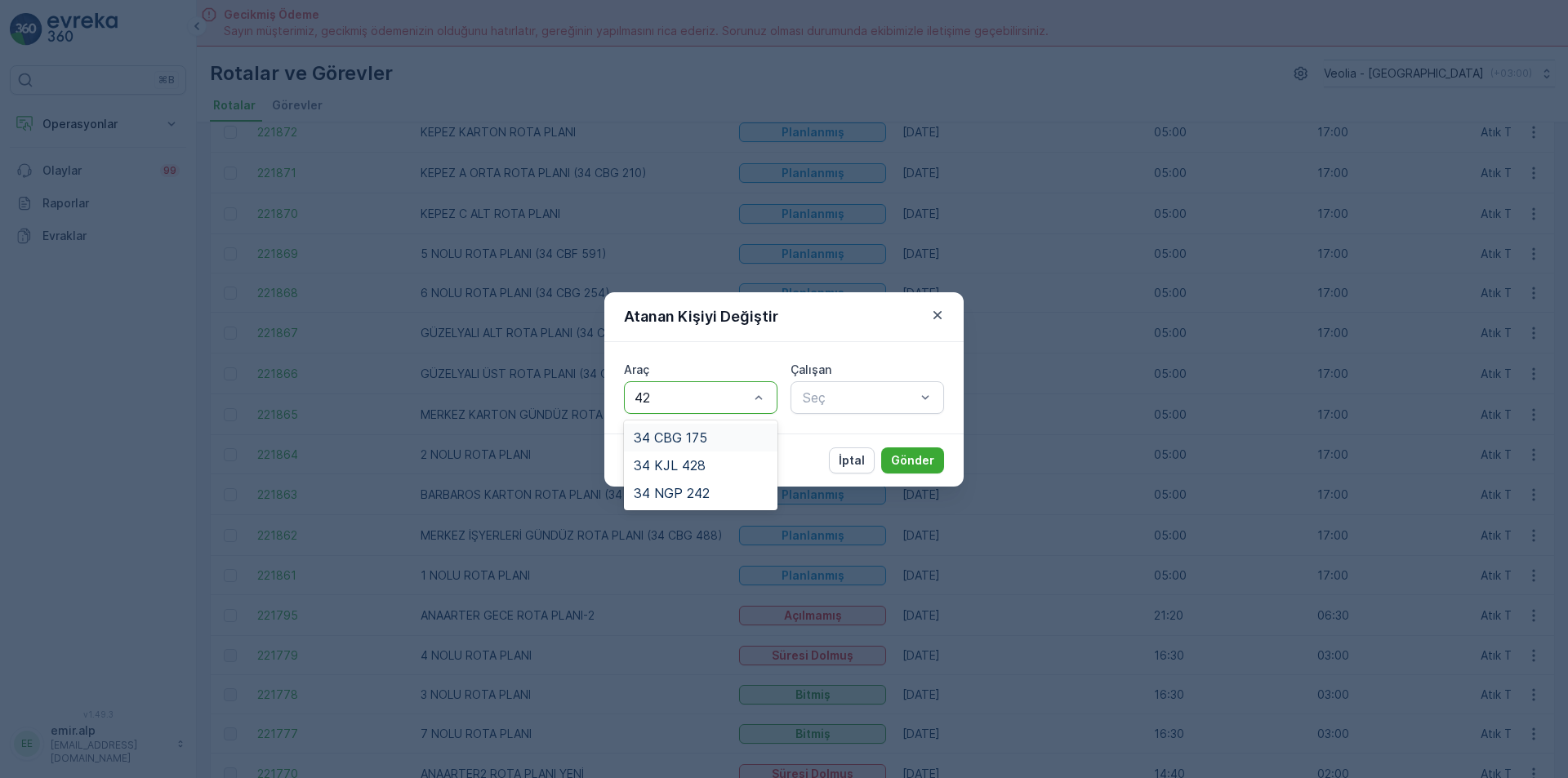
type input "428"
click at [709, 437] on div "34 KJL 428" at bounding box center [701, 437] width 134 height 14
click at [830, 409] on div "Seç" at bounding box center [867, 397] width 153 height 33
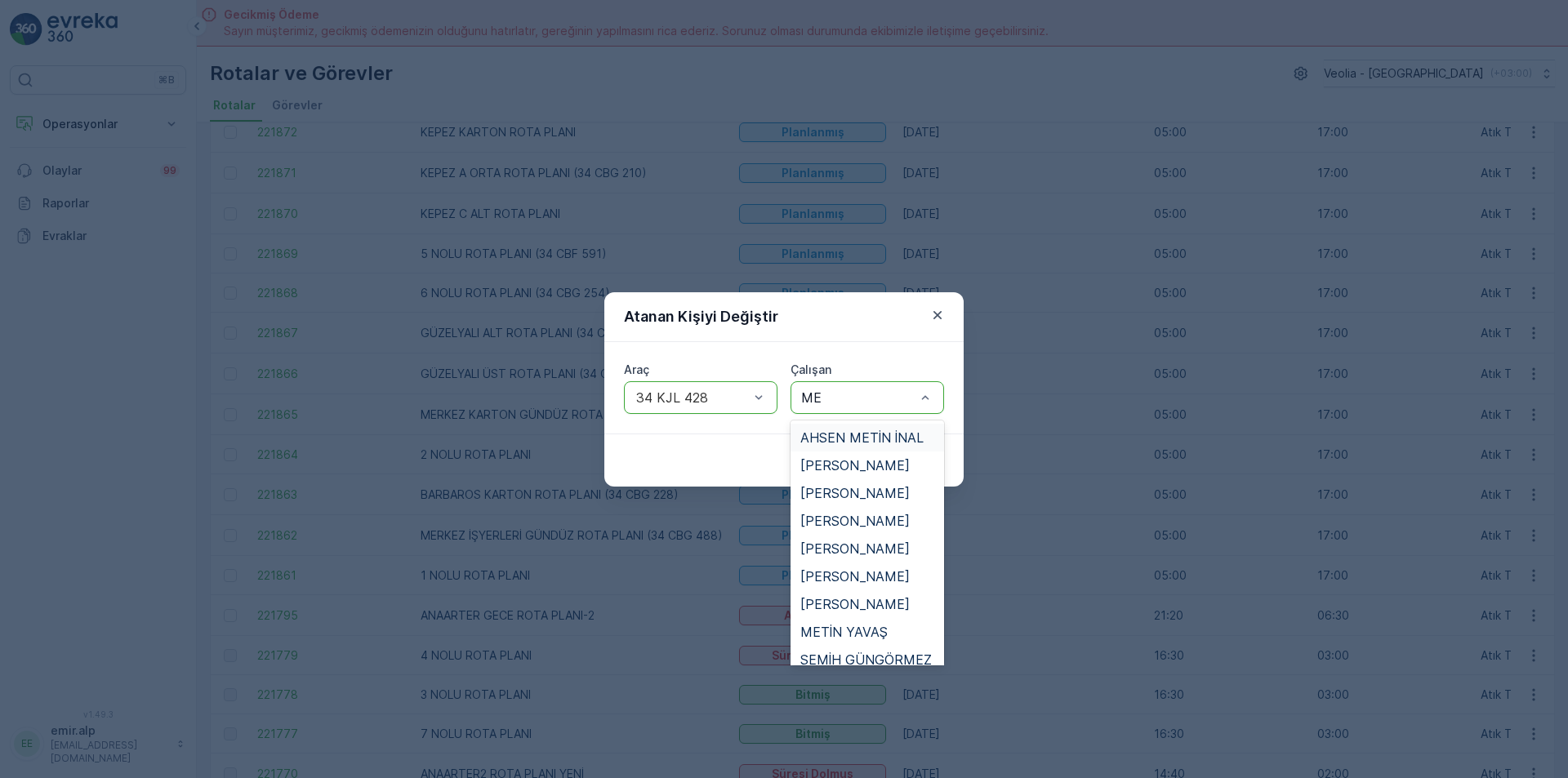
type input "MET"
click at [878, 640] on div "METİN YAVAŞ" at bounding box center [867, 632] width 153 height 28
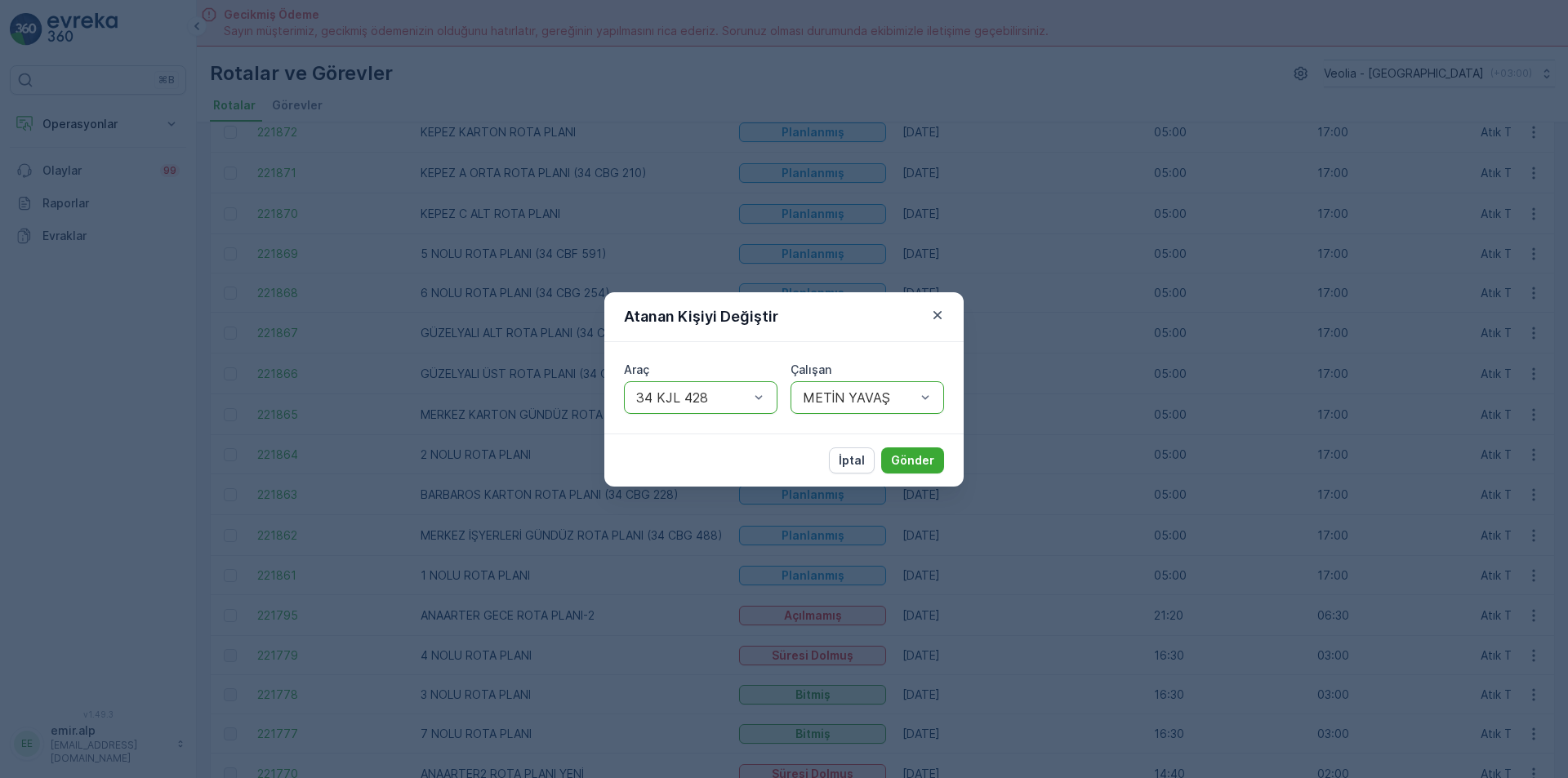
click at [923, 443] on div "İptal Gönder" at bounding box center [783, 459] width 359 height 53
click at [915, 453] on p "Gönder" at bounding box center [912, 460] width 43 height 16
